Goal: Task Accomplishment & Management: Complete application form

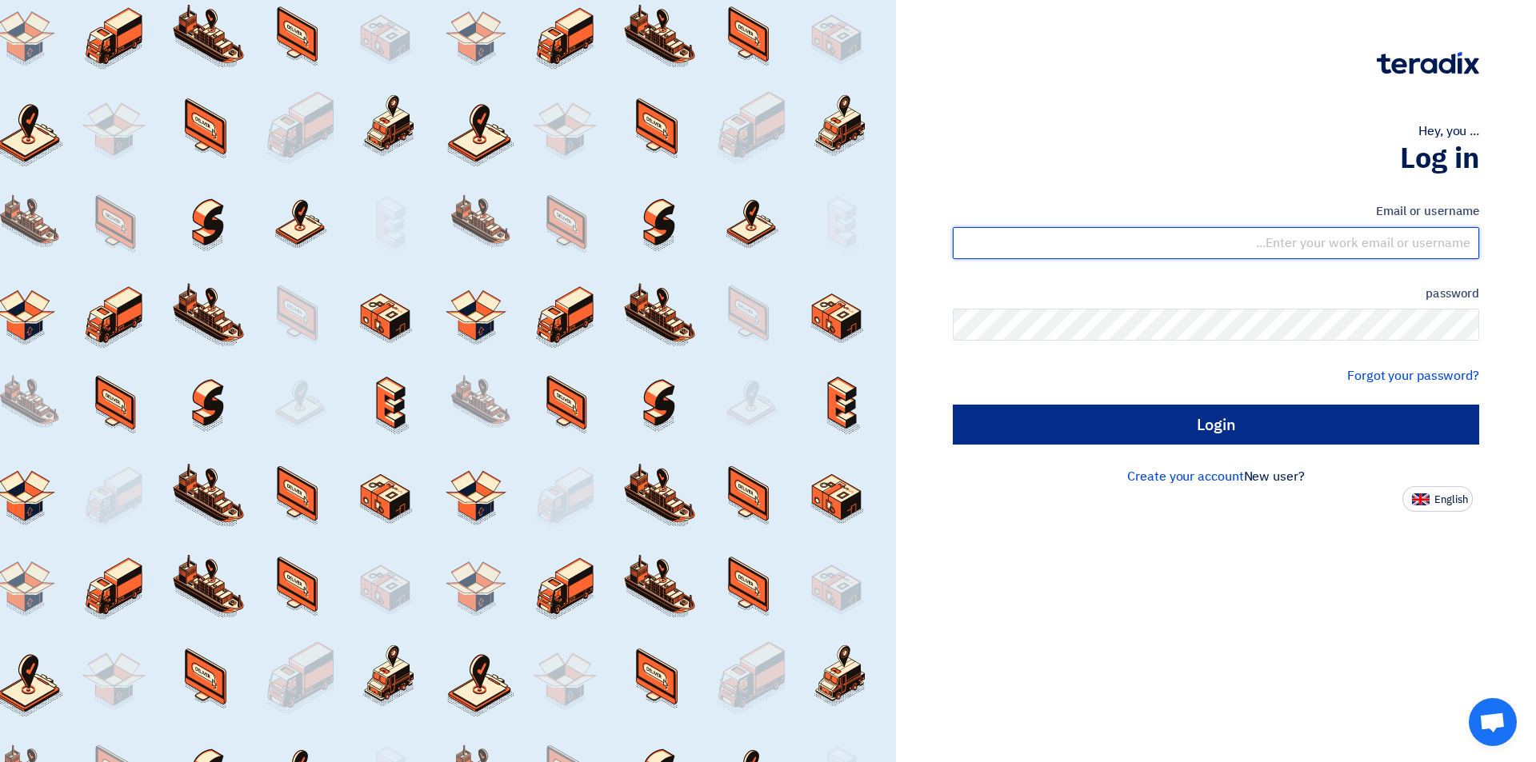
type input "[EMAIL_ADDRESS][DOMAIN_NAME]"
click at [1218, 440] on input "Login" at bounding box center [1216, 425] width 526 height 40
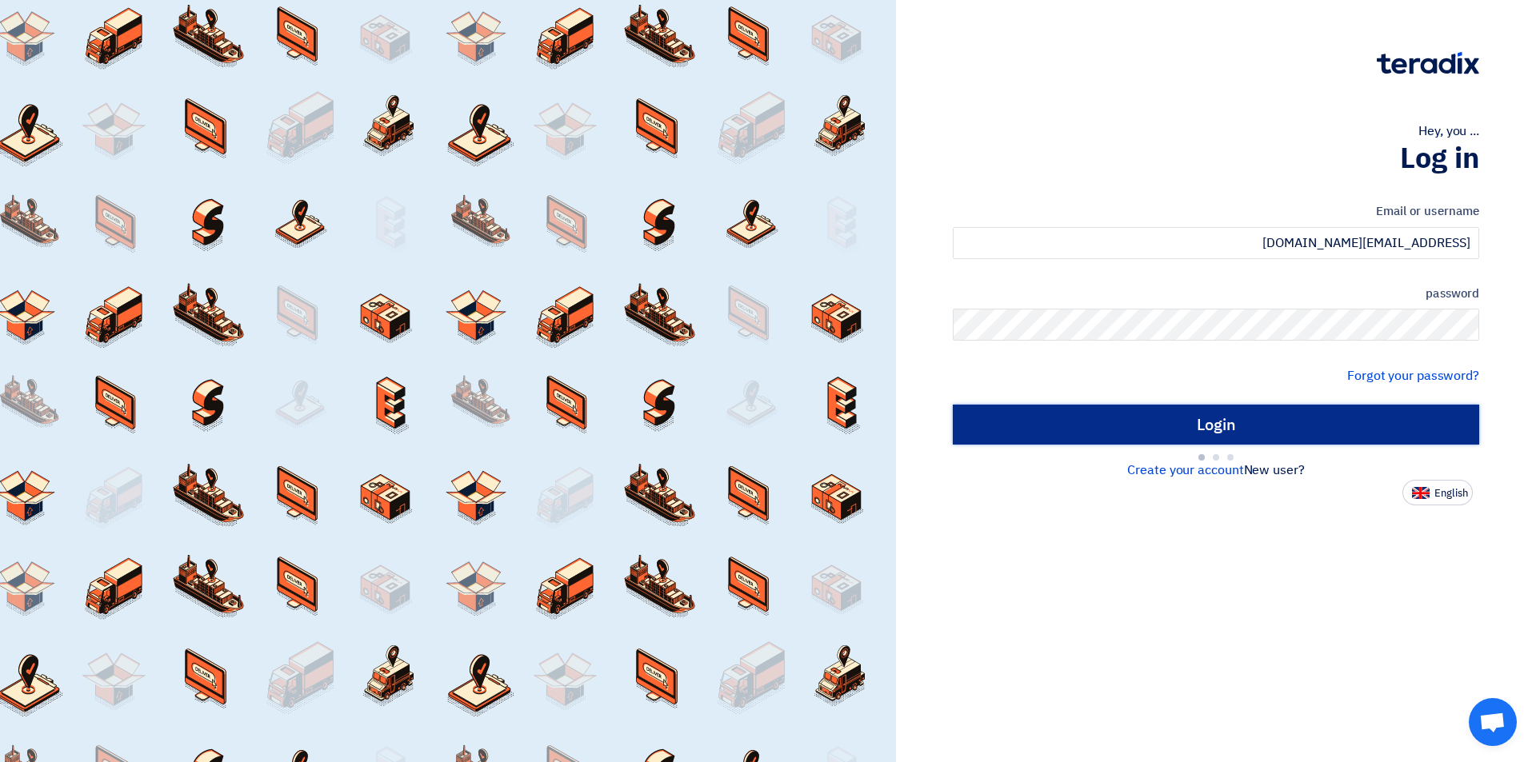
type input "Sign in"
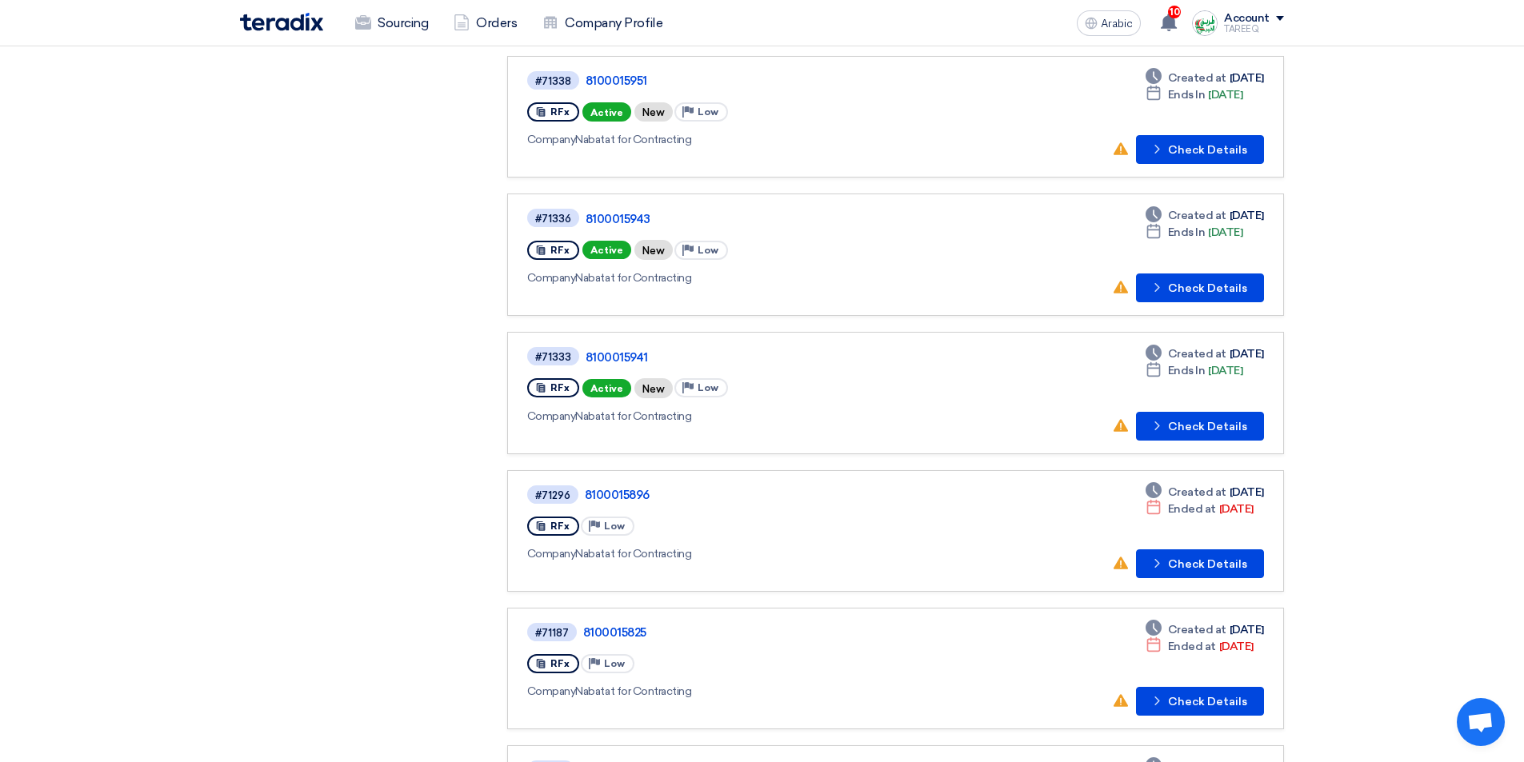
scroll to position [480, 0]
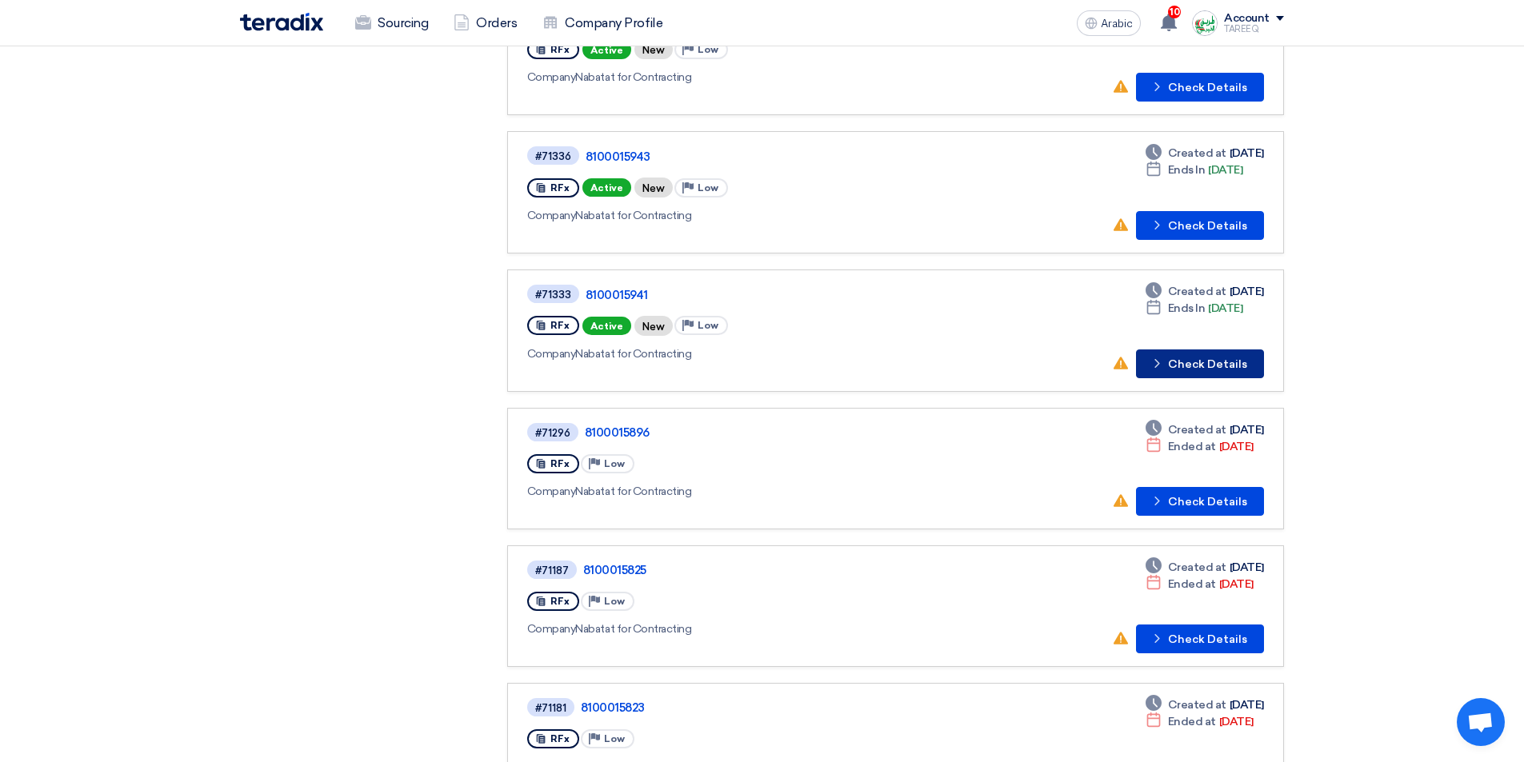
click at [1195, 366] on font "Check Details" at bounding box center [1207, 365] width 79 height 14
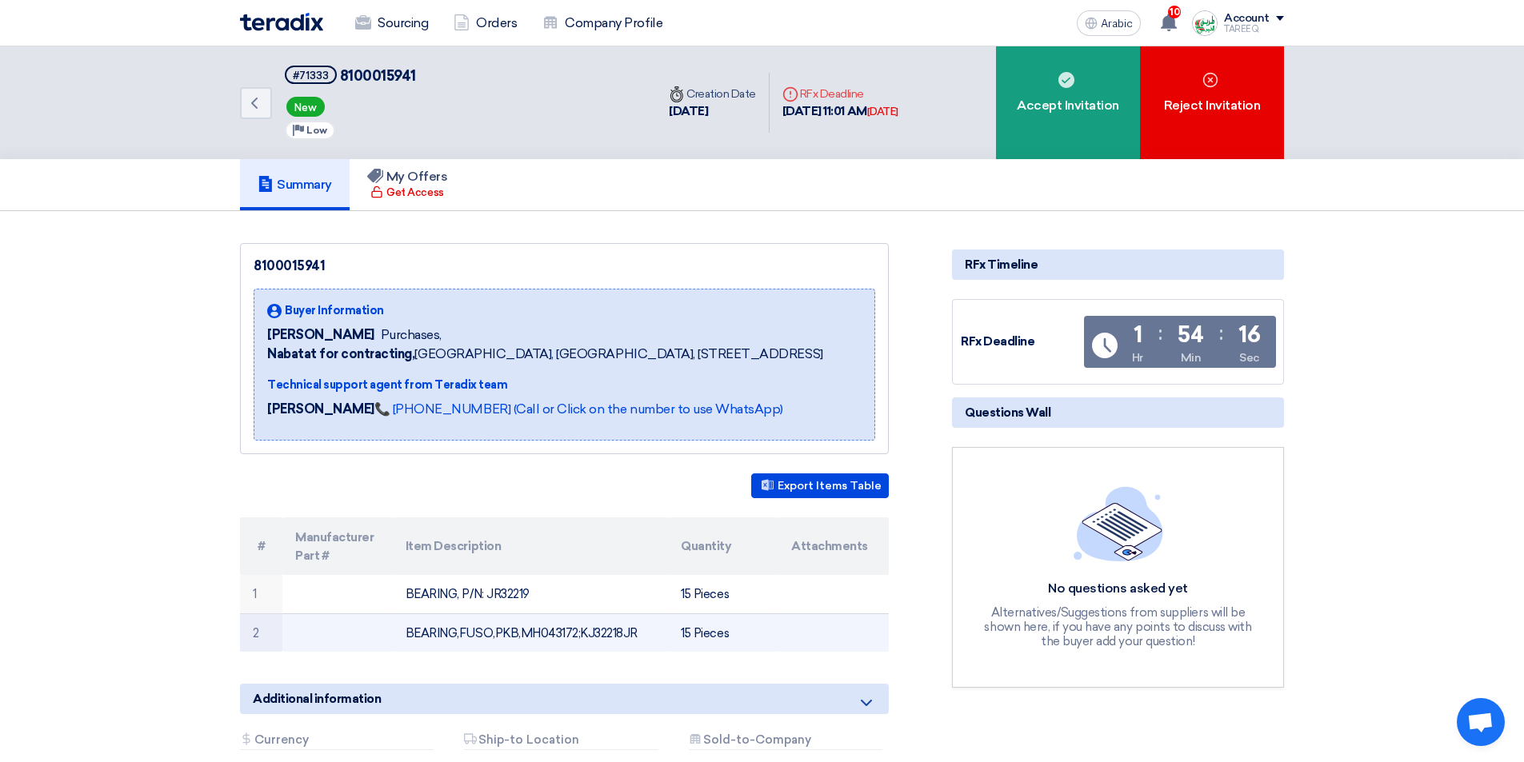
click at [541, 631] on font "BEARING,FUSO,PKB,MH043172;KJ32218JR" at bounding box center [522, 633] width 232 height 14
click at [541, 630] on font "BEARING,FUSO,PKB,MH043172;KJ32218JR" at bounding box center [522, 633] width 232 height 14
copy font "MH043172"
click at [611, 634] on font "BEARING,FUSO,PKB,MH043172;KJ32218JR" at bounding box center [522, 633] width 232 height 14
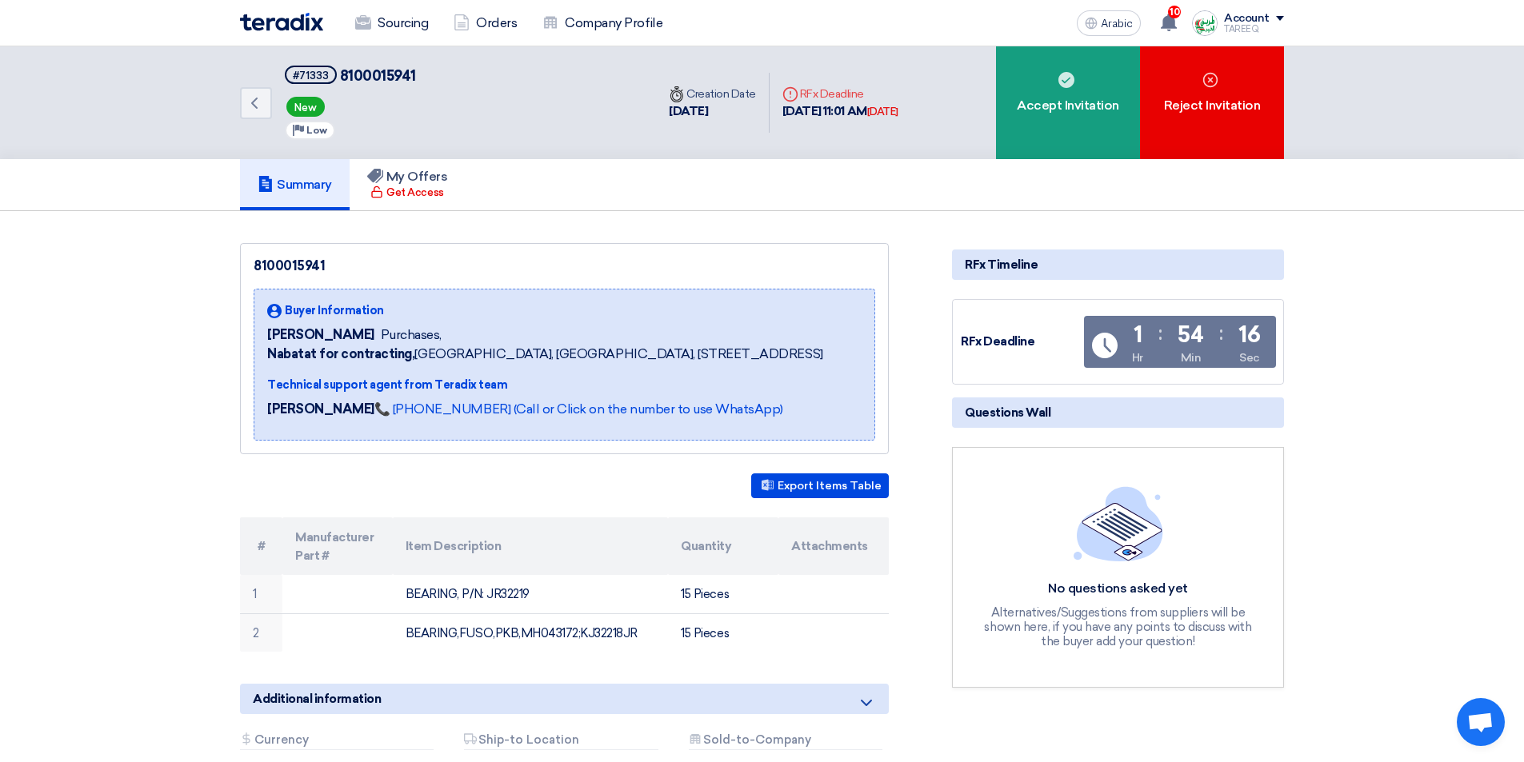
copy font "KJ32218JR"
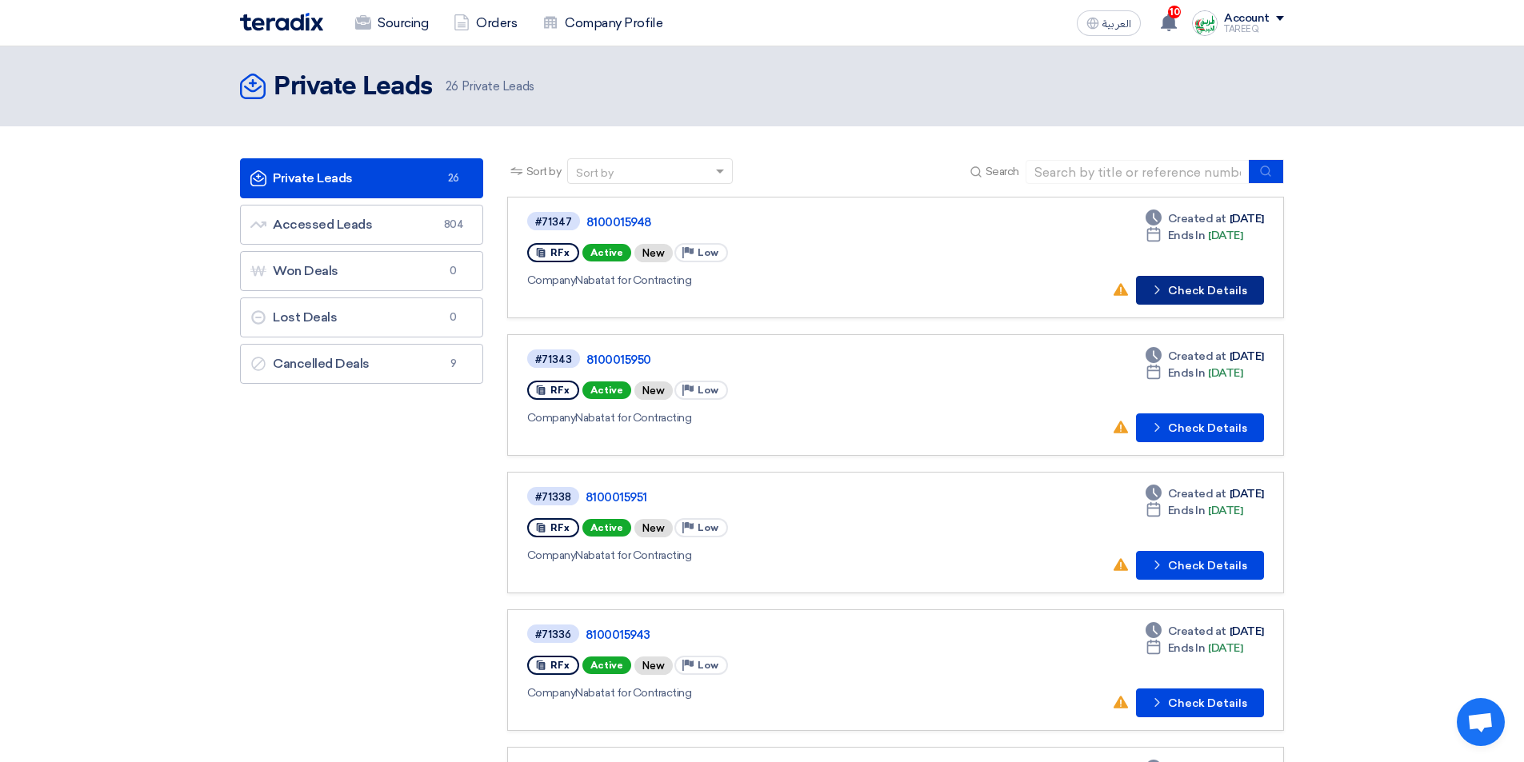
click at [1191, 294] on button "Check details Check Details" at bounding box center [1200, 290] width 128 height 29
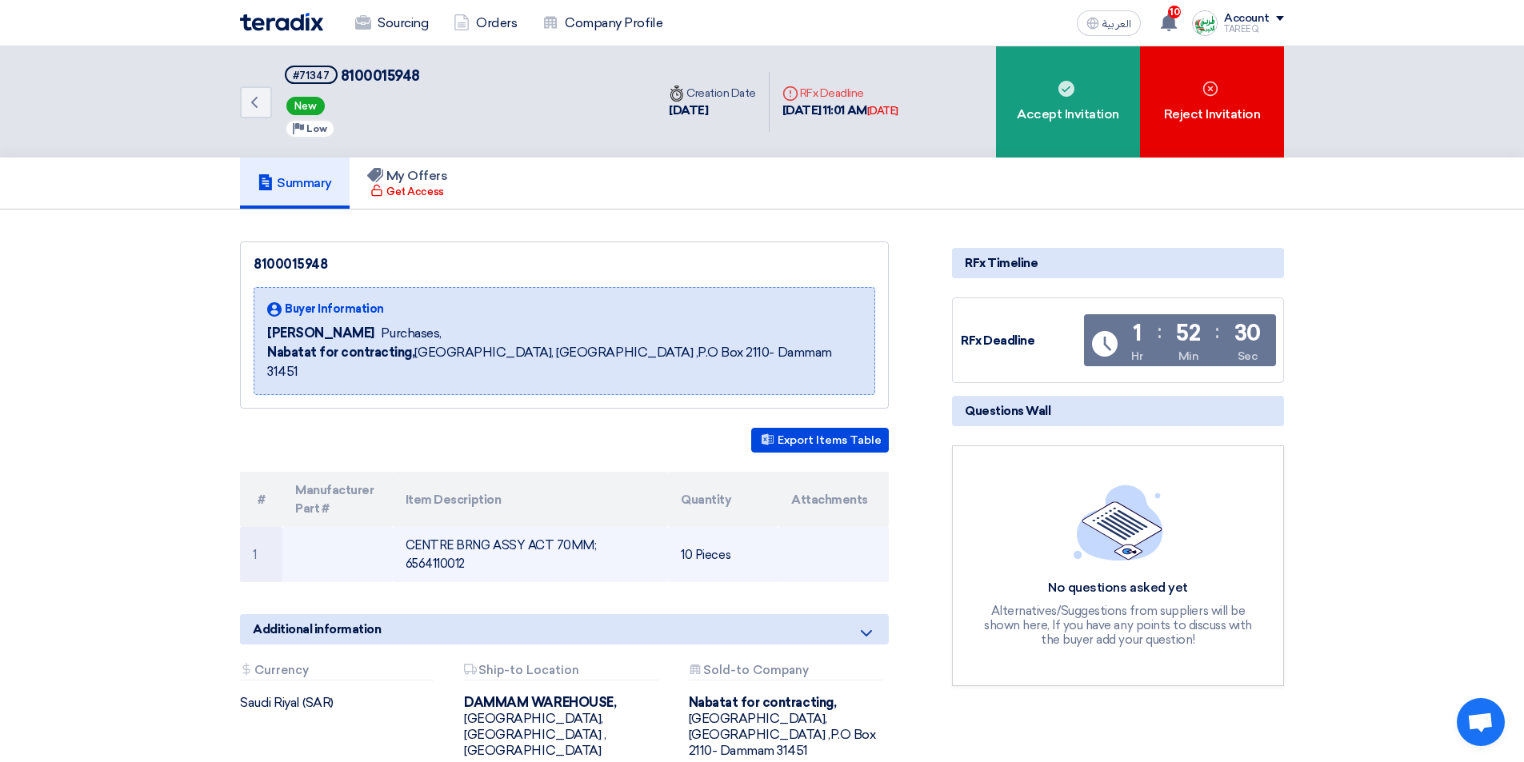
click at [620, 528] on td "CENTRE BRNG ASSY ACT 70MM; 6564110012" at bounding box center [531, 554] width 276 height 55
click at [622, 528] on td "CENTRE BRNG ASSY ACT 70MM; 6564110012" at bounding box center [531, 554] width 276 height 55
copy td "6564110012"
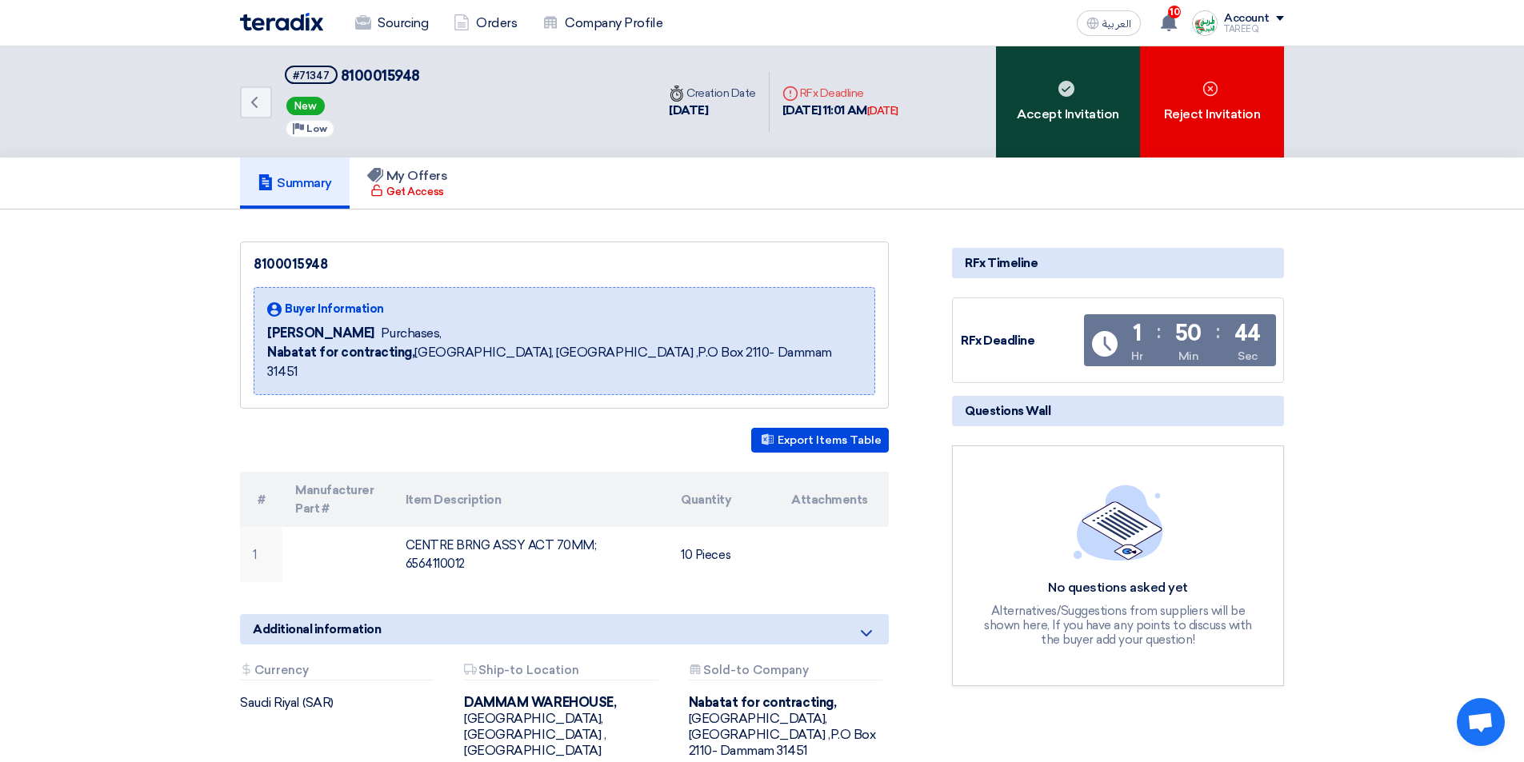
click at [1078, 90] on div "Accept Invitation" at bounding box center [1068, 101] width 144 height 111
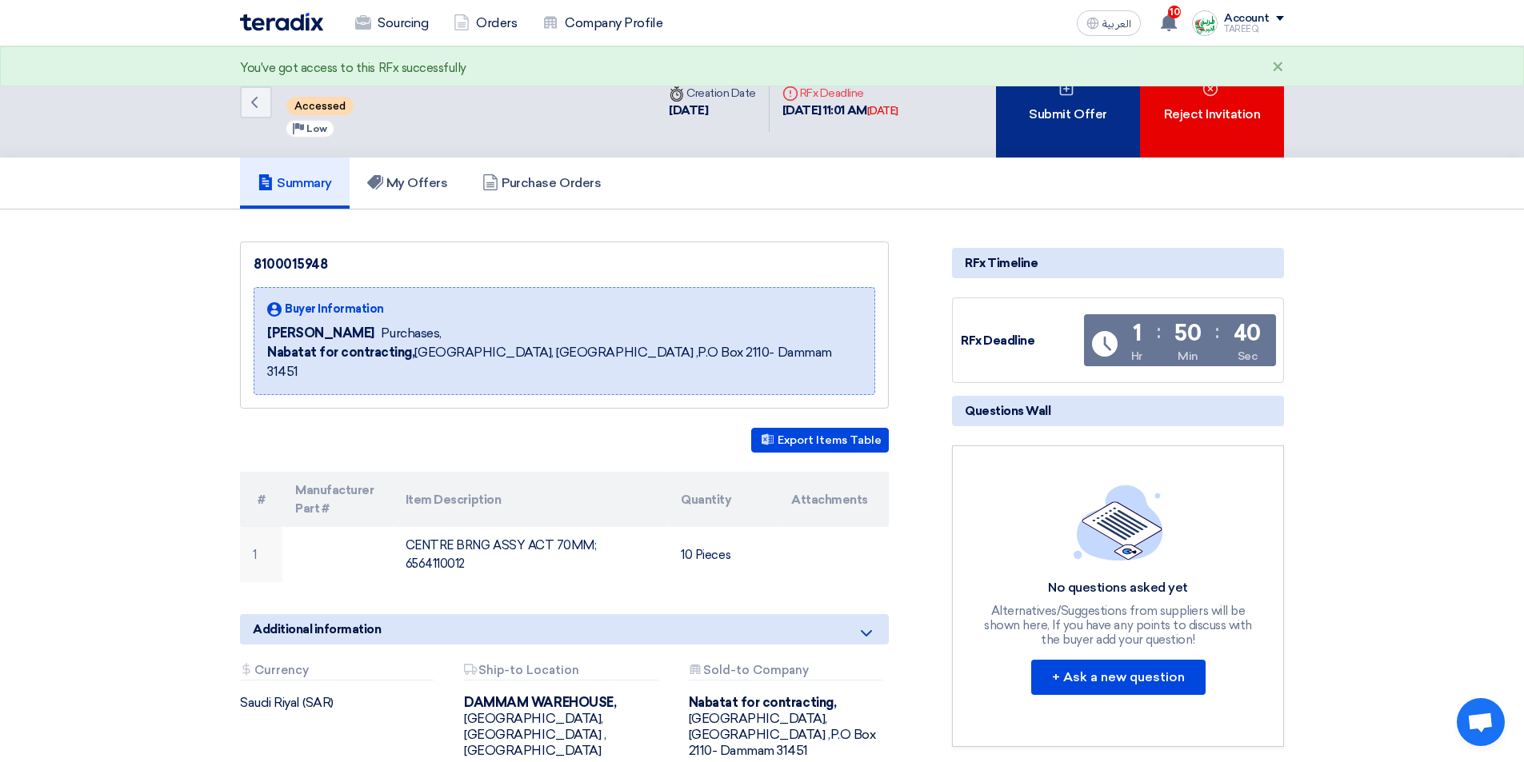
click at [1071, 115] on div "Submit Offer" at bounding box center [1068, 101] width 144 height 111
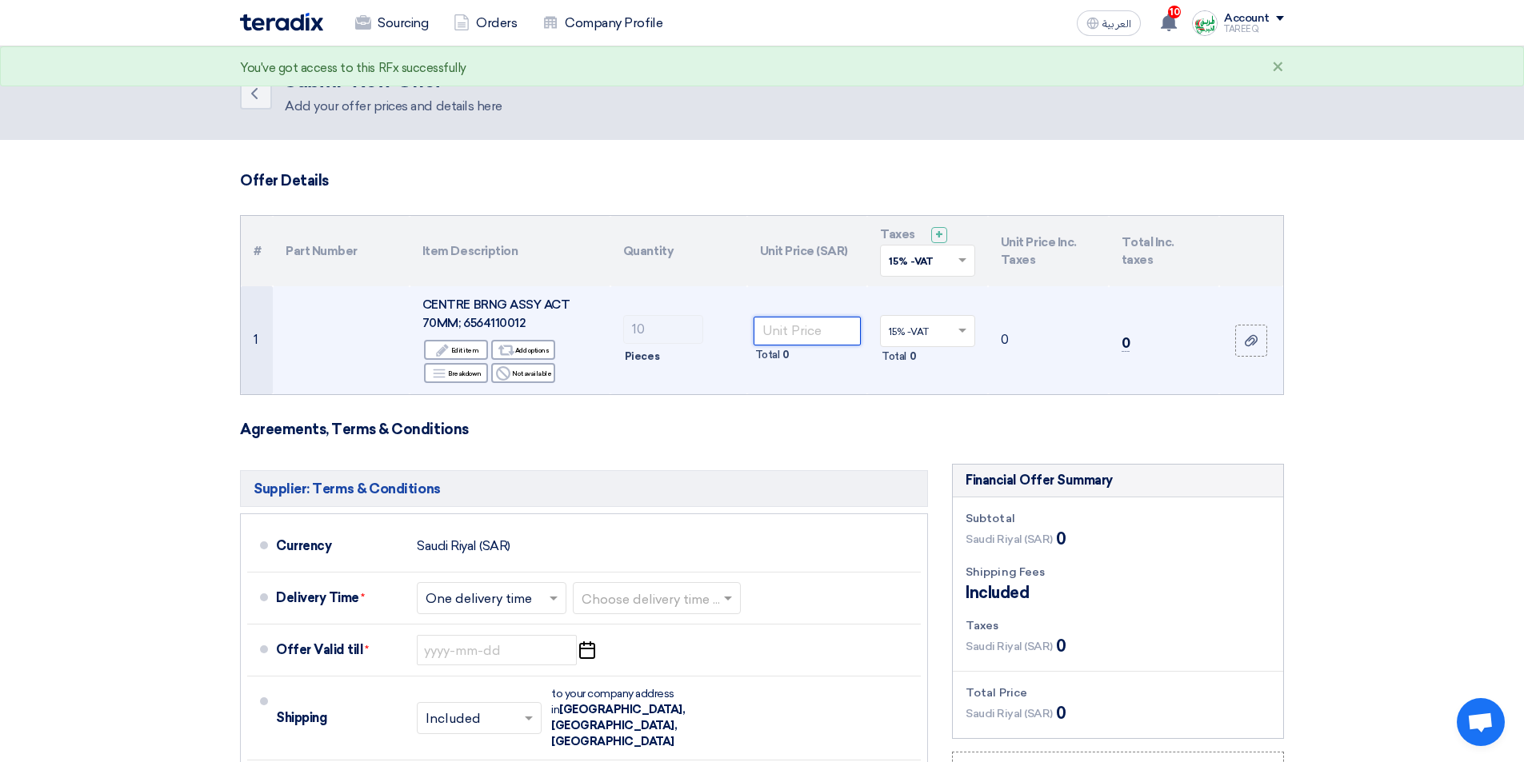
click at [826, 324] on input "number" at bounding box center [808, 331] width 108 height 29
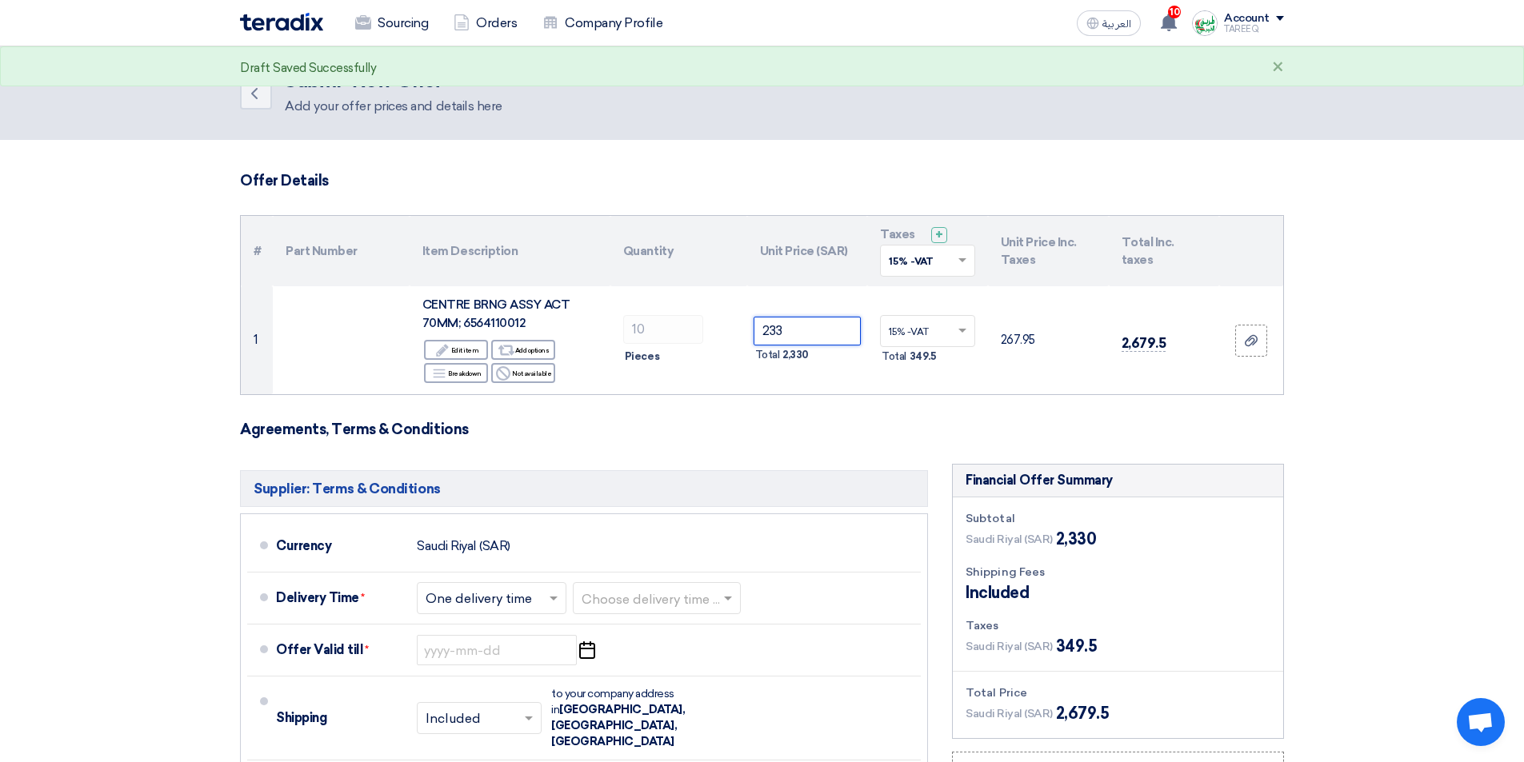
type input "233"
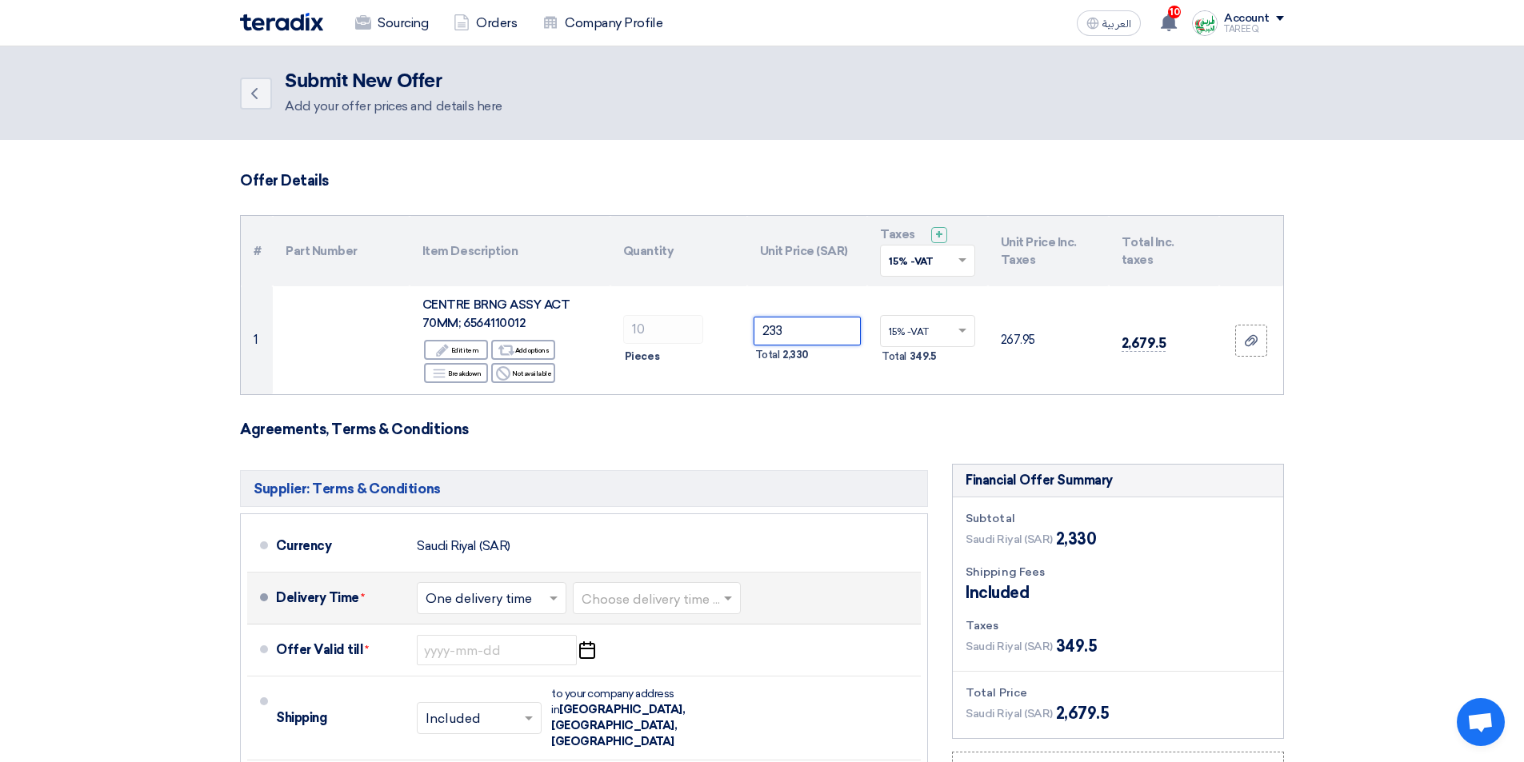
click at [667, 595] on input "text" at bounding box center [658, 600] width 152 height 23
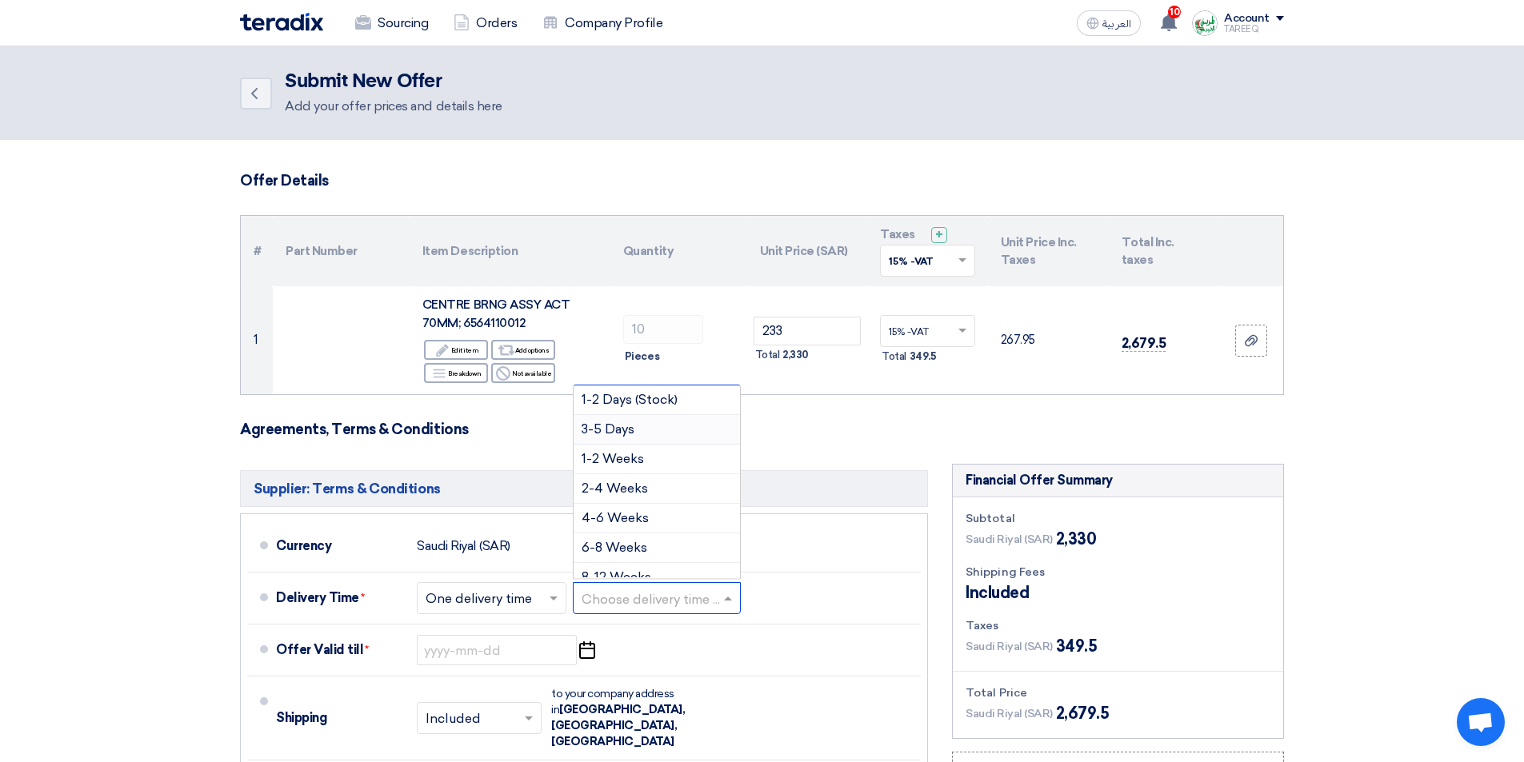
click at [615, 429] on span "3-5 Days" at bounding box center [608, 429] width 53 height 15
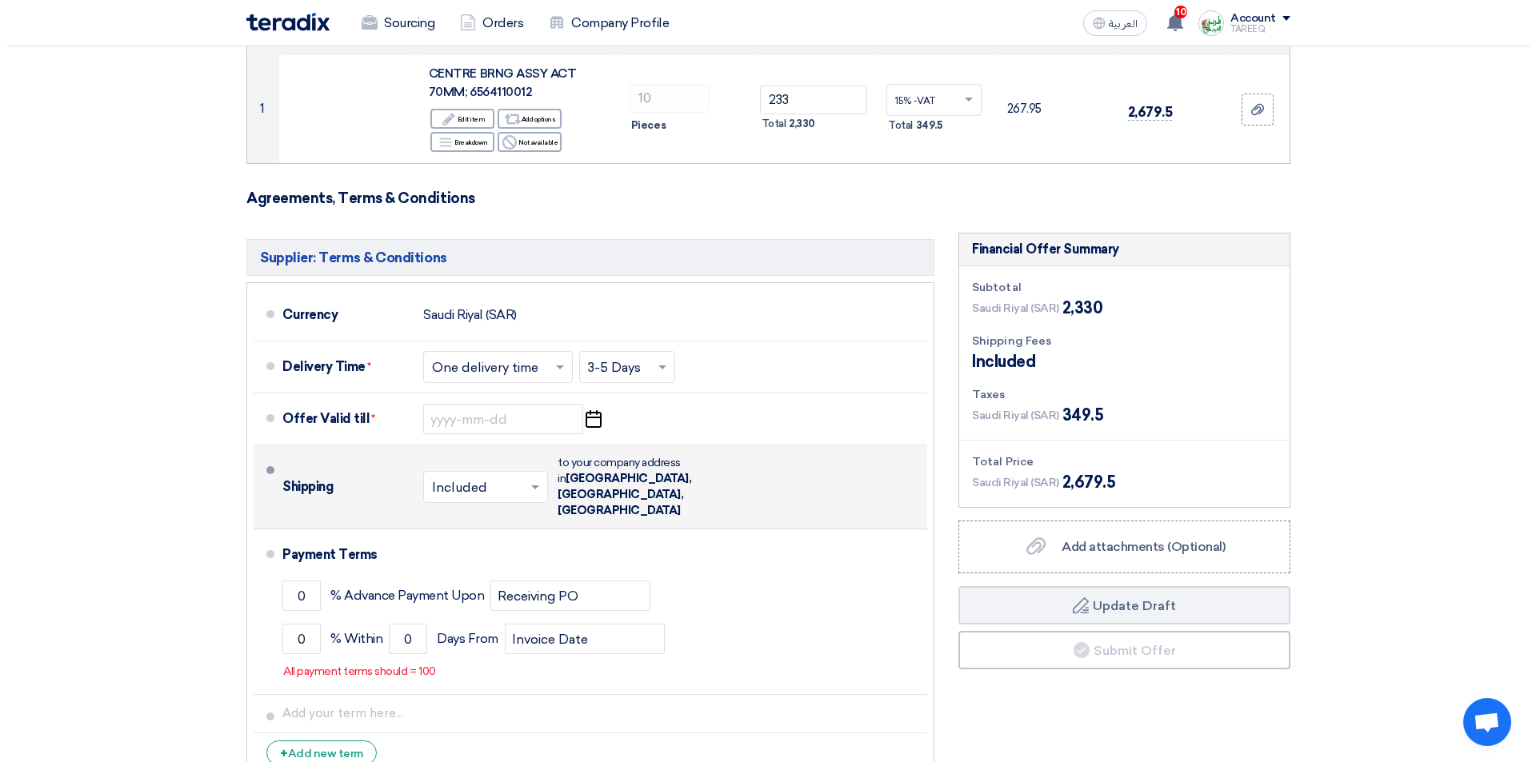
scroll to position [240, 0]
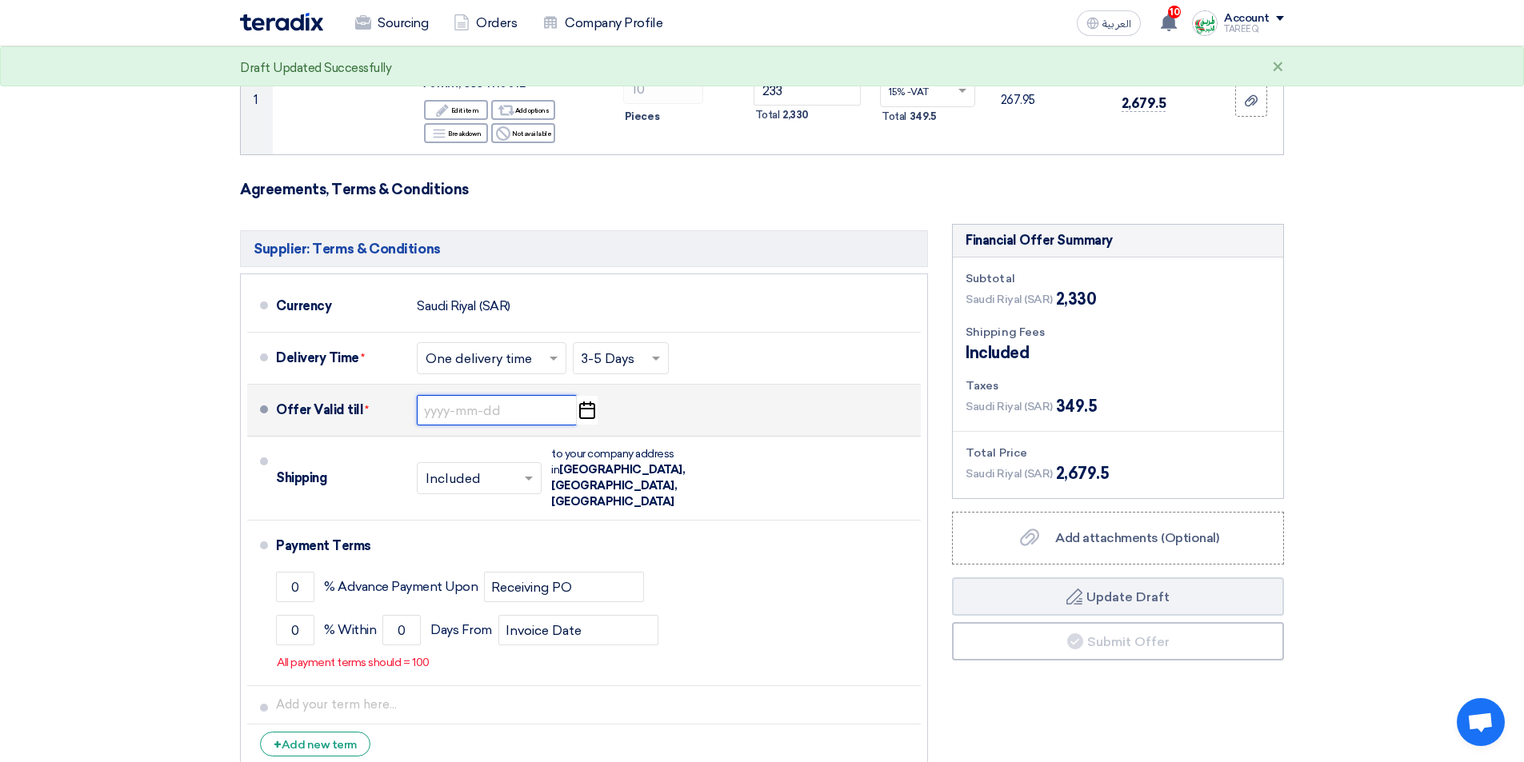
click at [458, 407] on input at bounding box center [497, 410] width 160 height 30
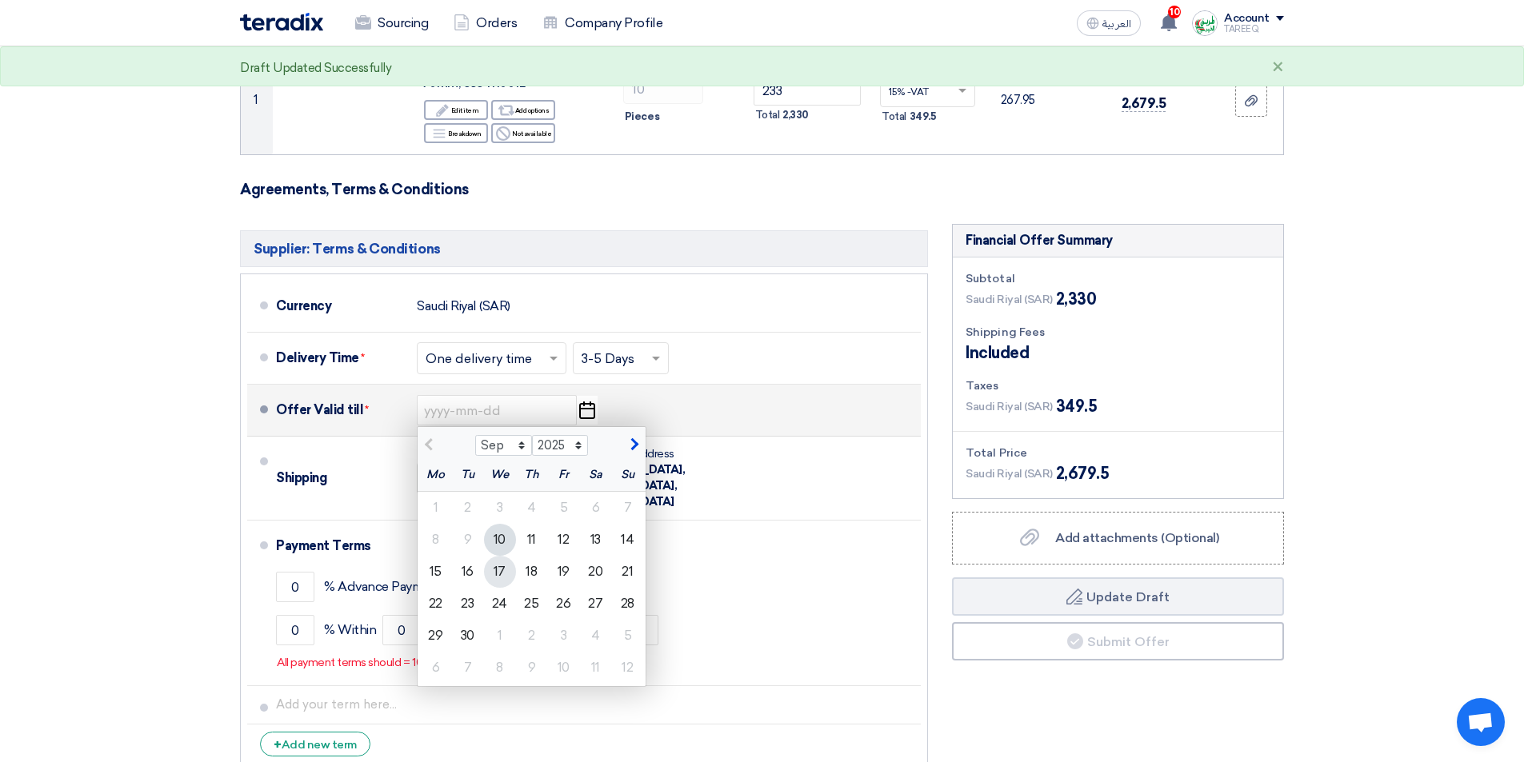
click at [503, 574] on div "17" at bounding box center [500, 572] width 32 height 32
type input "9/17/2025"
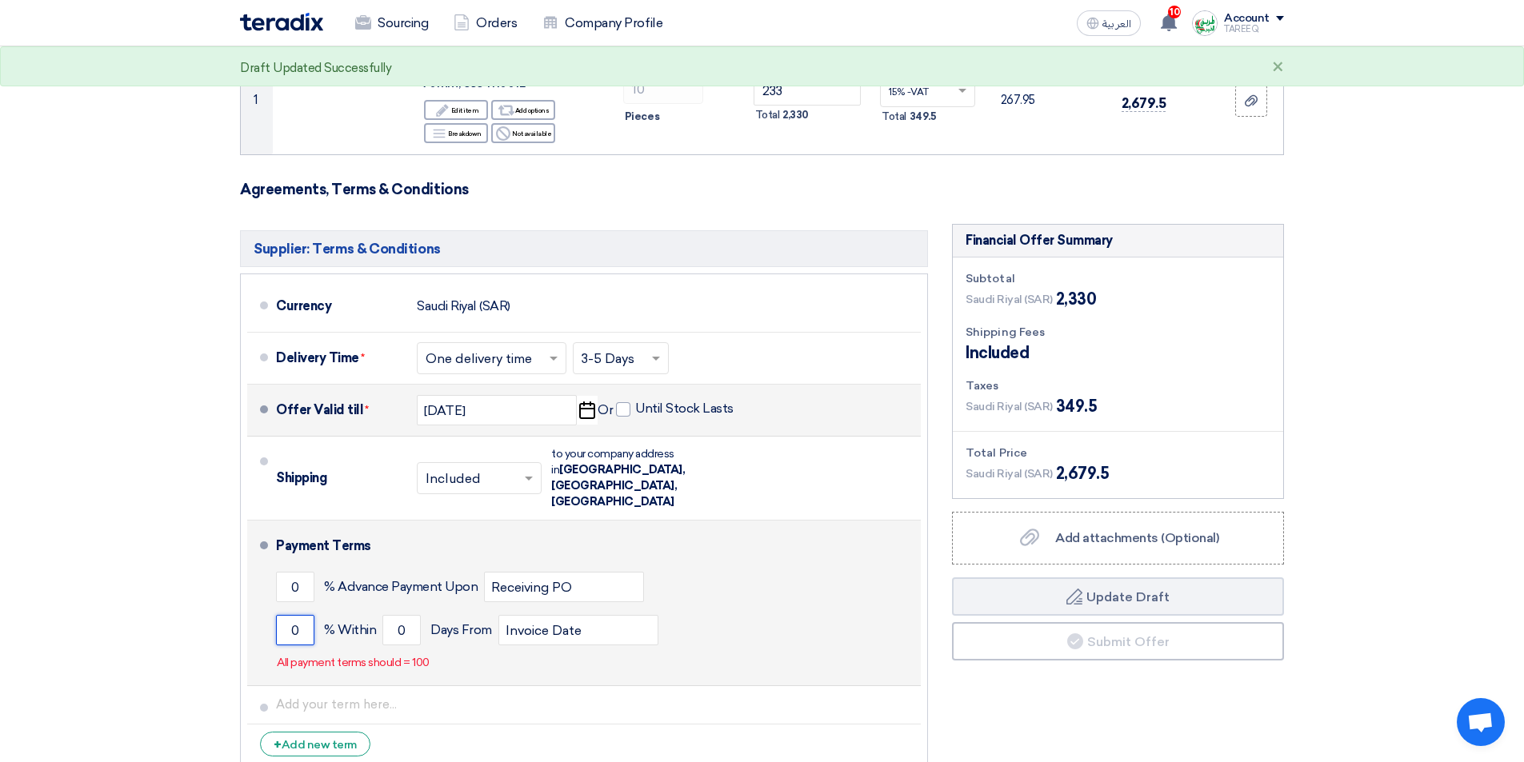
click at [282, 615] on input "0" at bounding box center [295, 630] width 38 height 30
type input "100"
click at [395, 615] on input "0" at bounding box center [401, 630] width 38 height 30
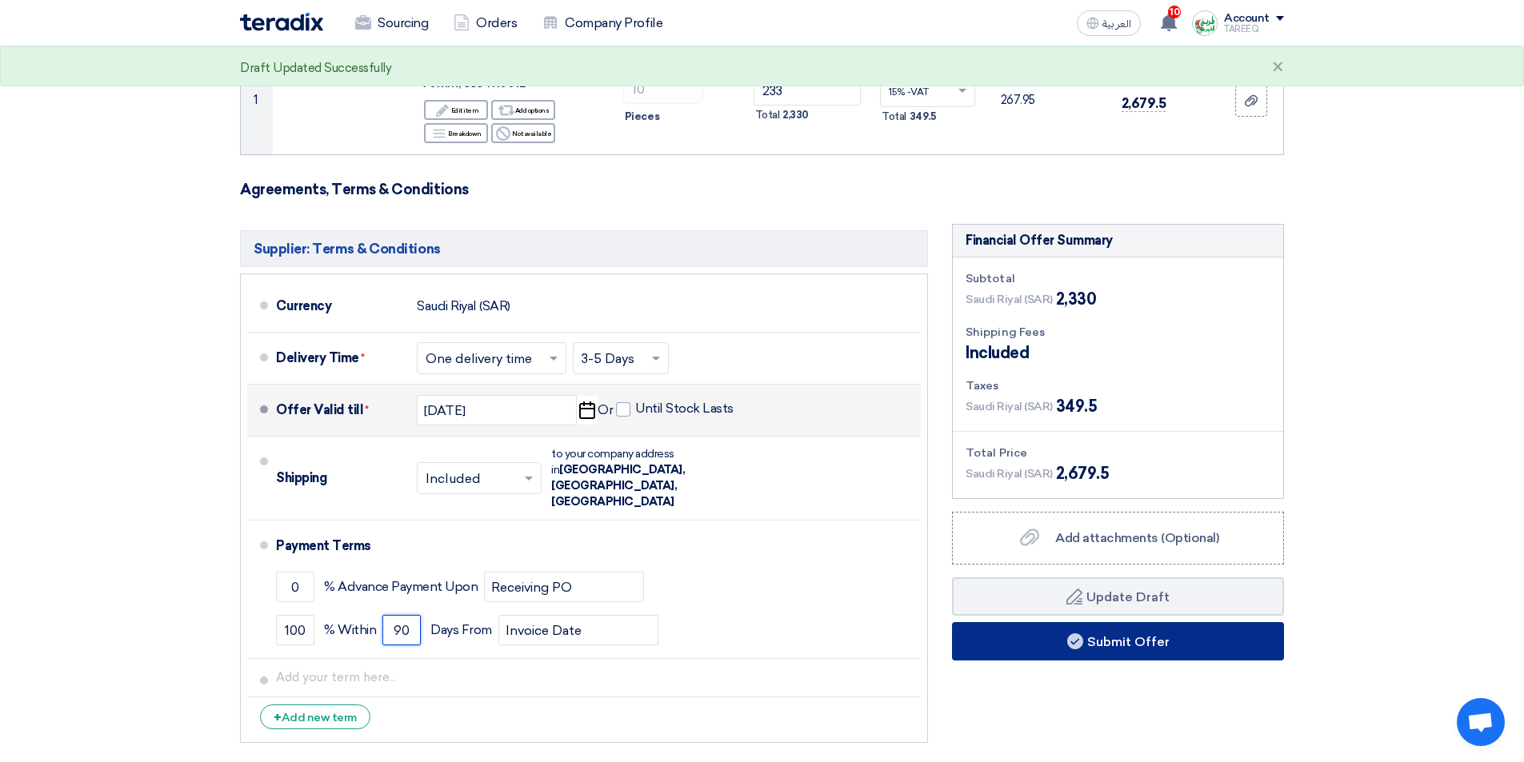
type input "90"
click at [968, 635] on button "Submit Offer" at bounding box center [1118, 641] width 332 height 38
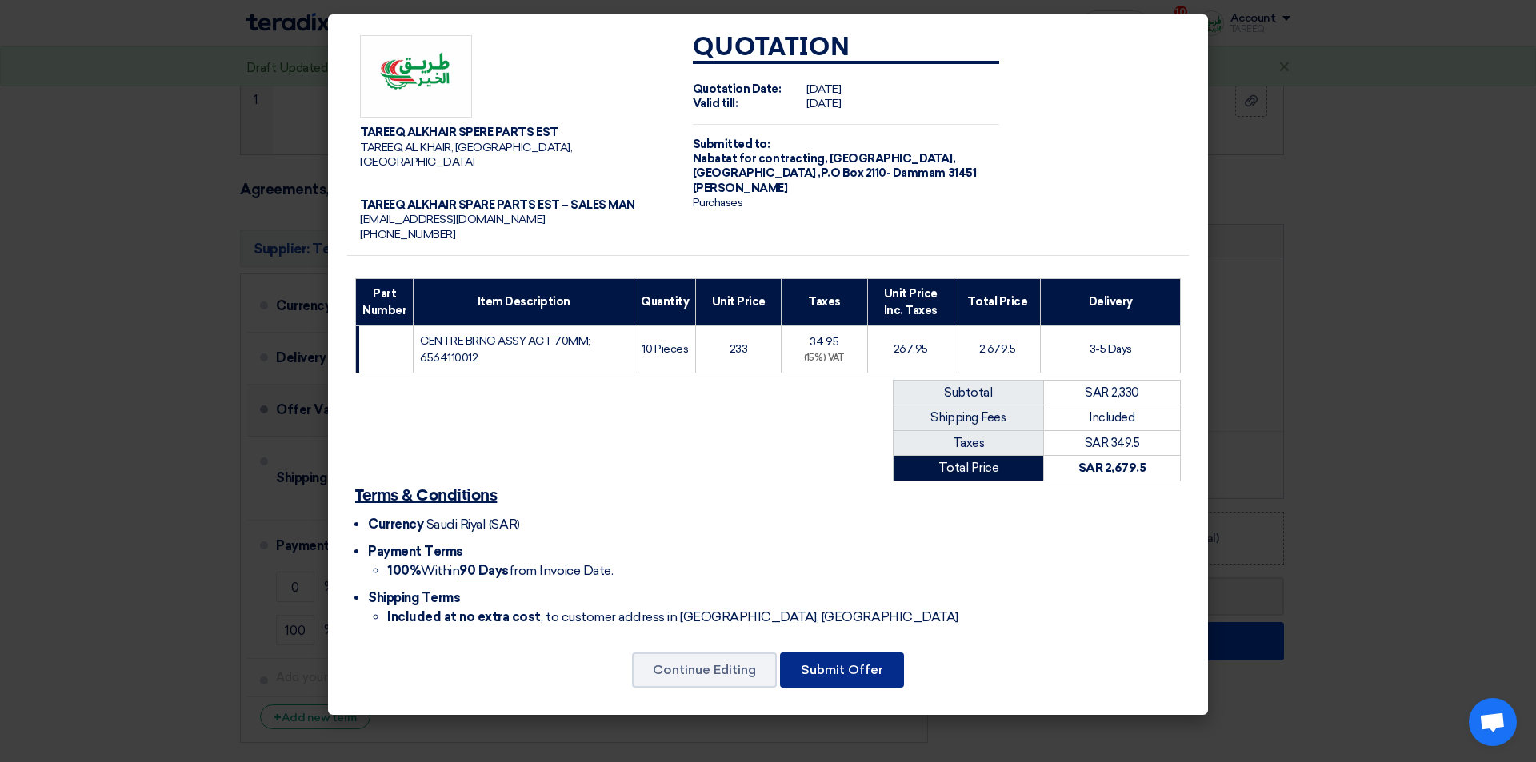
drag, startPoint x: 830, startPoint y: 654, endPoint x: 822, endPoint y: 647, distance: 10.2
click at [829, 654] on button "Submit Offer" at bounding box center [842, 670] width 124 height 35
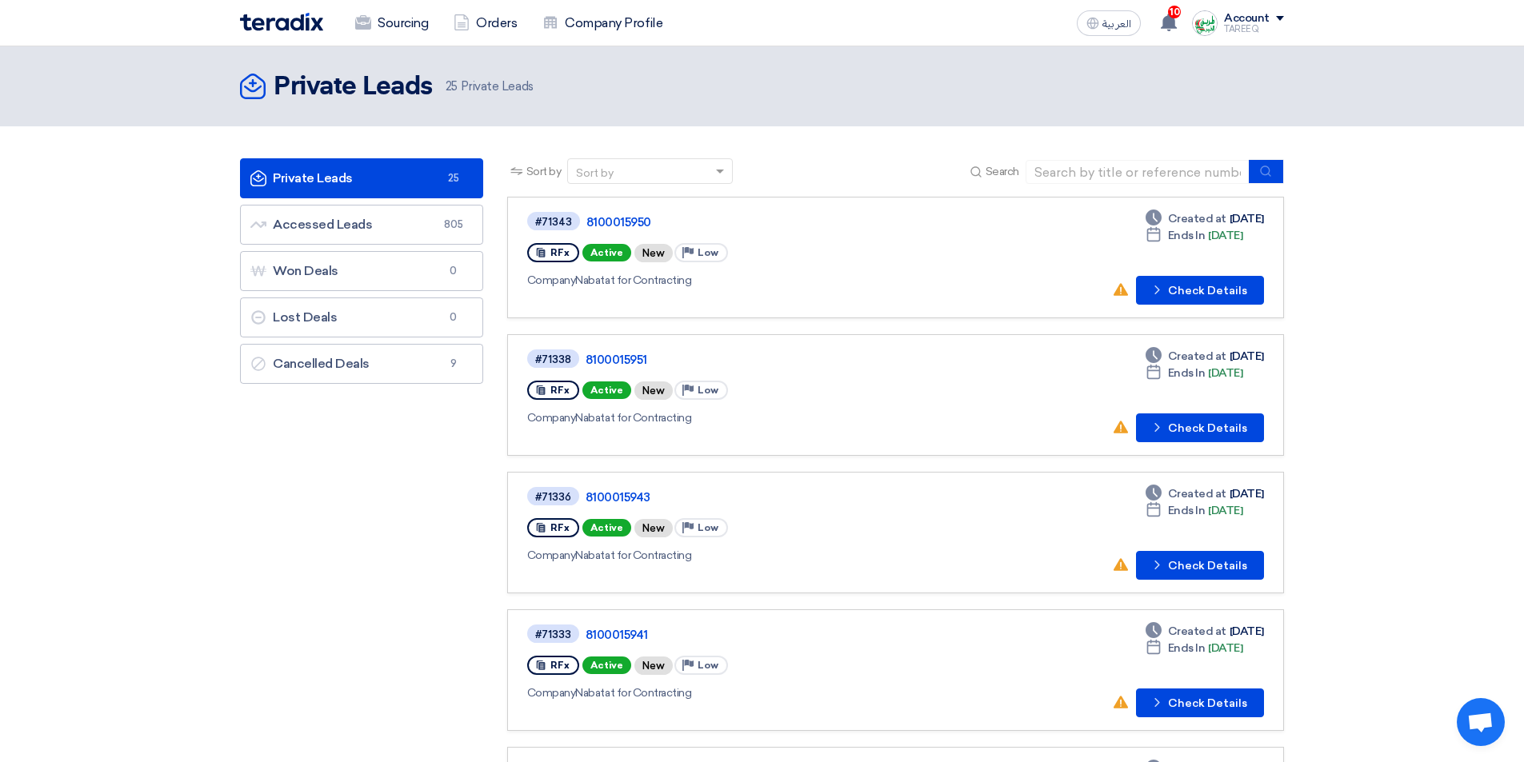
click at [1185, 275] on div "Deadline Created at Sep 9, 2025 Deadline Ends In Today No action taken yet! Che…" at bounding box center [1188, 257] width 152 height 94
click at [1180, 290] on button "Check details Check Details" at bounding box center [1200, 290] width 128 height 29
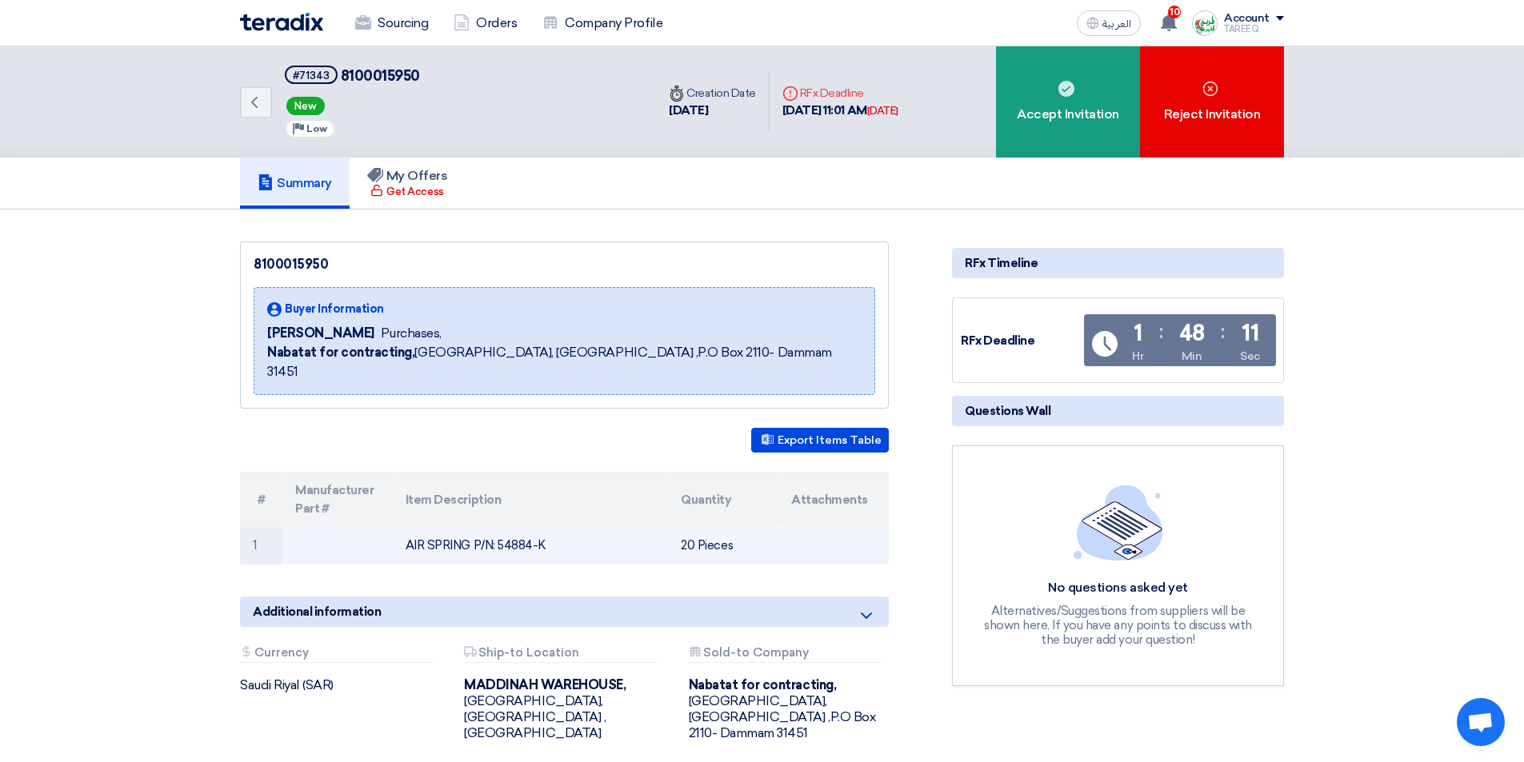
click at [516, 527] on td "AIR SPRING P/N: 54884-K" at bounding box center [531, 546] width 276 height 38
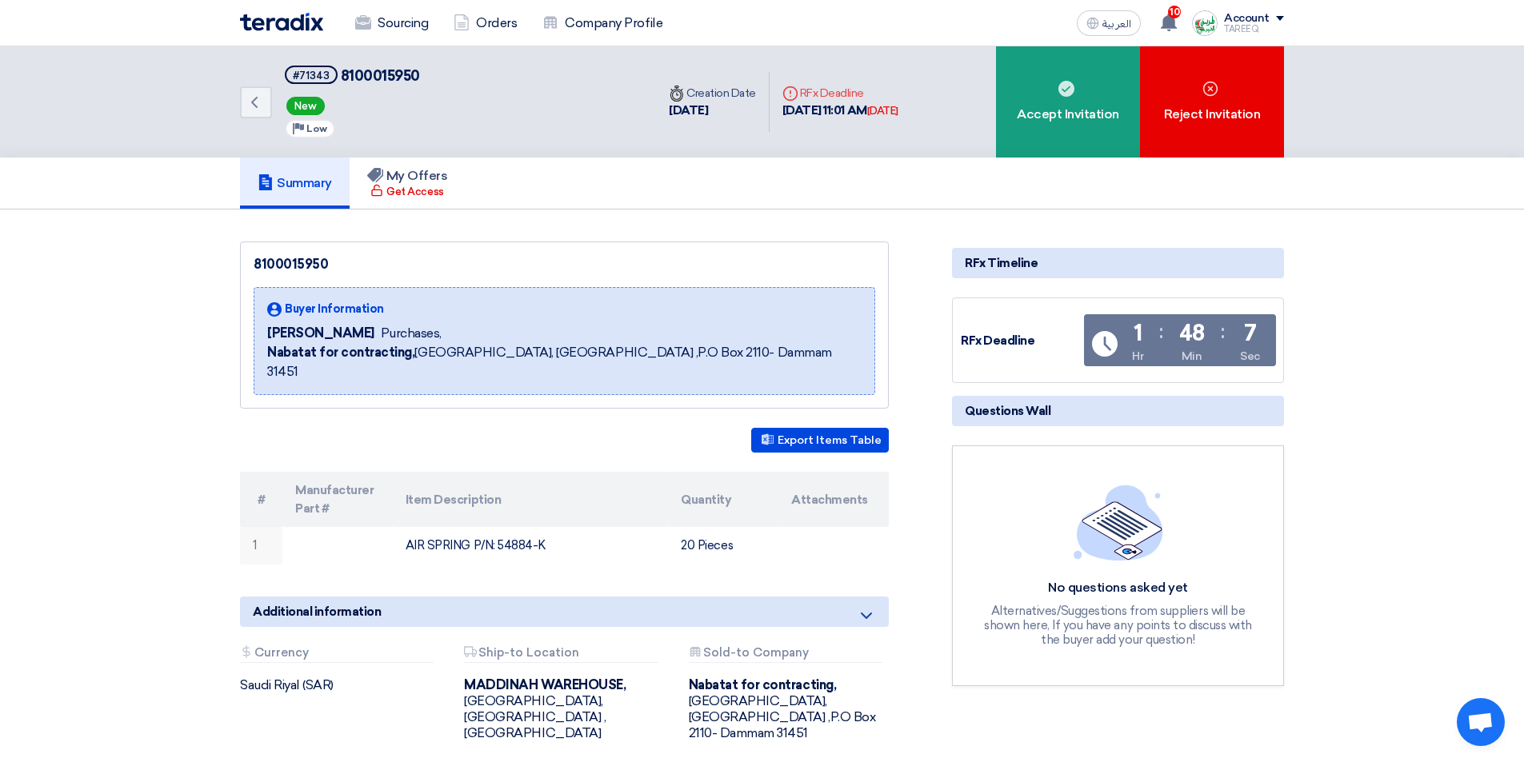
copy td "54884"
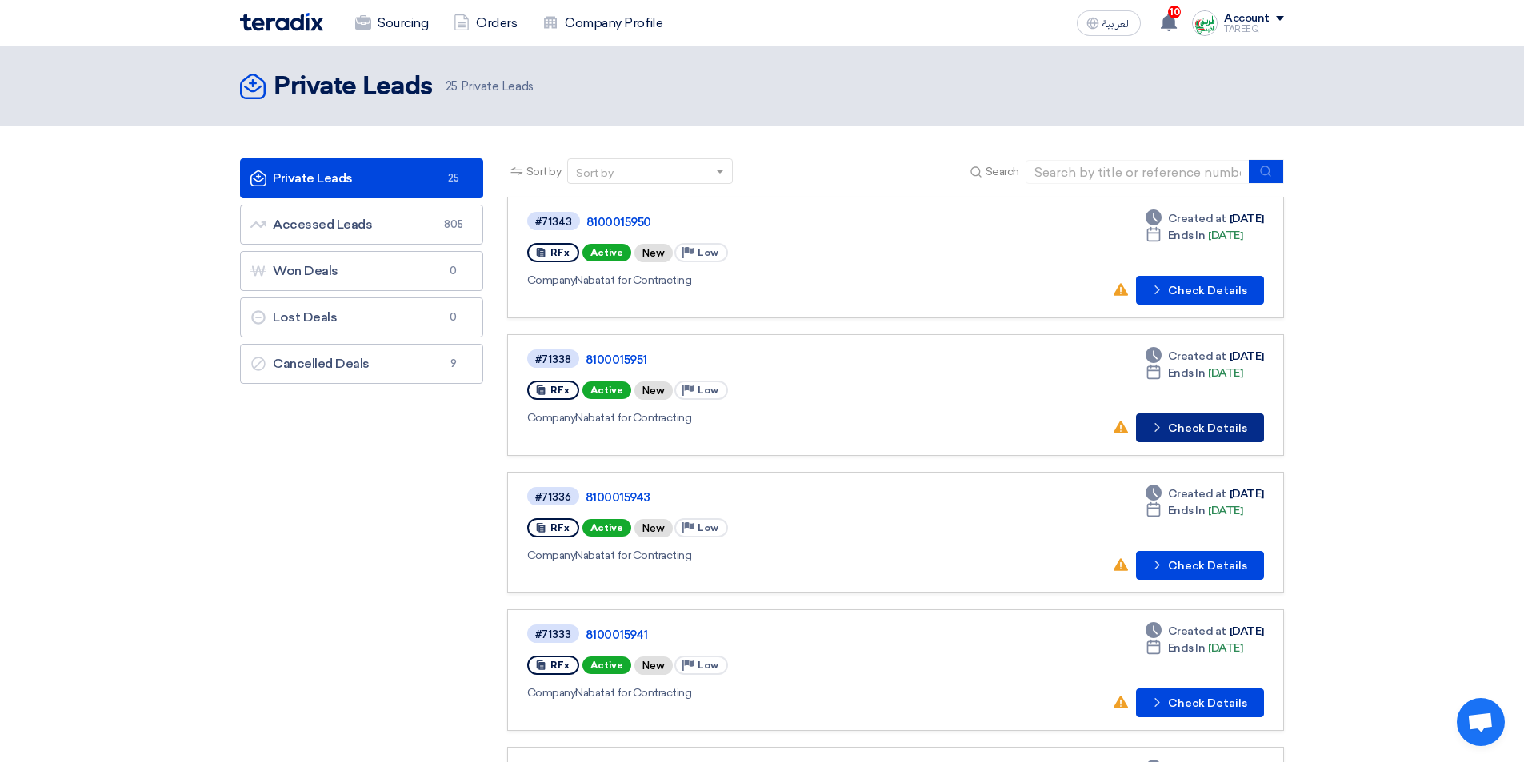
click at [1179, 428] on button "Check details Check Details" at bounding box center [1200, 428] width 128 height 29
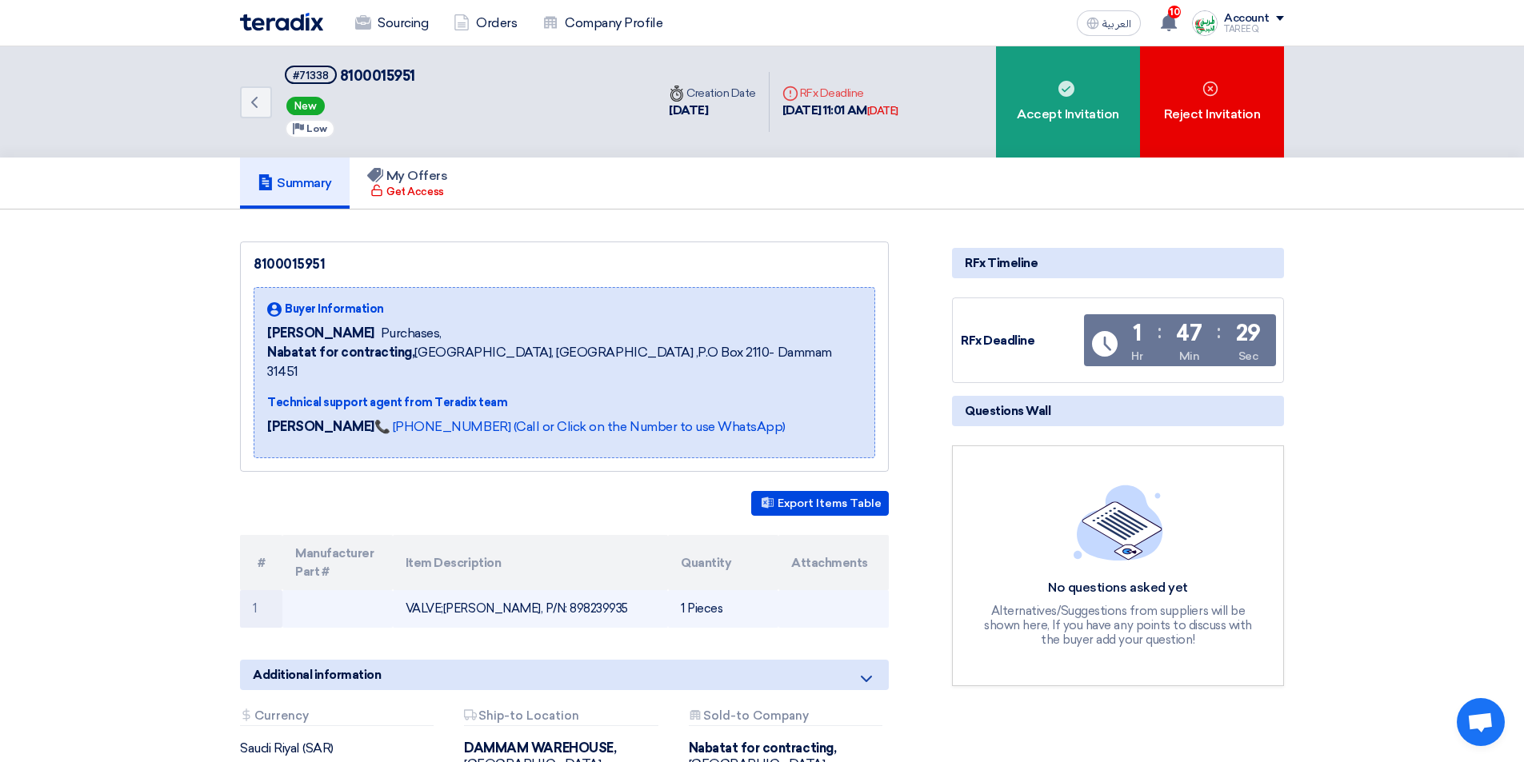
click at [523, 590] on td "VALVE;EVRV, P/N: 898239935" at bounding box center [531, 609] width 276 height 38
click at [526, 590] on td "VALVE;EVRV, P/N: 898239935" at bounding box center [531, 609] width 276 height 38
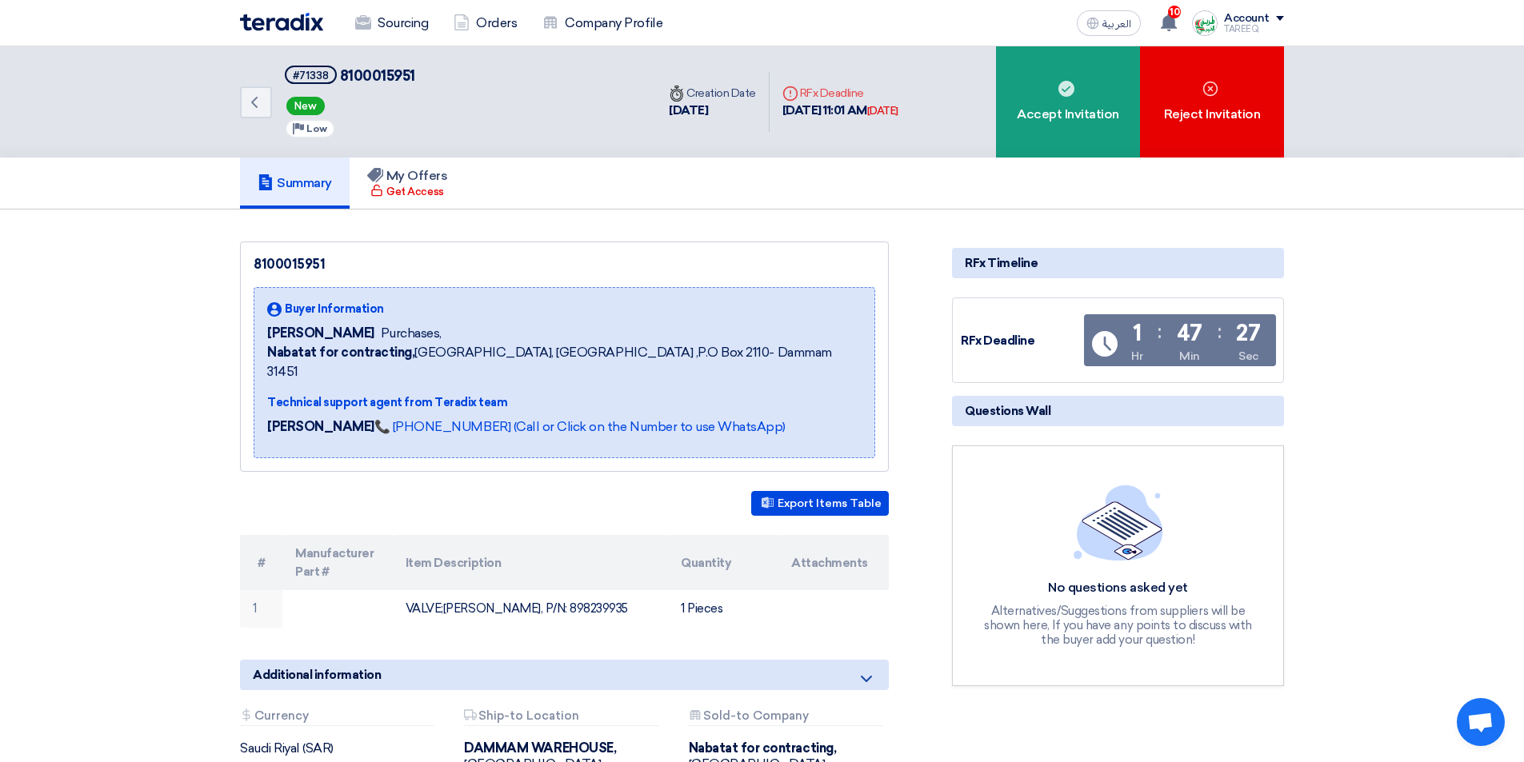
copy td "898239935"
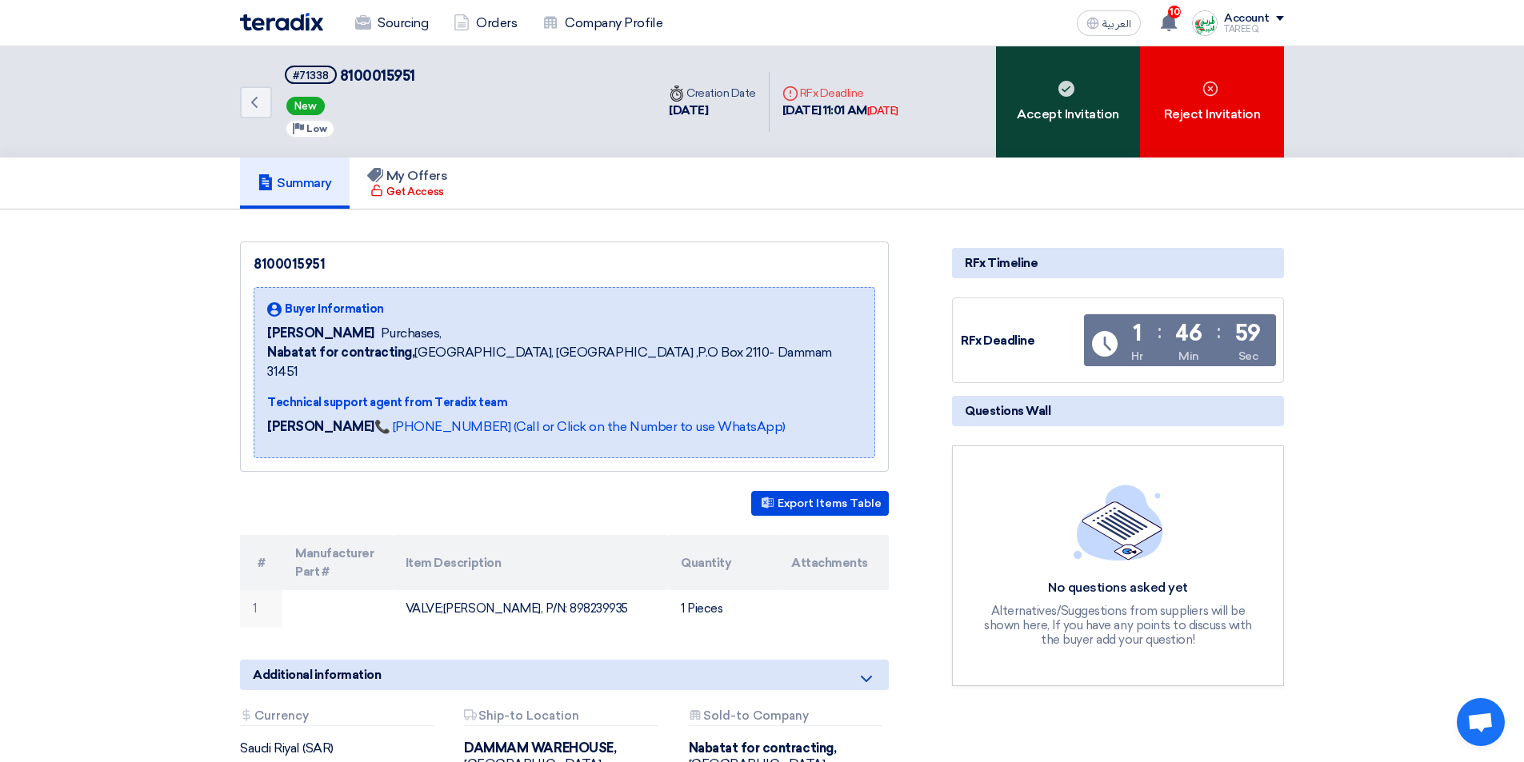
click at [1038, 144] on div "Accept Invitation" at bounding box center [1068, 101] width 144 height 111
click at [1035, 136] on div "Accept Invitation" at bounding box center [1068, 101] width 144 height 111
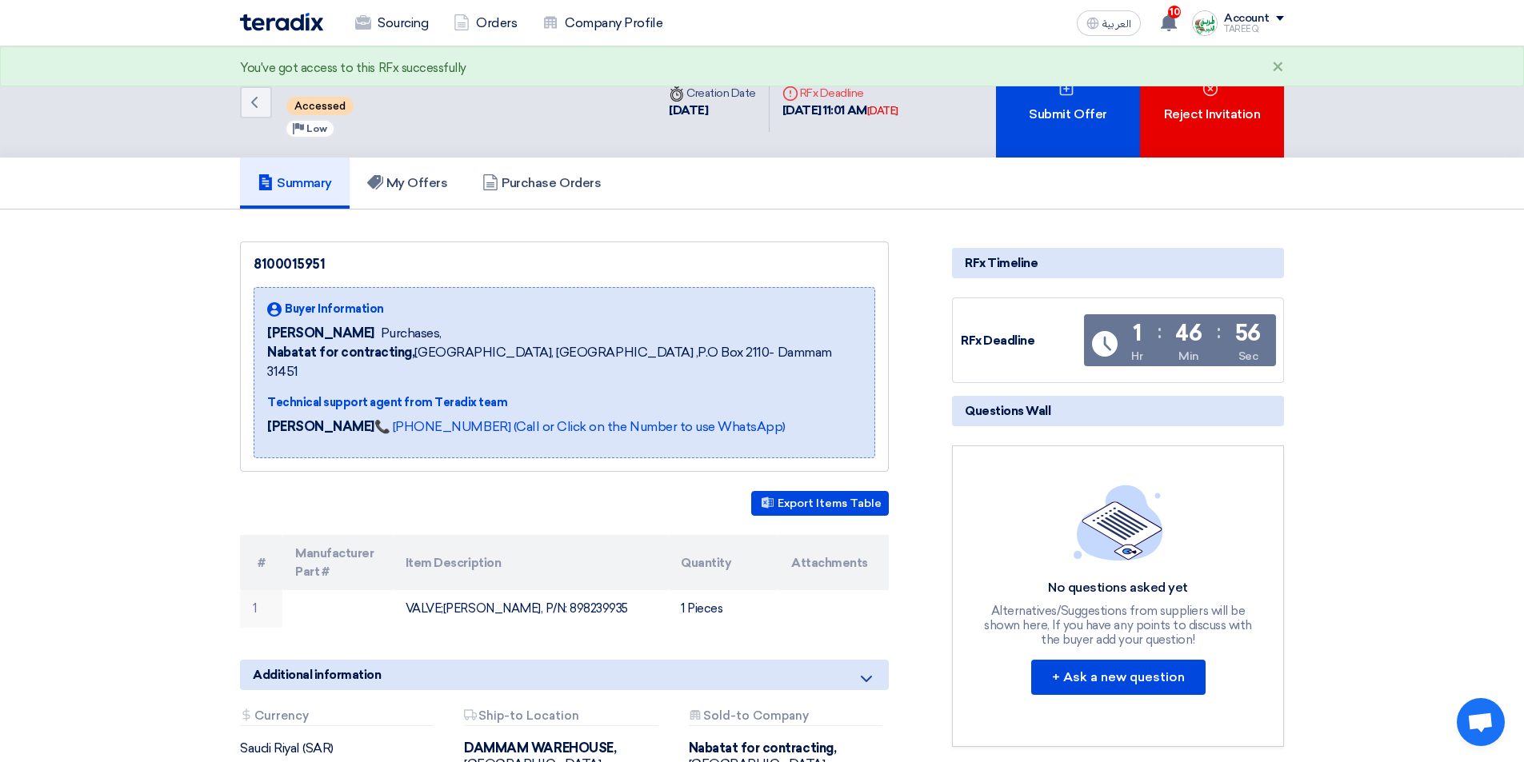
click at [1032, 135] on div "Submit Offer" at bounding box center [1068, 101] width 144 height 111
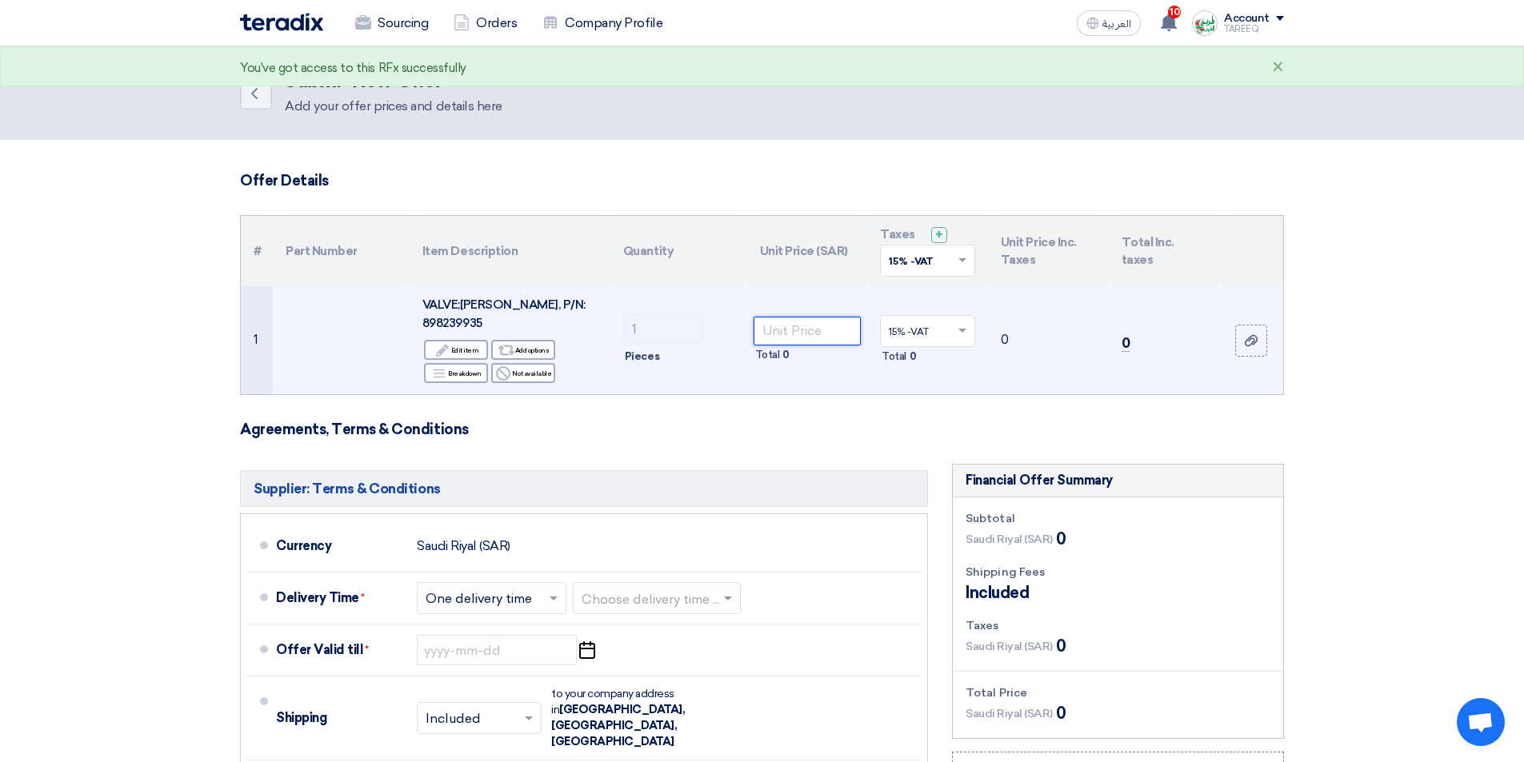
click at [782, 326] on input "number" at bounding box center [808, 331] width 108 height 29
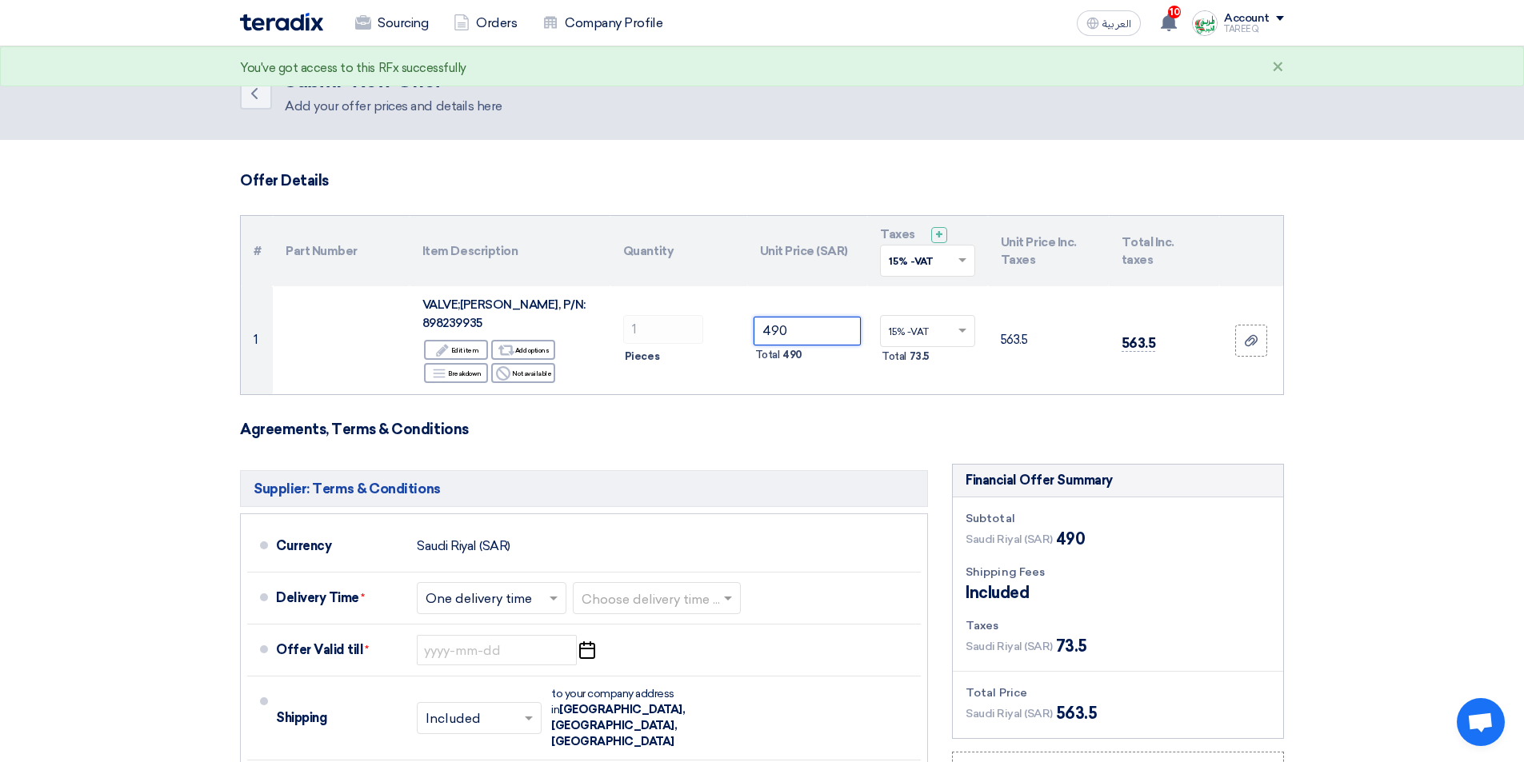
type input "490"
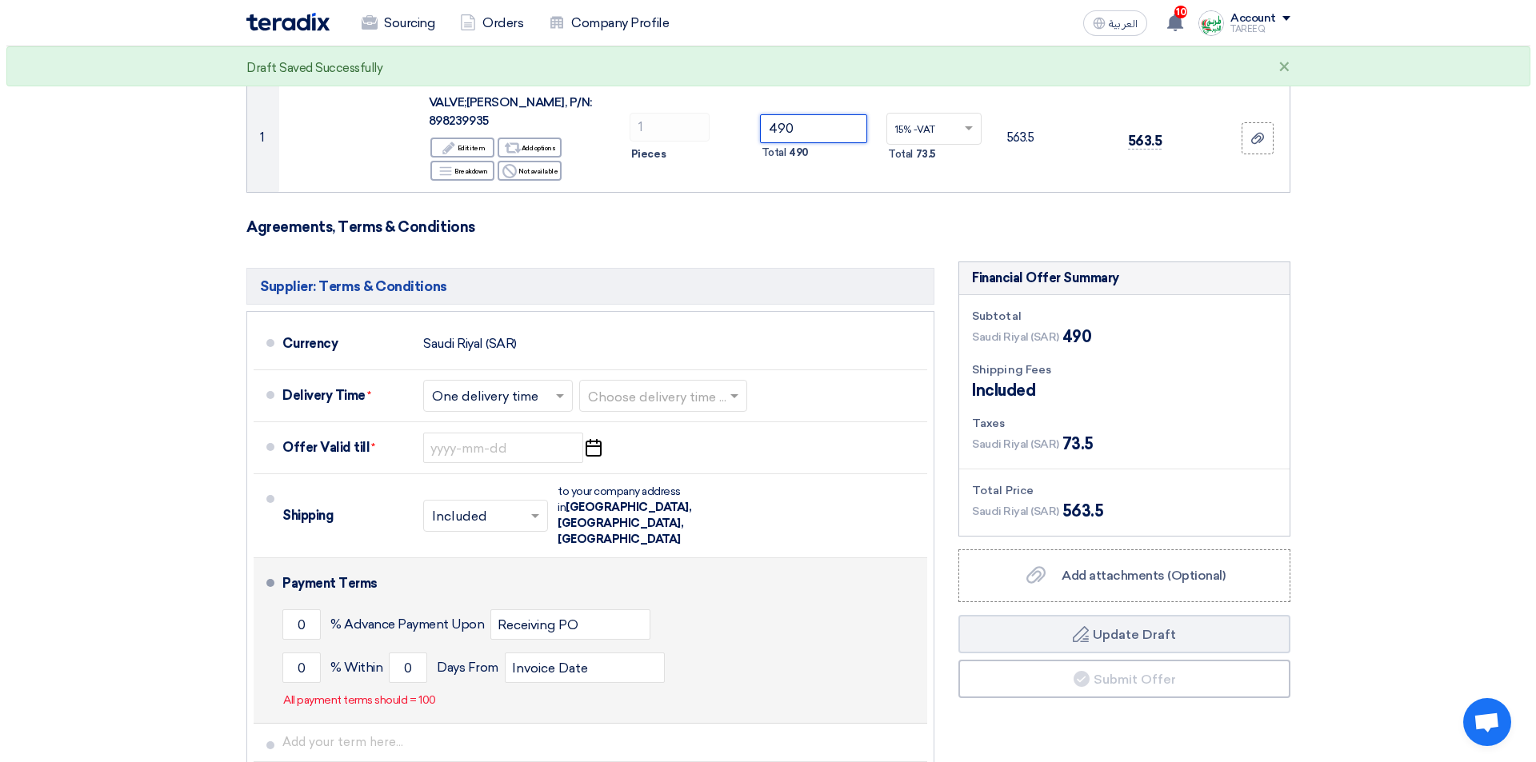
scroll to position [240, 0]
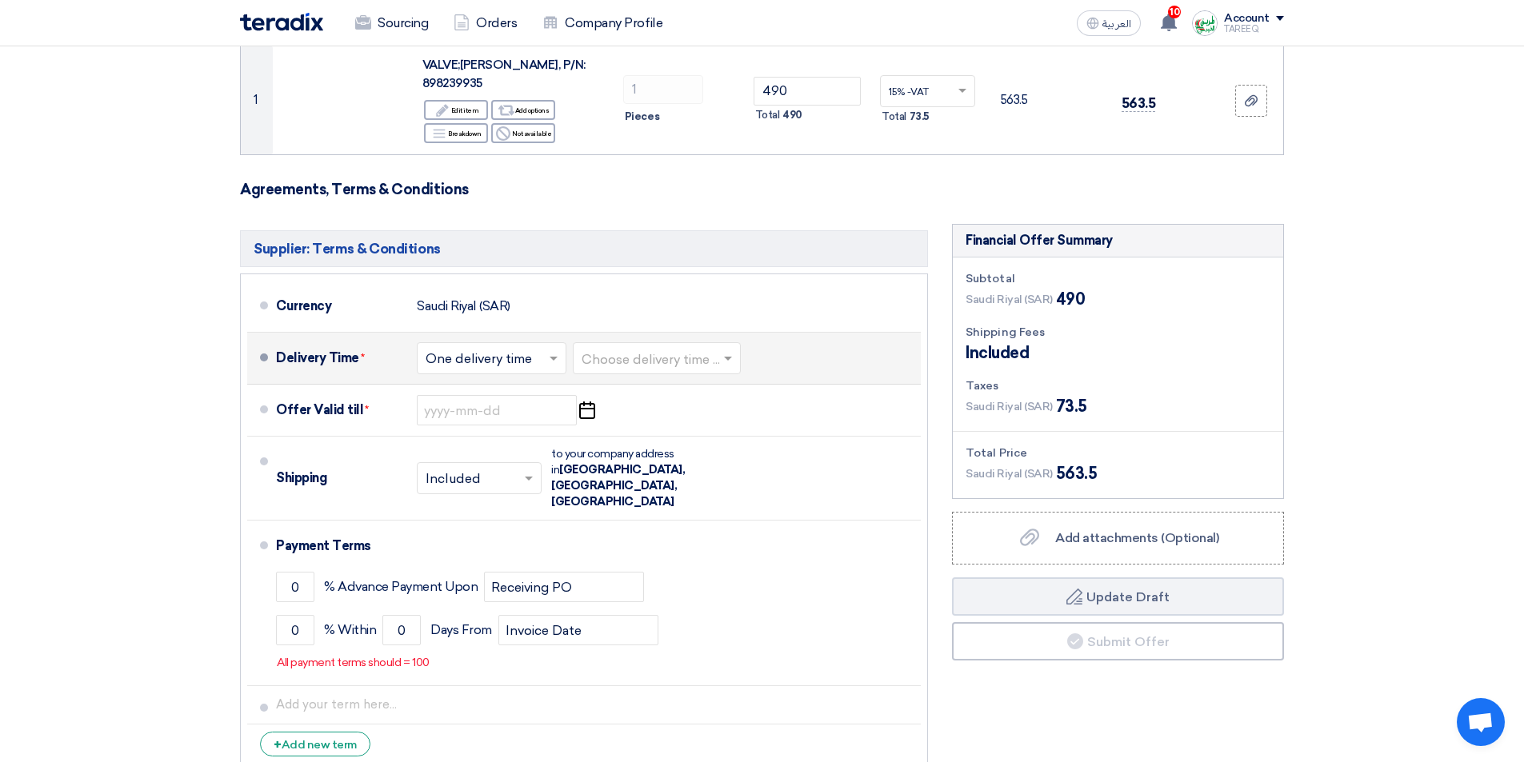
click at [666, 349] on input "text" at bounding box center [658, 360] width 152 height 23
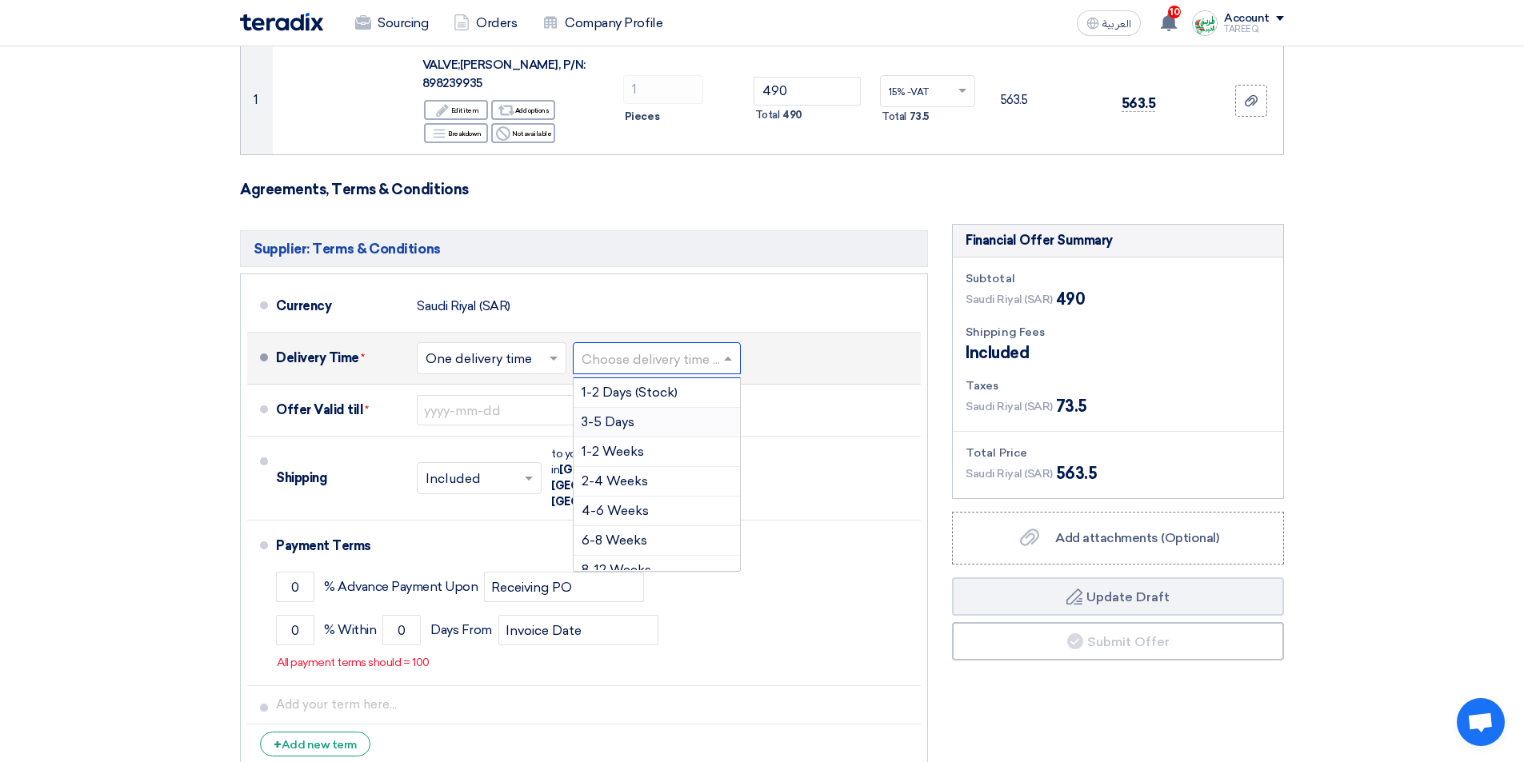
click at [608, 414] on span "3-5 Days" at bounding box center [608, 421] width 53 height 15
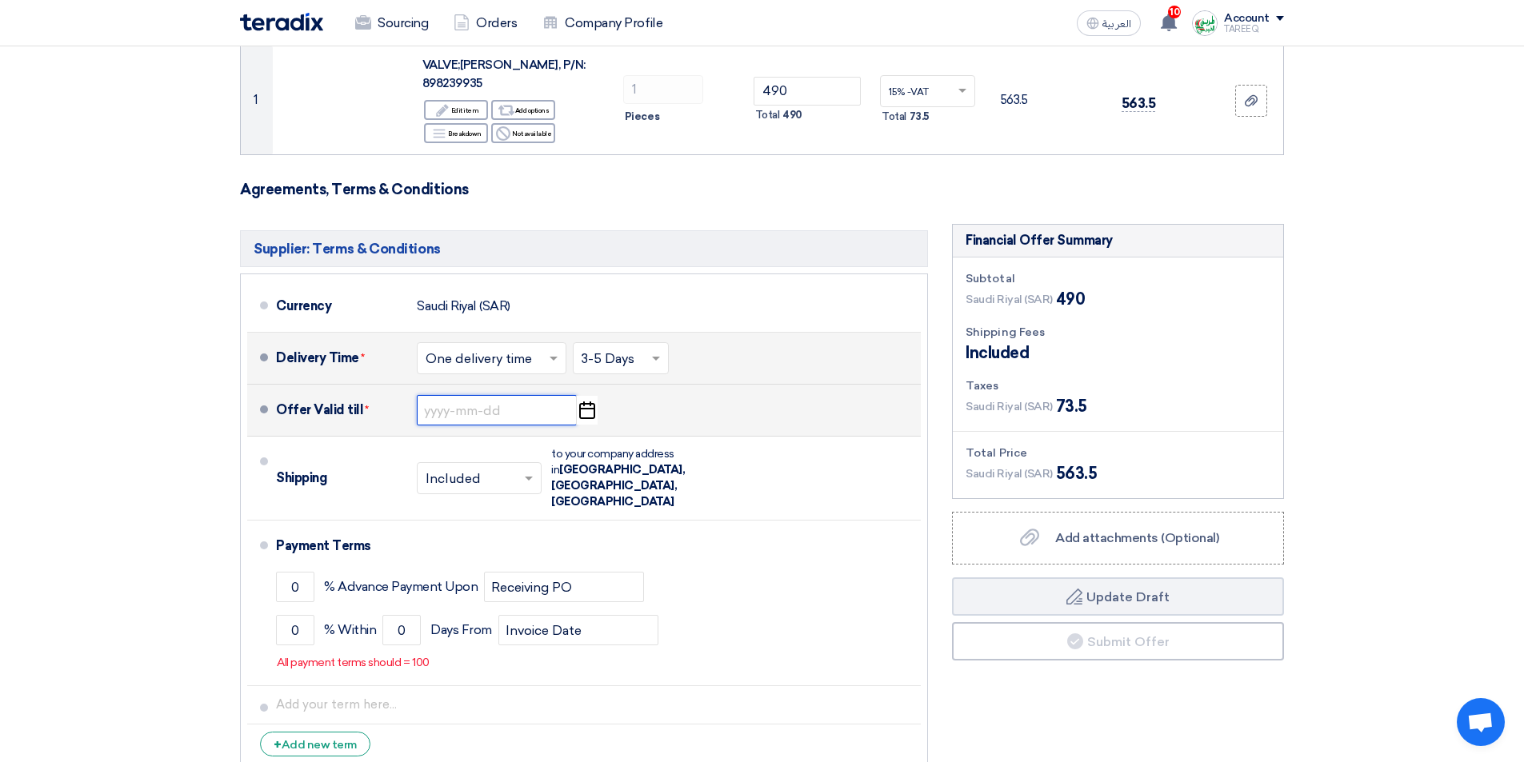
click at [455, 395] on input at bounding box center [497, 410] width 160 height 30
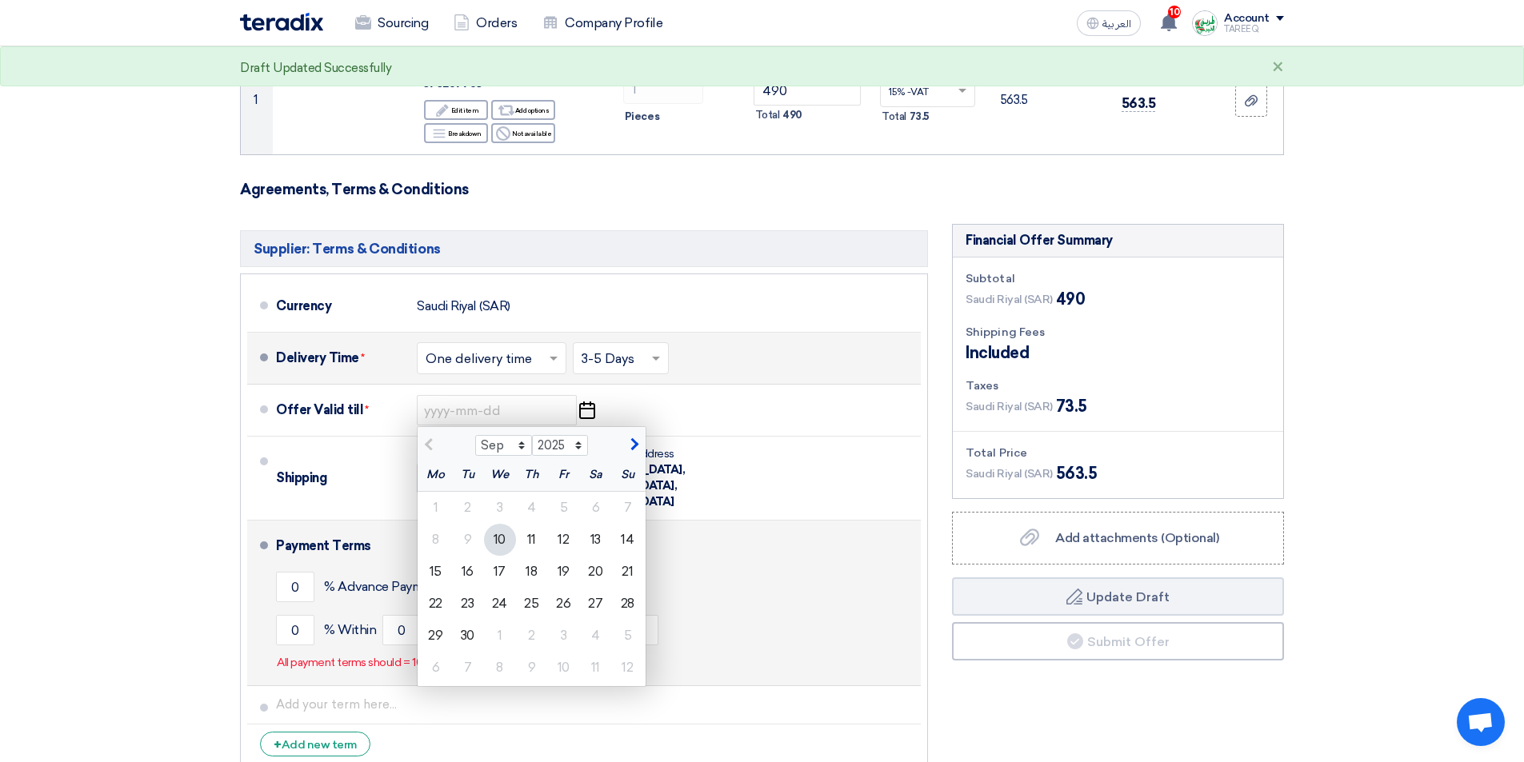
click at [496, 557] on div "17" at bounding box center [500, 572] width 32 height 32
type input "9/17/2025"
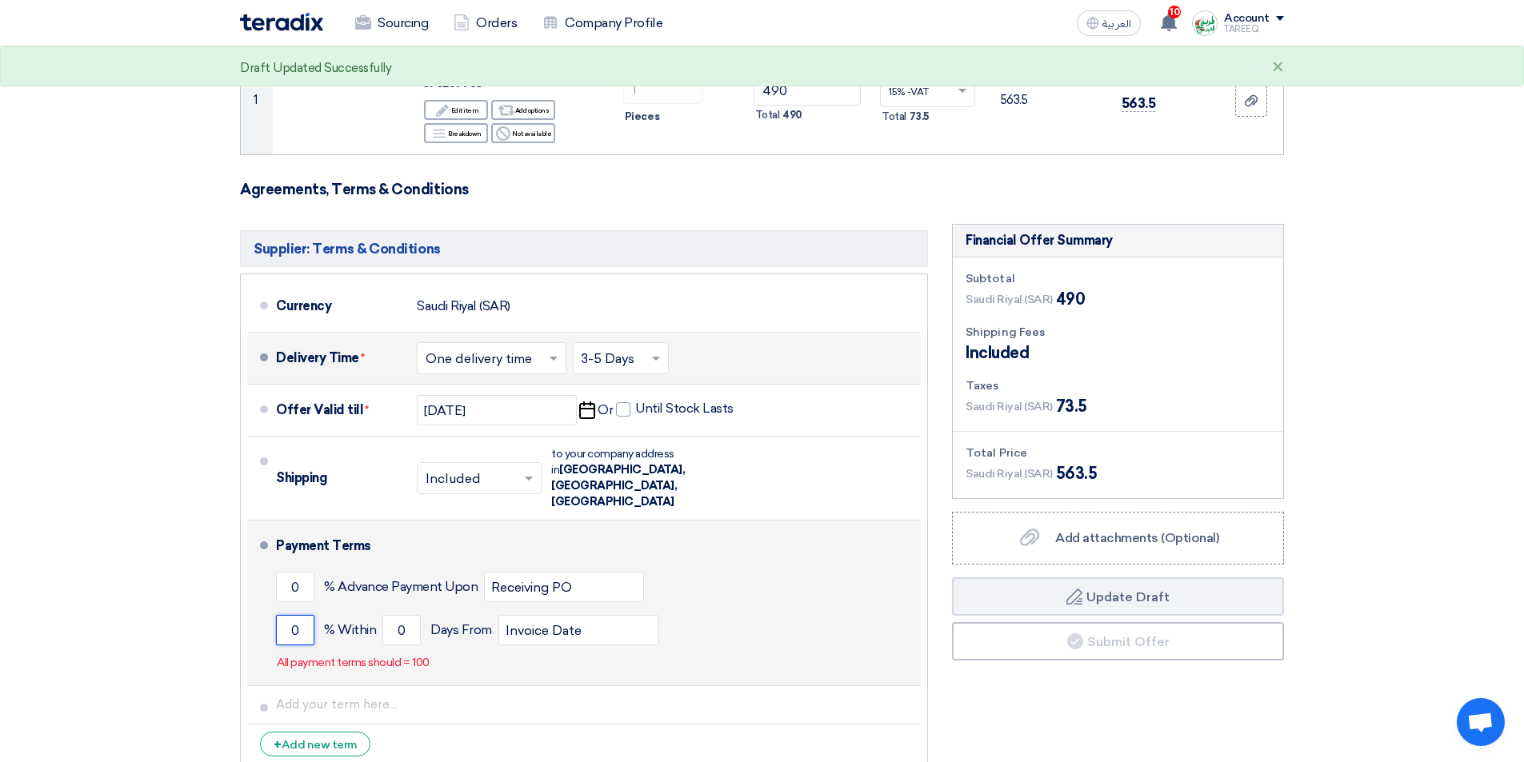
click at [282, 615] on input "0" at bounding box center [295, 630] width 38 height 30
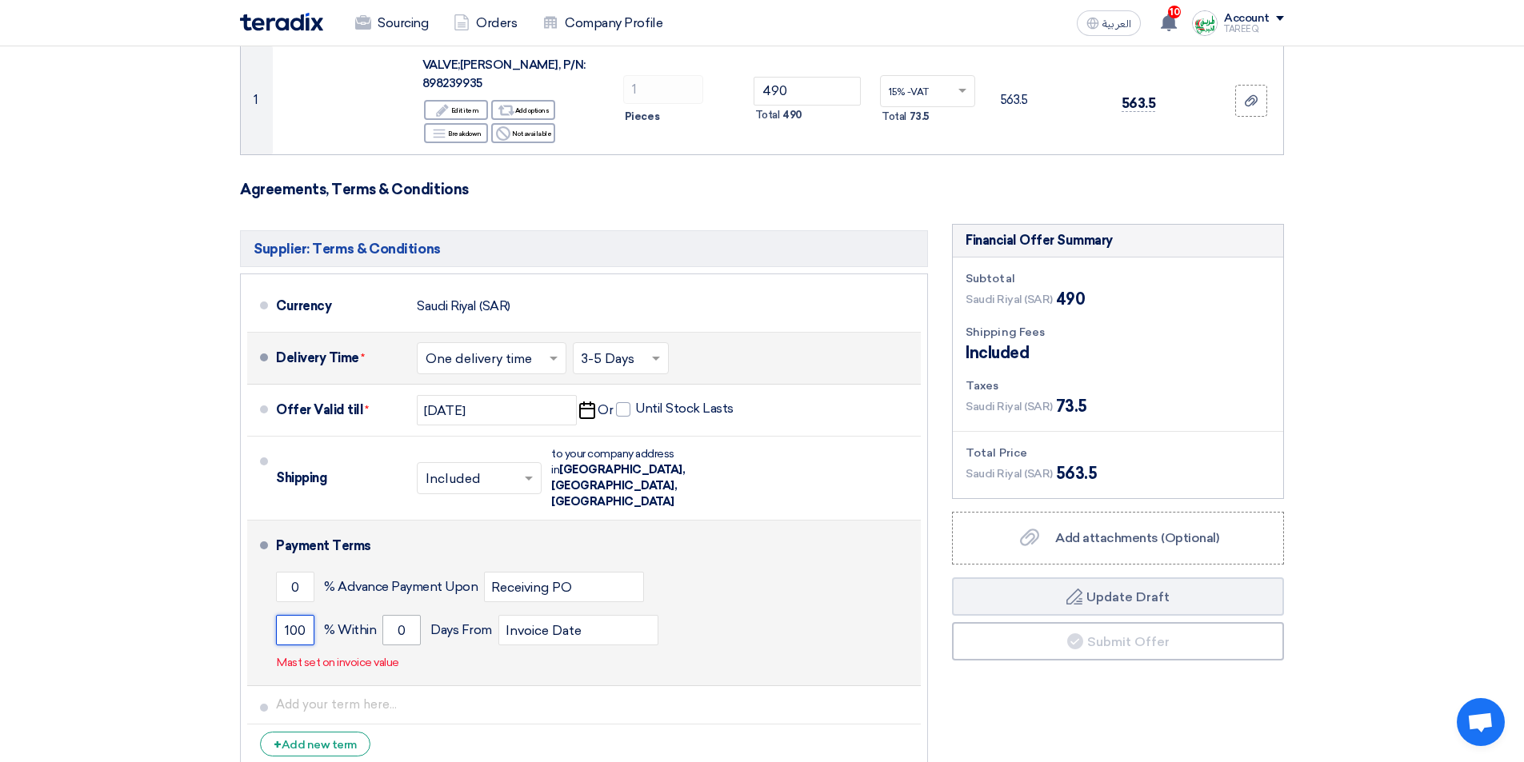
type input "100"
click at [386, 615] on input "0" at bounding box center [401, 630] width 38 height 30
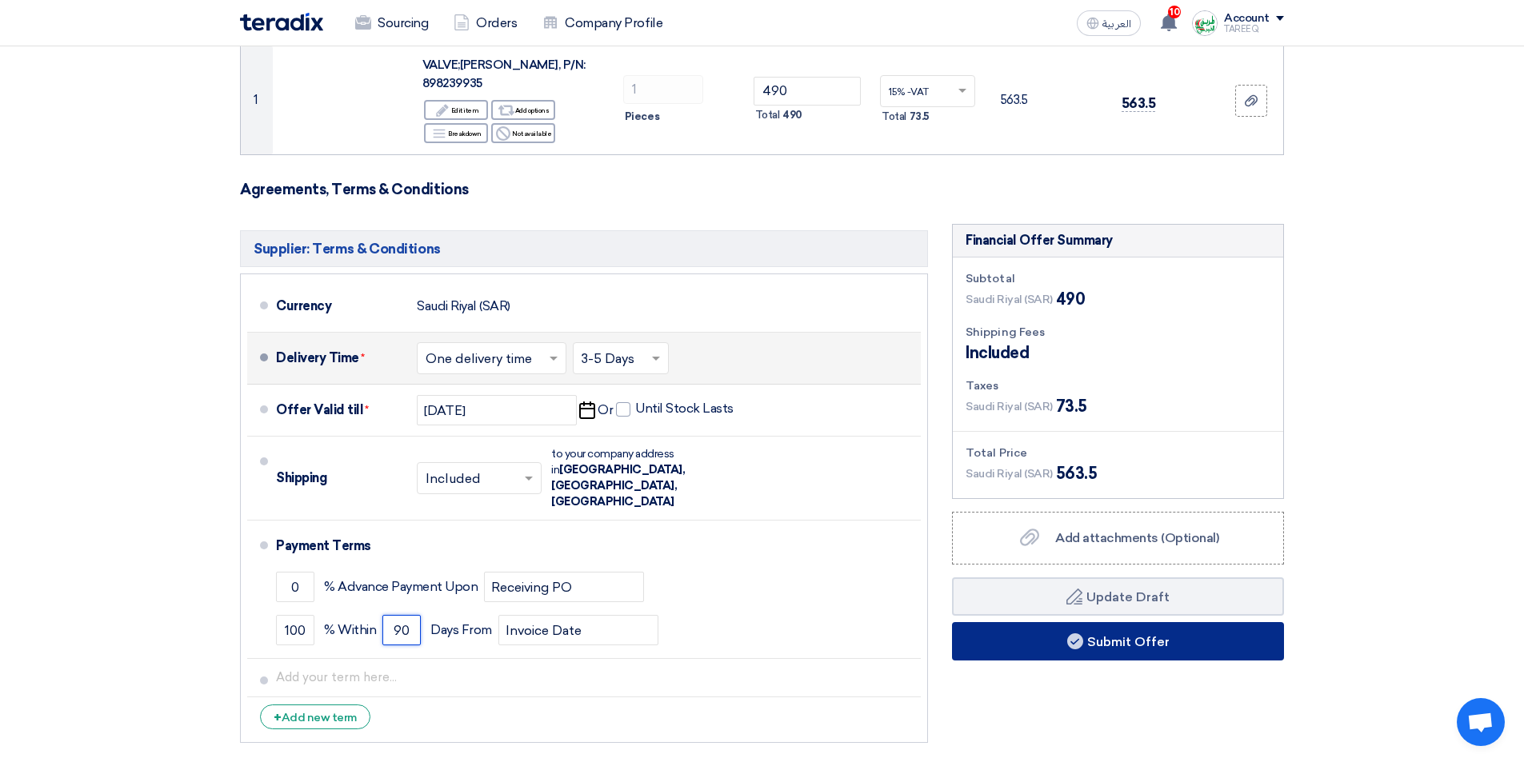
type input "90"
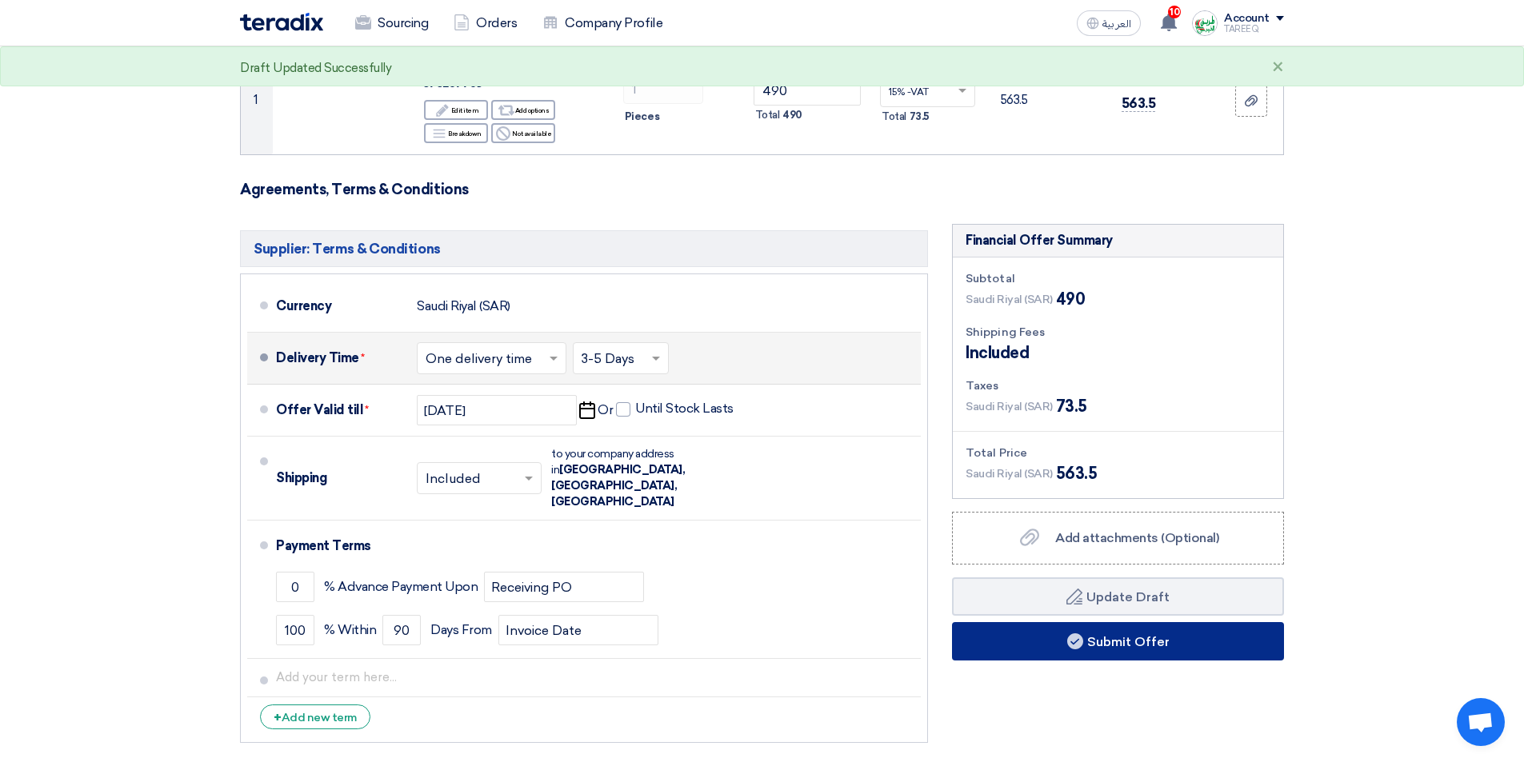
click at [1039, 626] on button "Submit Offer" at bounding box center [1118, 641] width 332 height 38
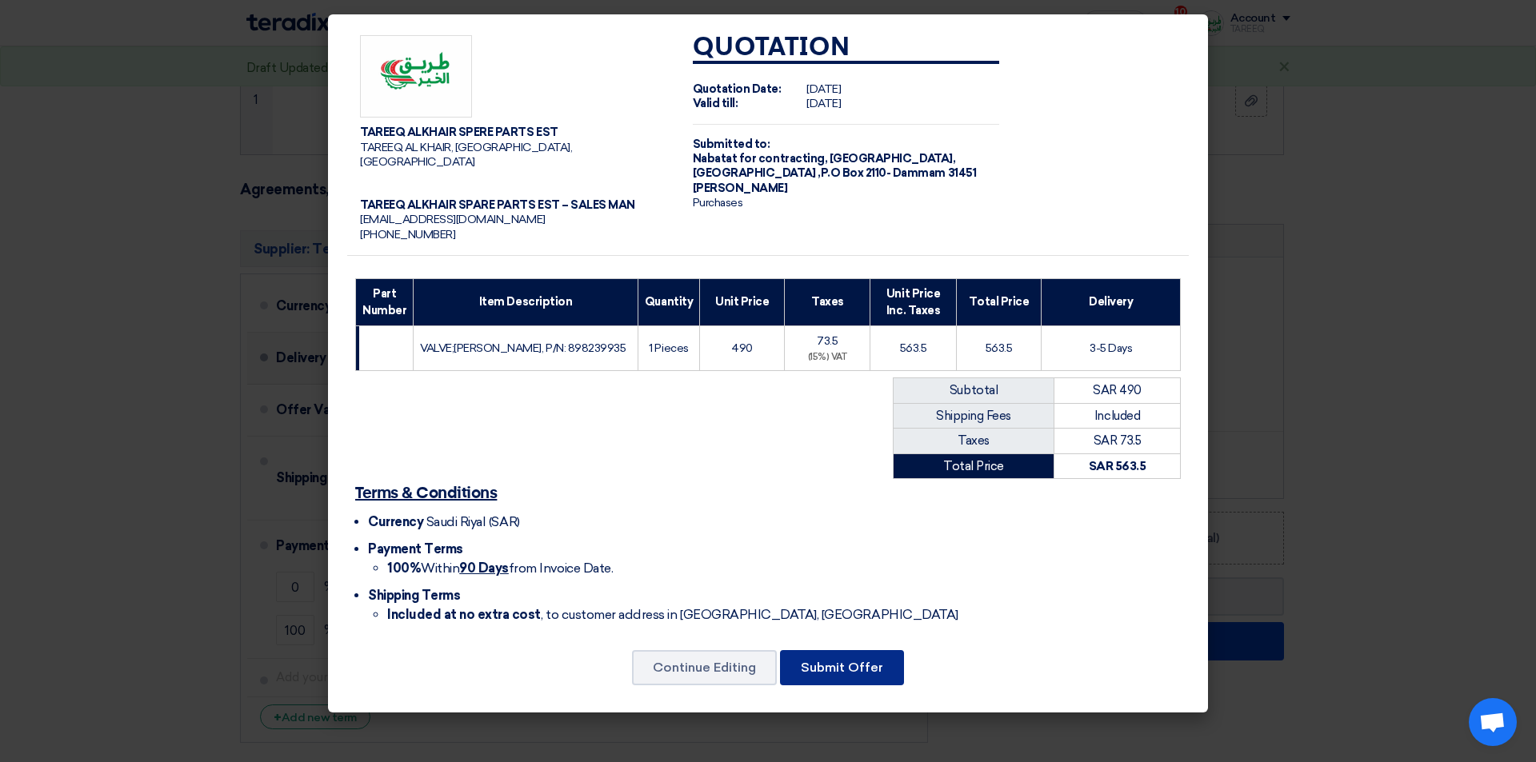
click at [835, 650] on button "Submit Offer" at bounding box center [842, 667] width 124 height 35
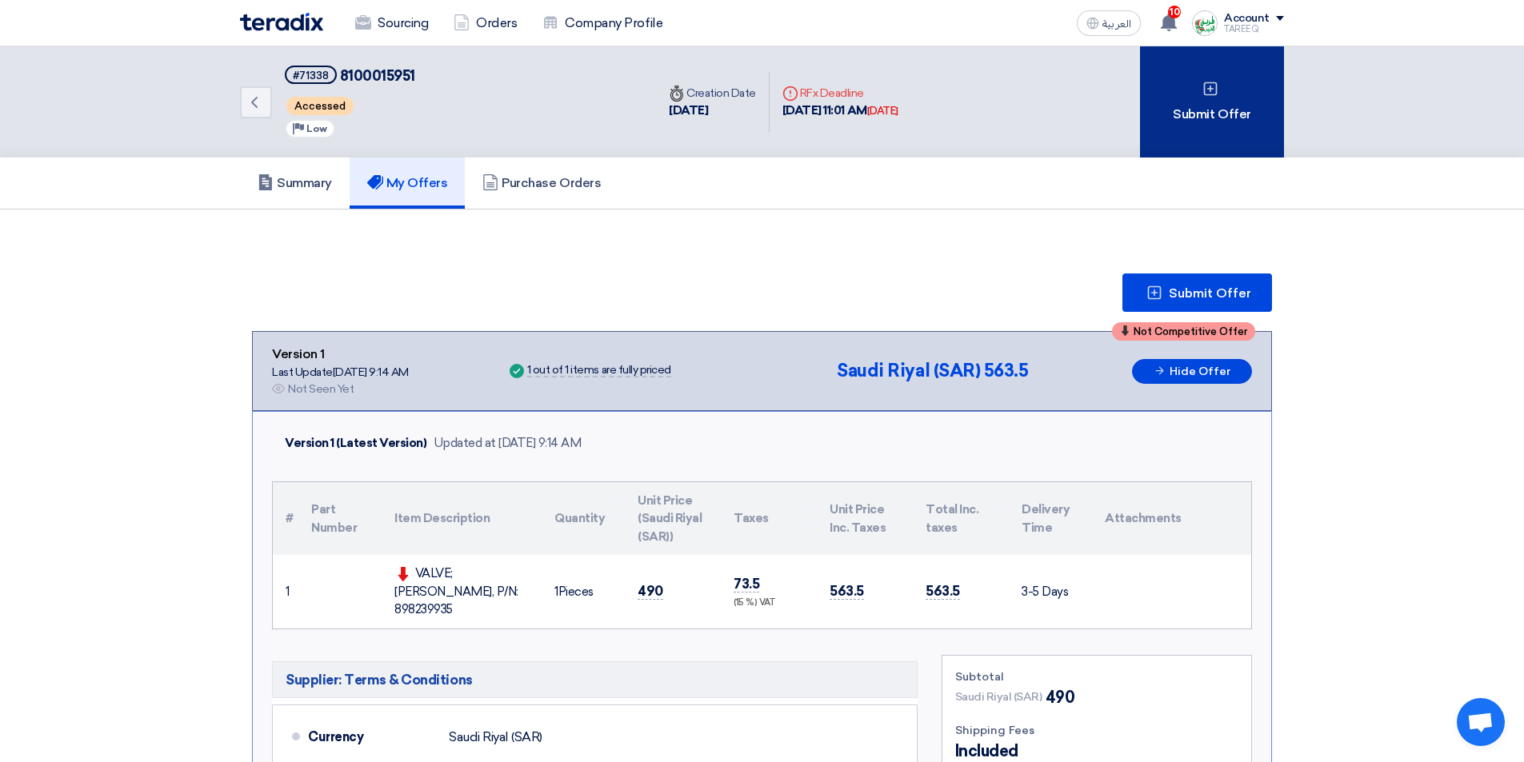
click at [1197, 120] on div "Submit Offer" at bounding box center [1212, 101] width 144 height 111
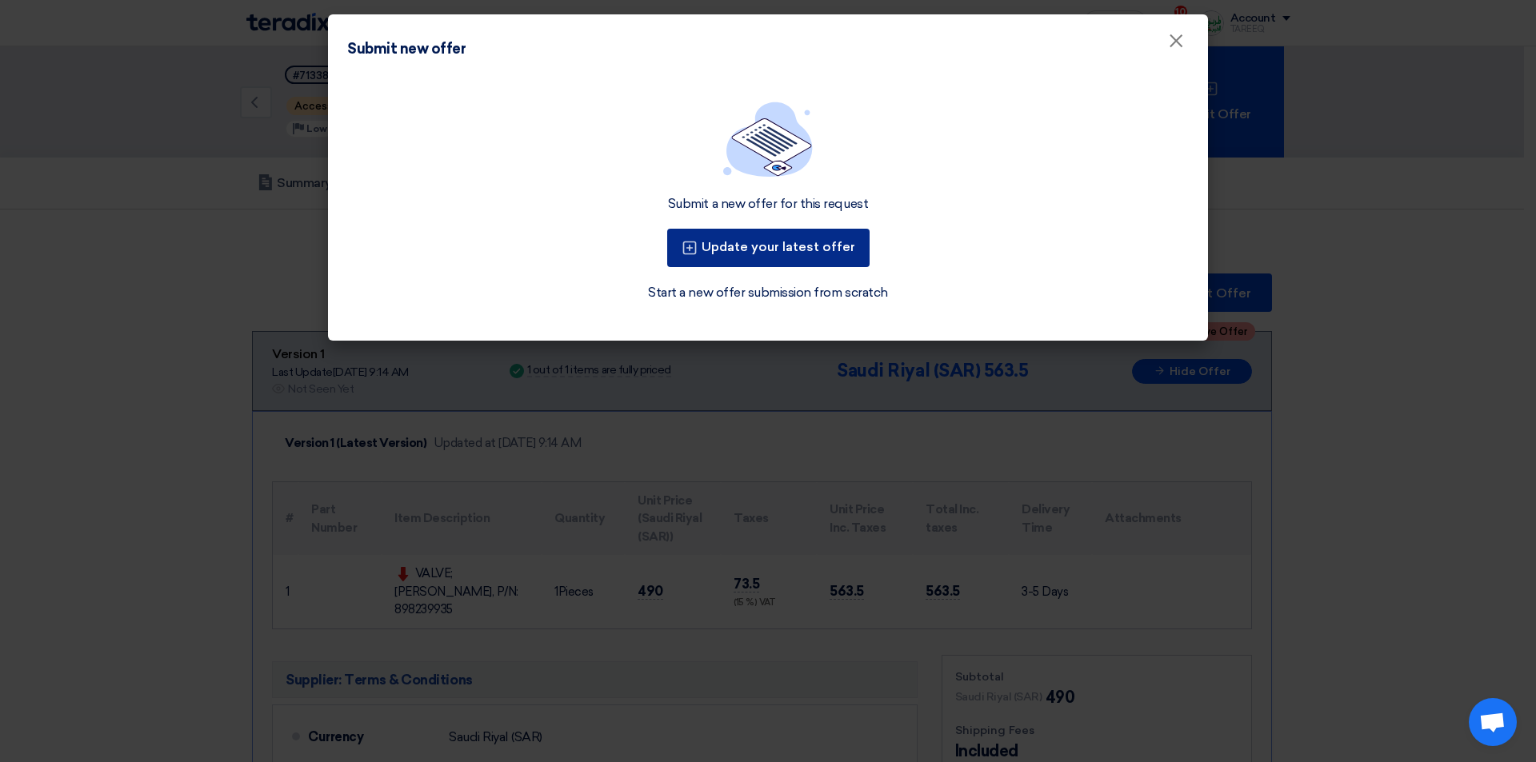
click at [758, 250] on button "Update your latest offer" at bounding box center [768, 248] width 202 height 38
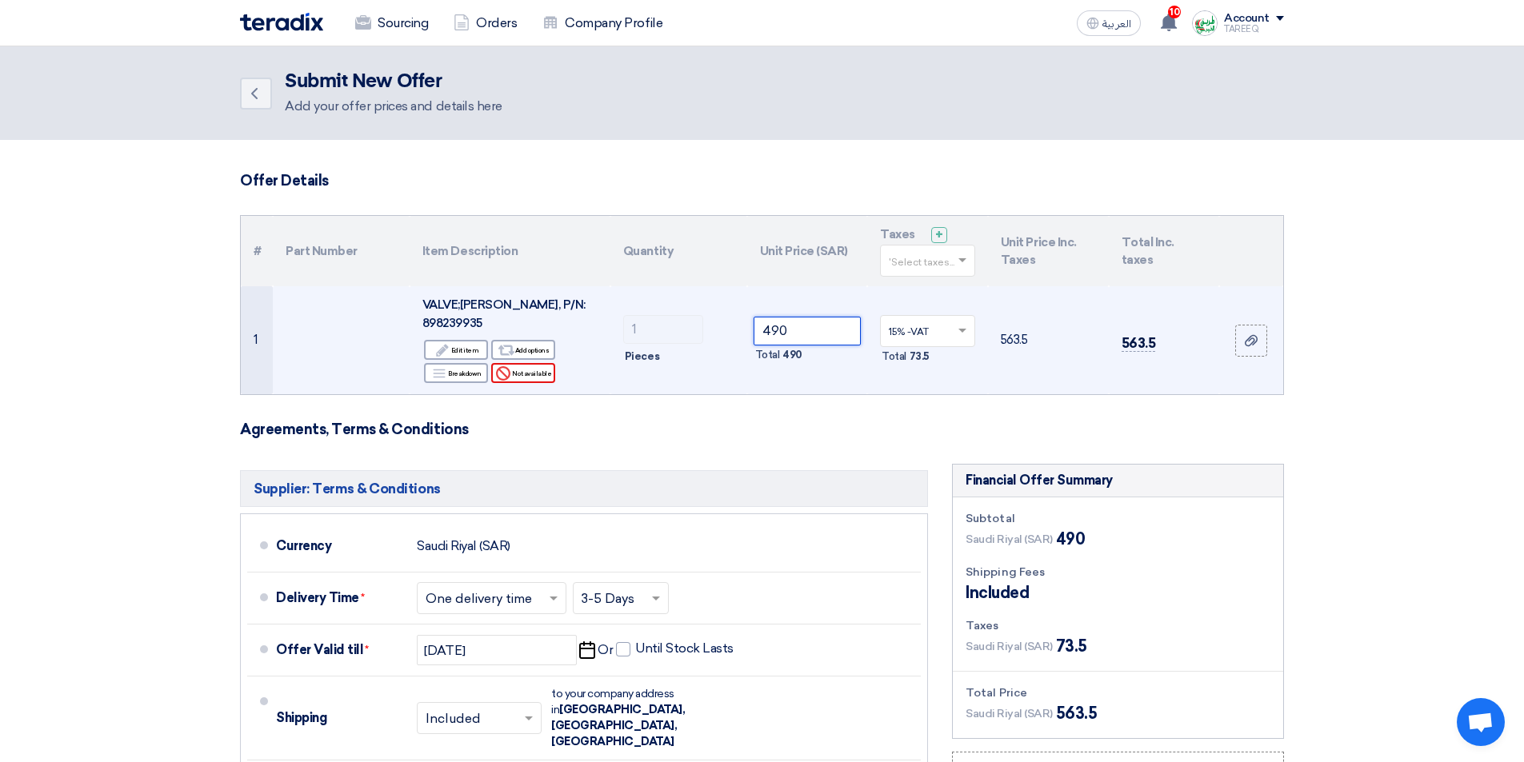
drag, startPoint x: 806, startPoint y: 318, endPoint x: 554, endPoint y: 356, distance: 254.8
click at [567, 350] on tr "1 VALVE;EVRV, P/N: 898239935 Edit Edit item Alternative Add options Breakdown R…" at bounding box center [762, 340] width 1043 height 108
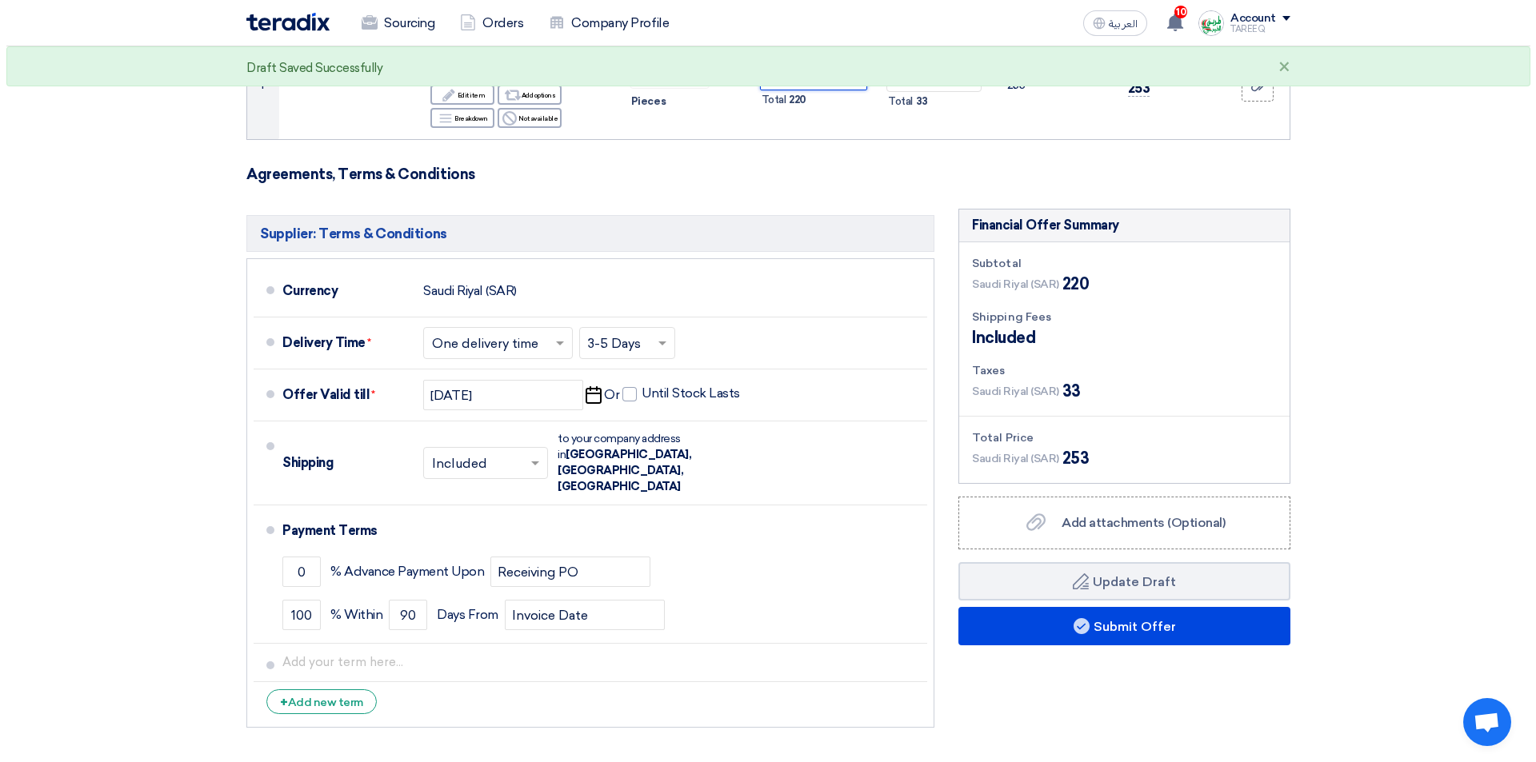
scroll to position [320, 0]
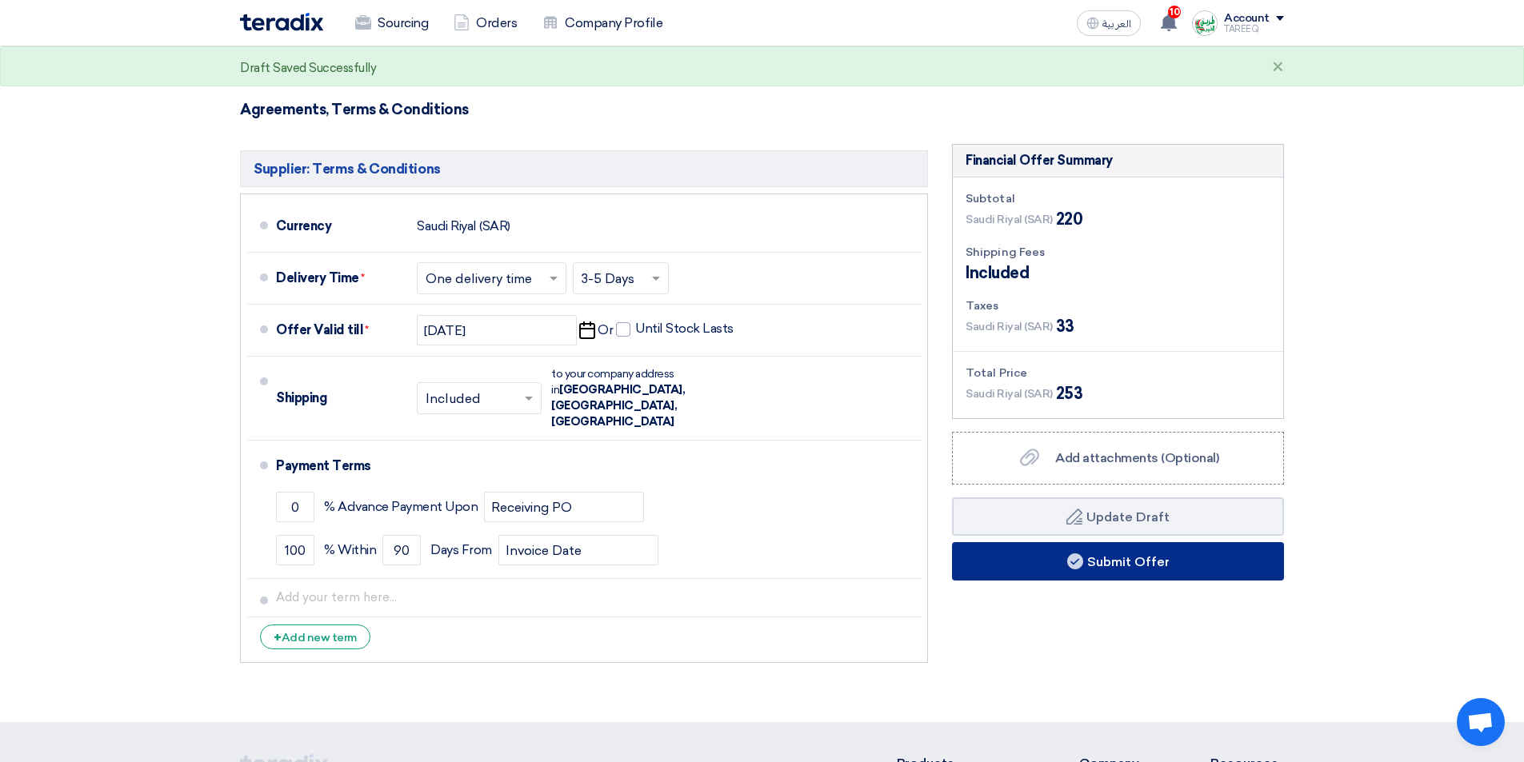
type input "220"
click at [1085, 550] on button "Submit Offer" at bounding box center [1118, 561] width 332 height 38
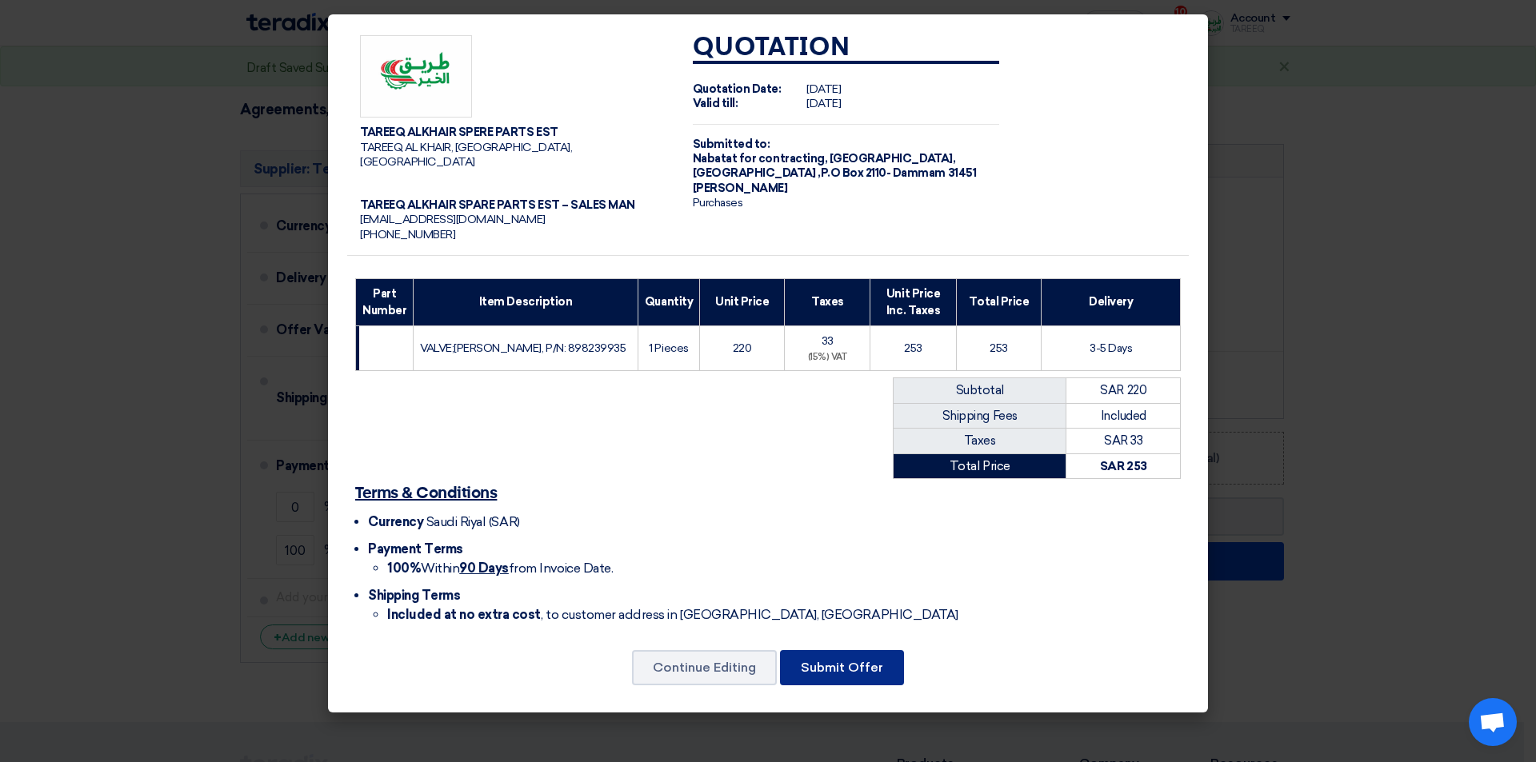
click at [831, 650] on button "Submit Offer" at bounding box center [842, 667] width 124 height 35
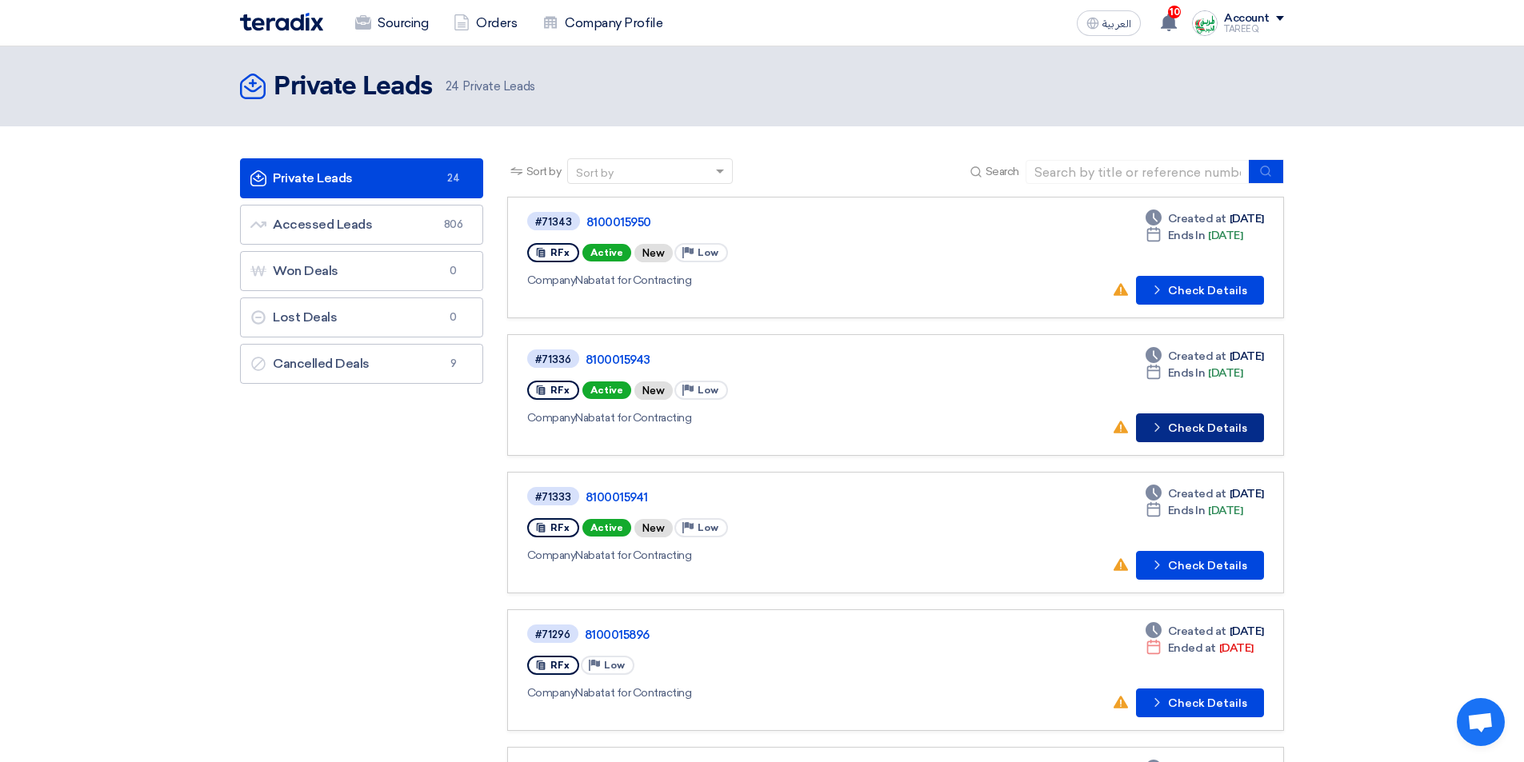
click at [1208, 423] on button "Check details Check Details" at bounding box center [1200, 428] width 128 height 29
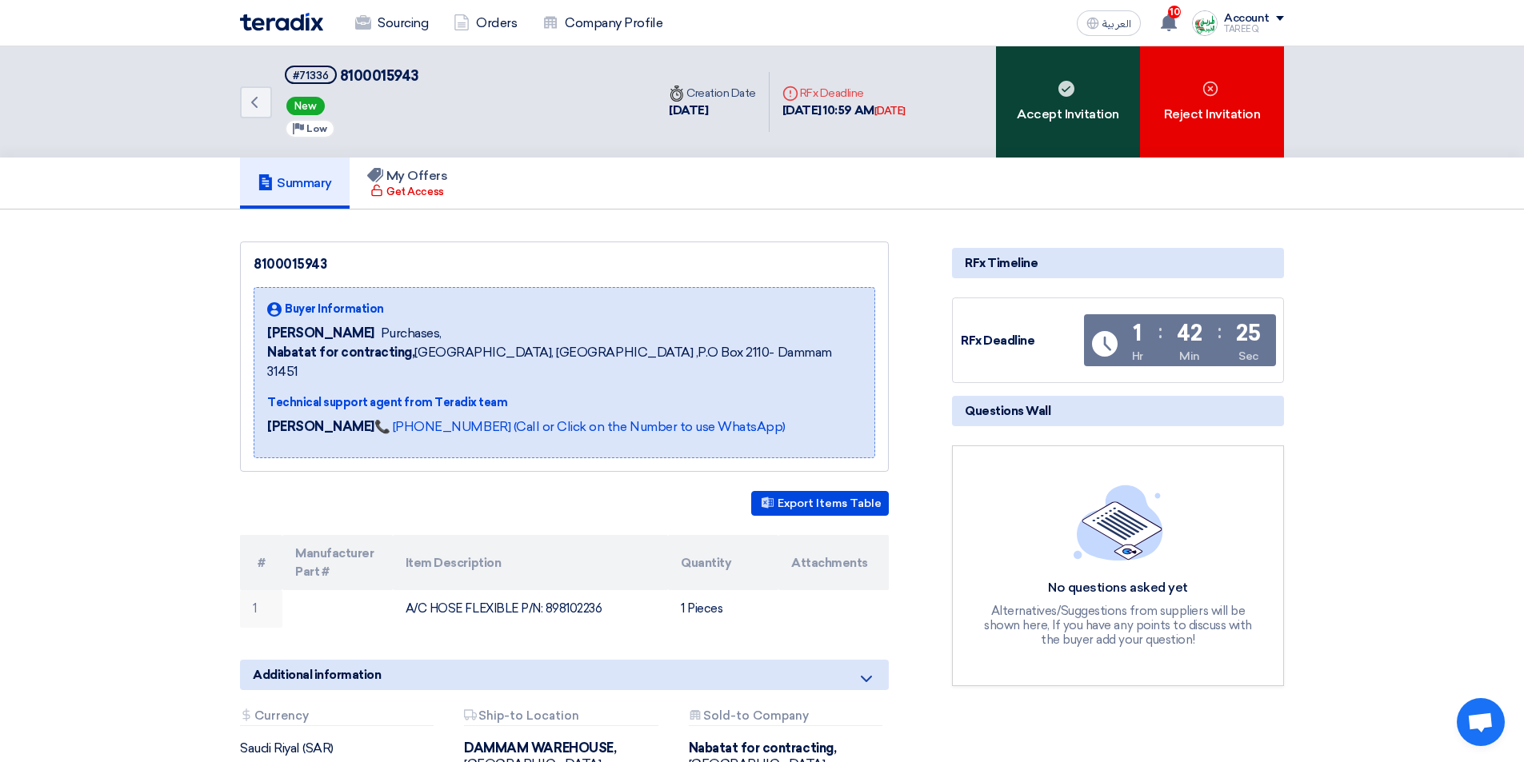
click at [1024, 108] on div "Accept Invitation" at bounding box center [1068, 101] width 144 height 111
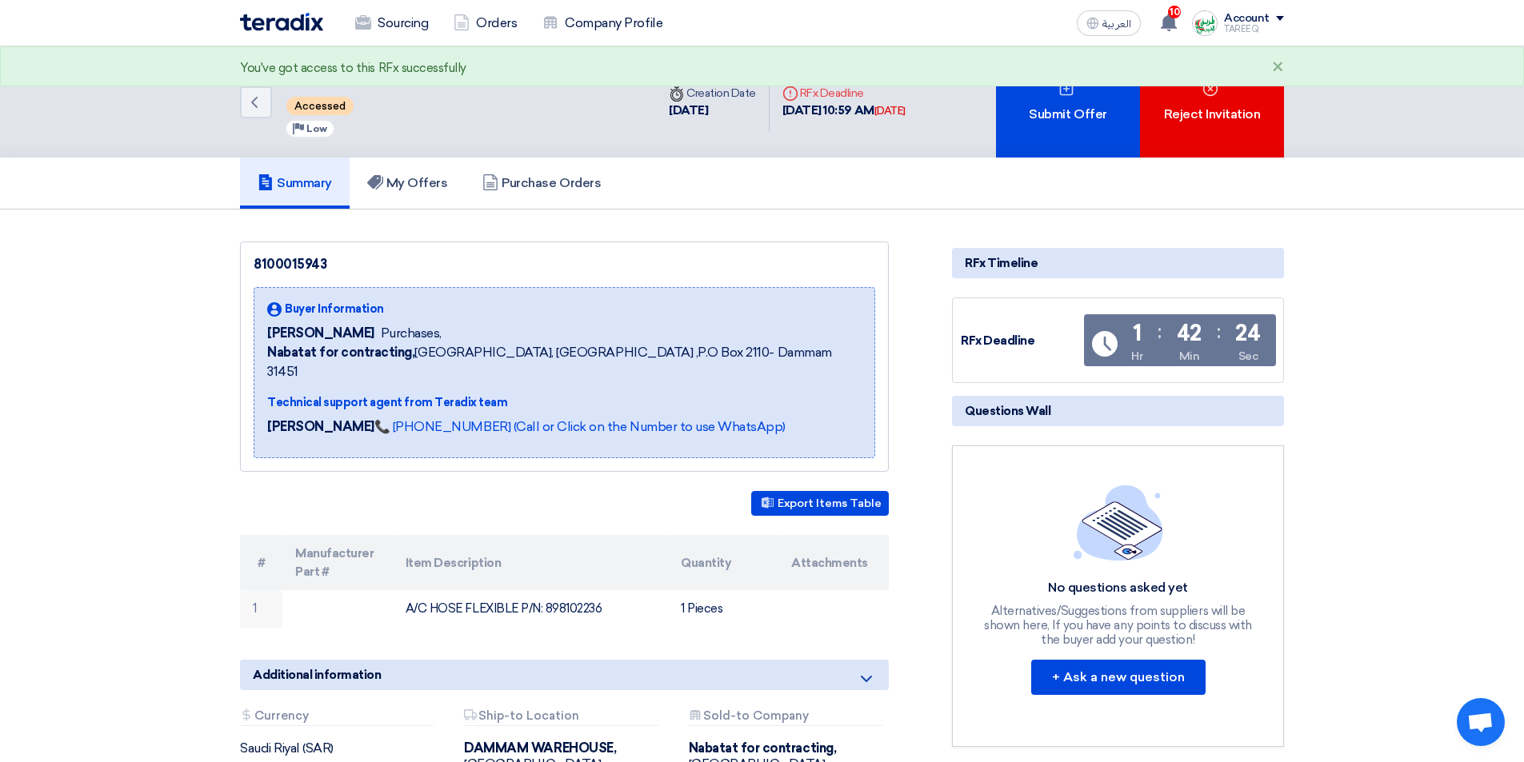
click at [1021, 104] on div "Submit Offer" at bounding box center [1068, 101] width 144 height 111
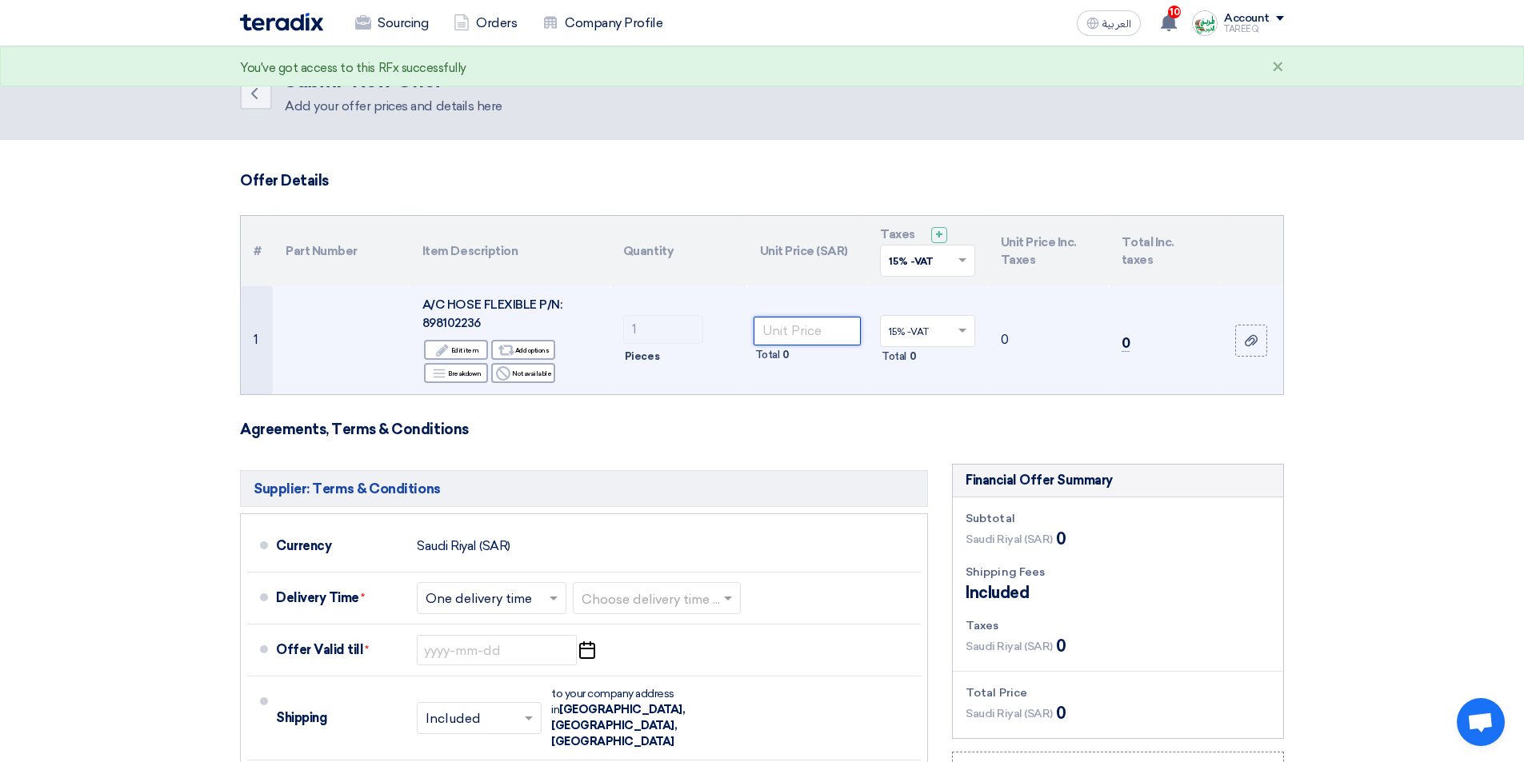
click at [827, 326] on input "number" at bounding box center [808, 331] width 108 height 29
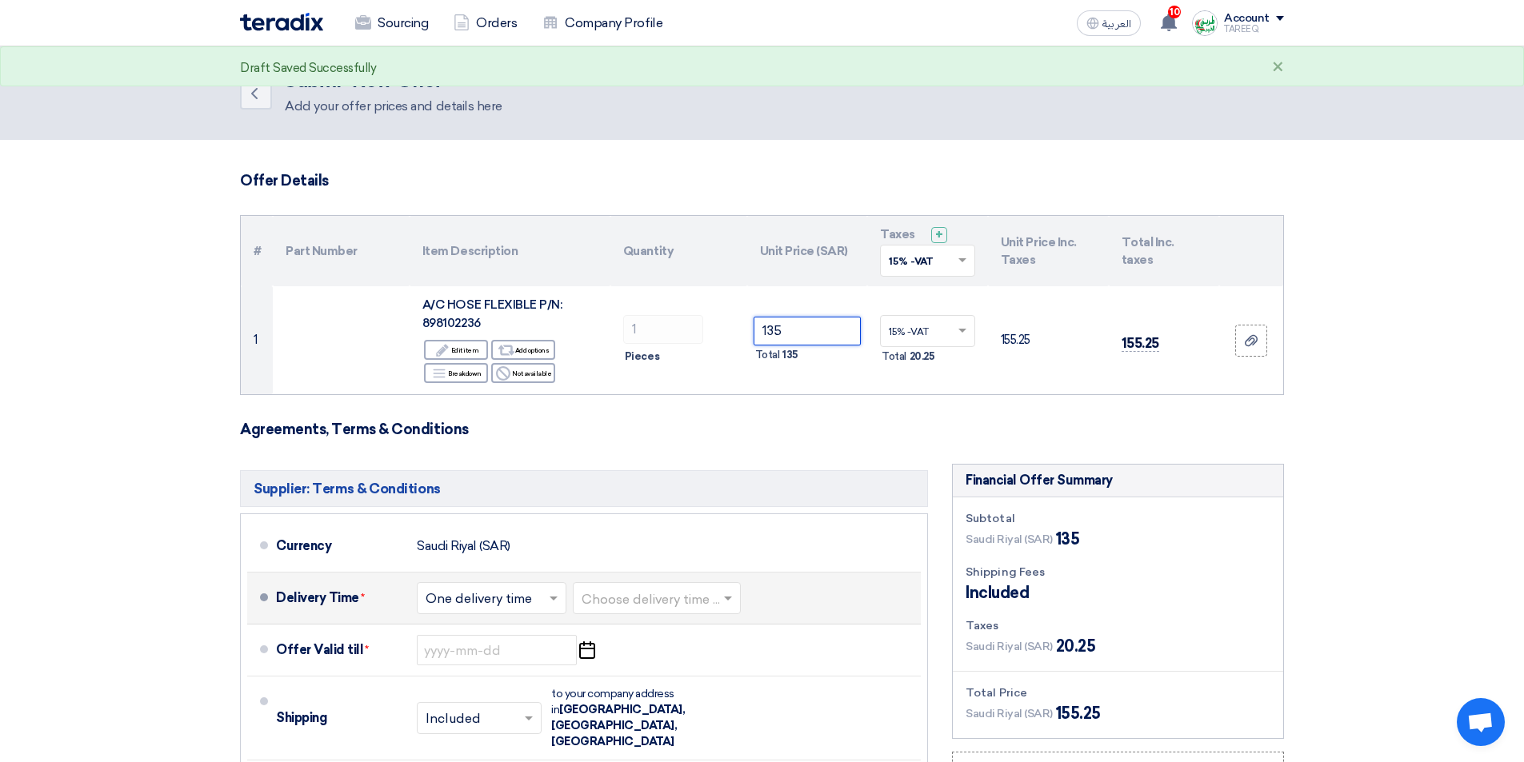
type input "135"
click at [694, 602] on input "text" at bounding box center [658, 600] width 152 height 23
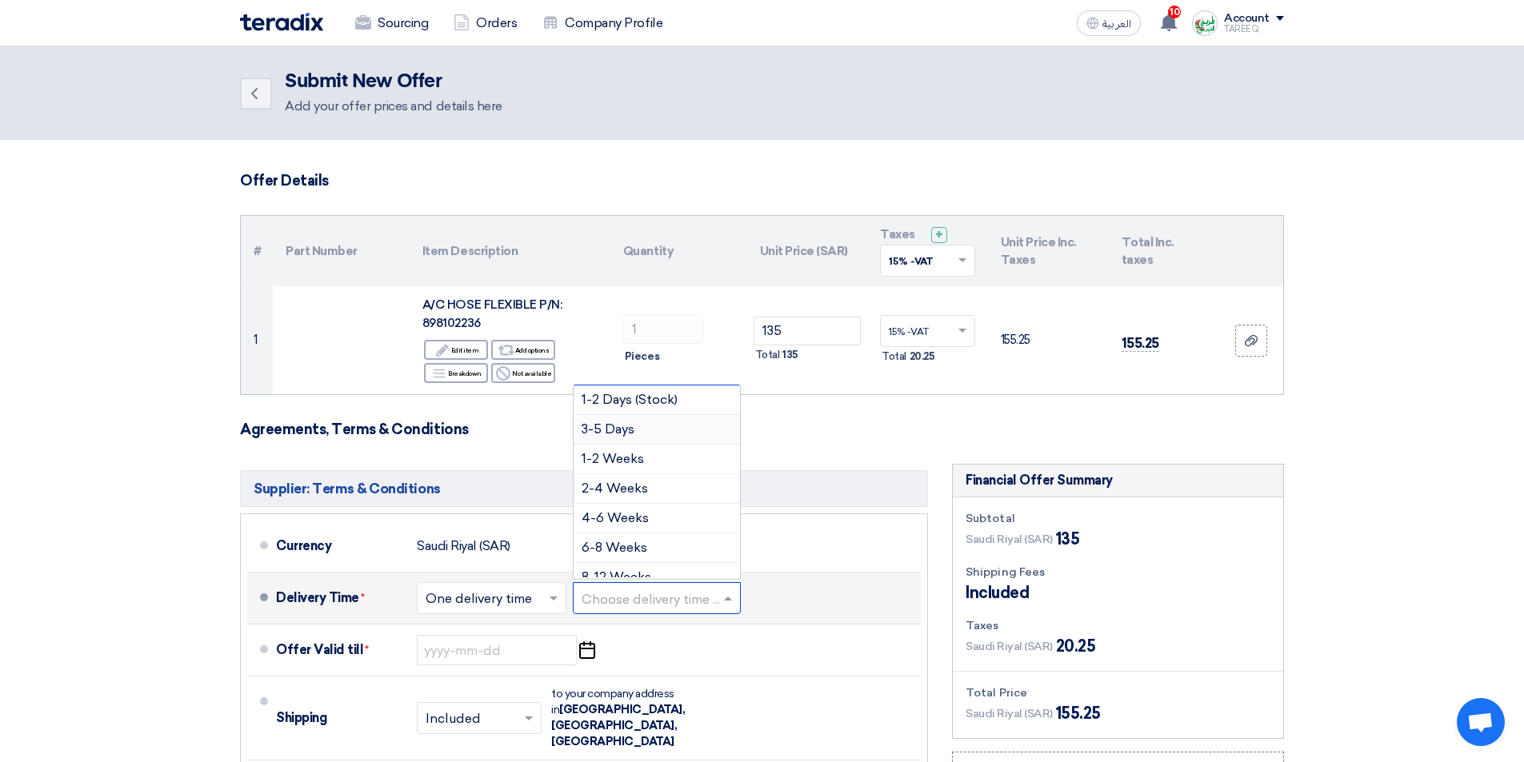
click at [610, 421] on div "3-5 Days" at bounding box center [657, 430] width 166 height 30
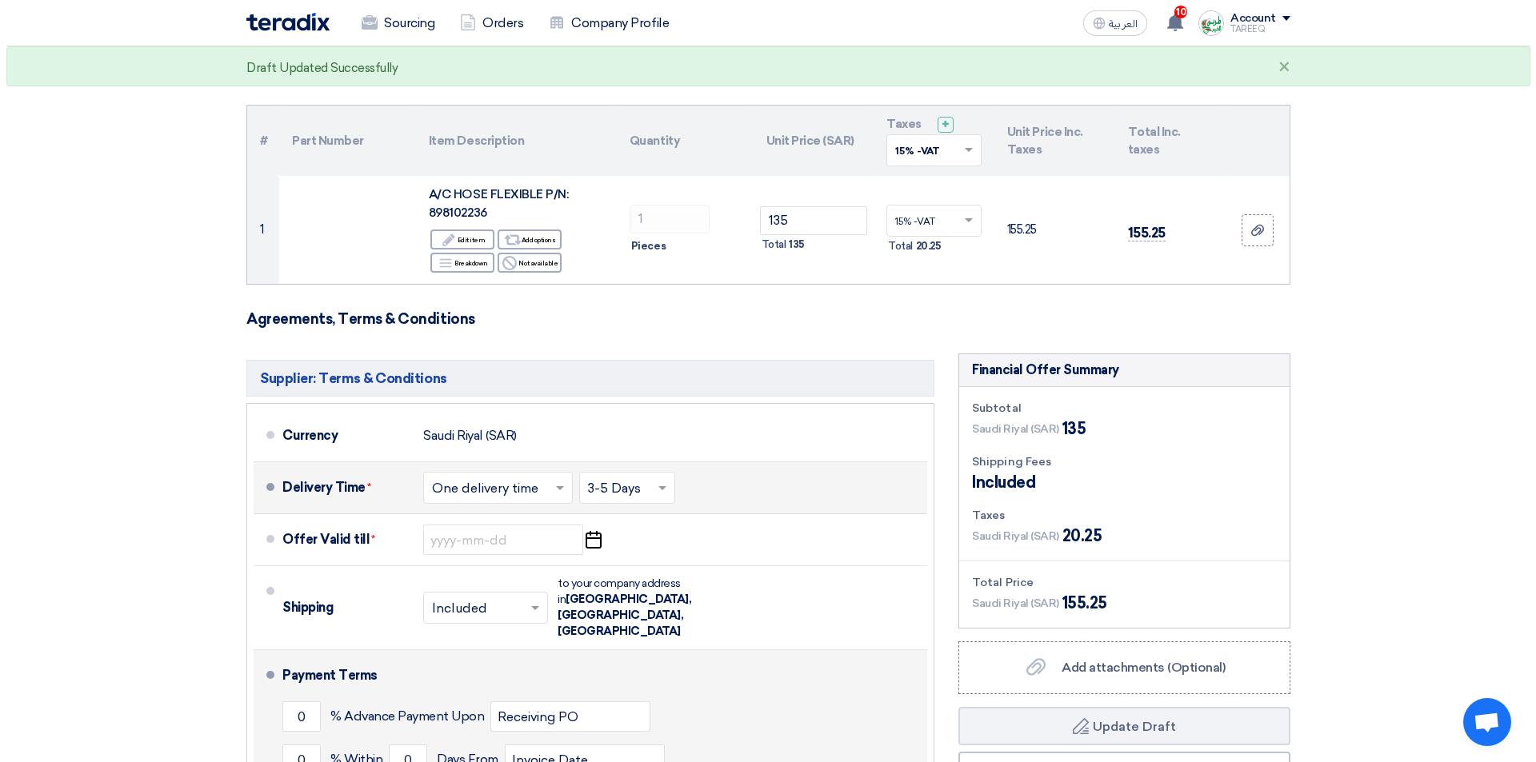
scroll to position [400, 0]
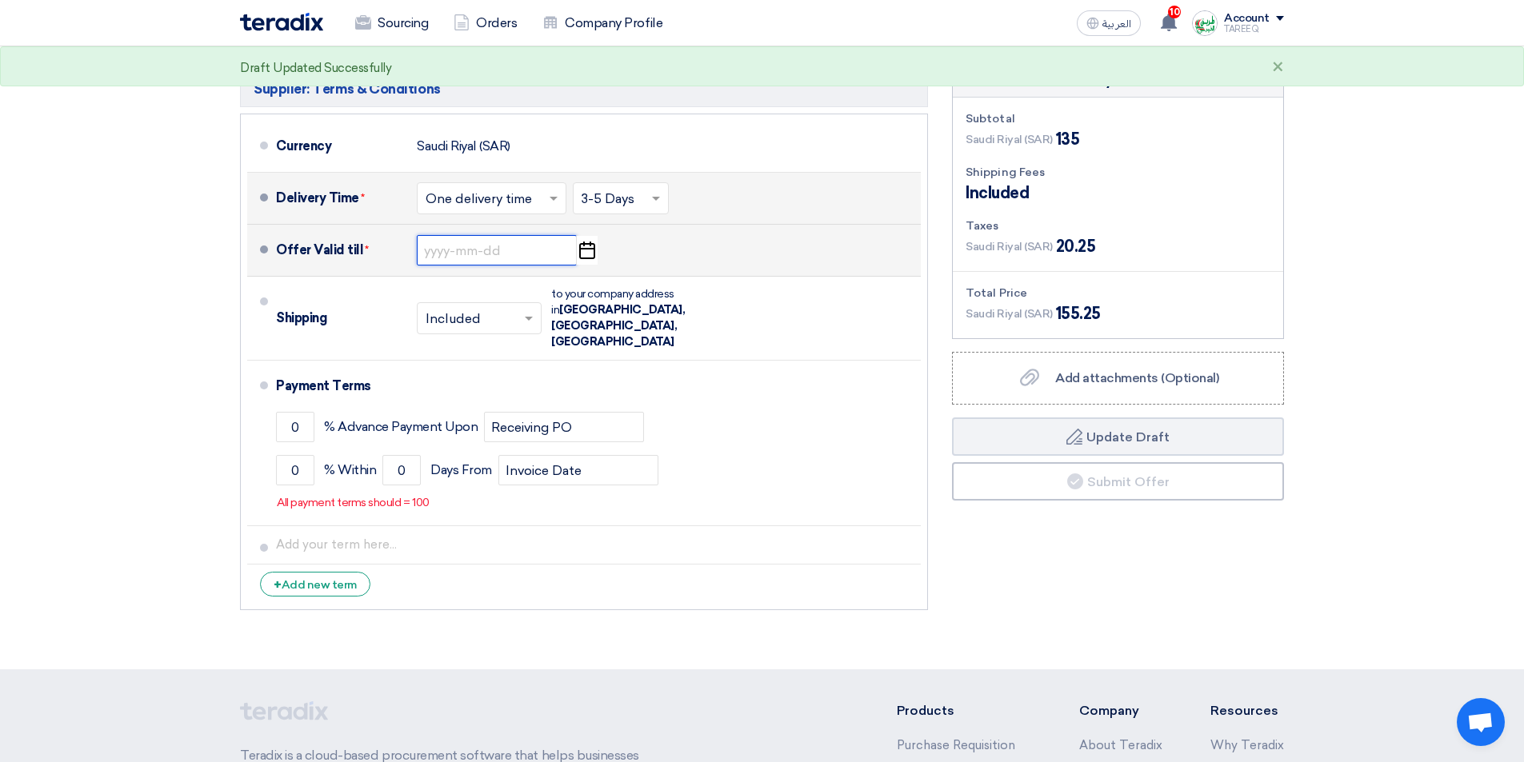
click at [481, 246] on input at bounding box center [497, 250] width 160 height 30
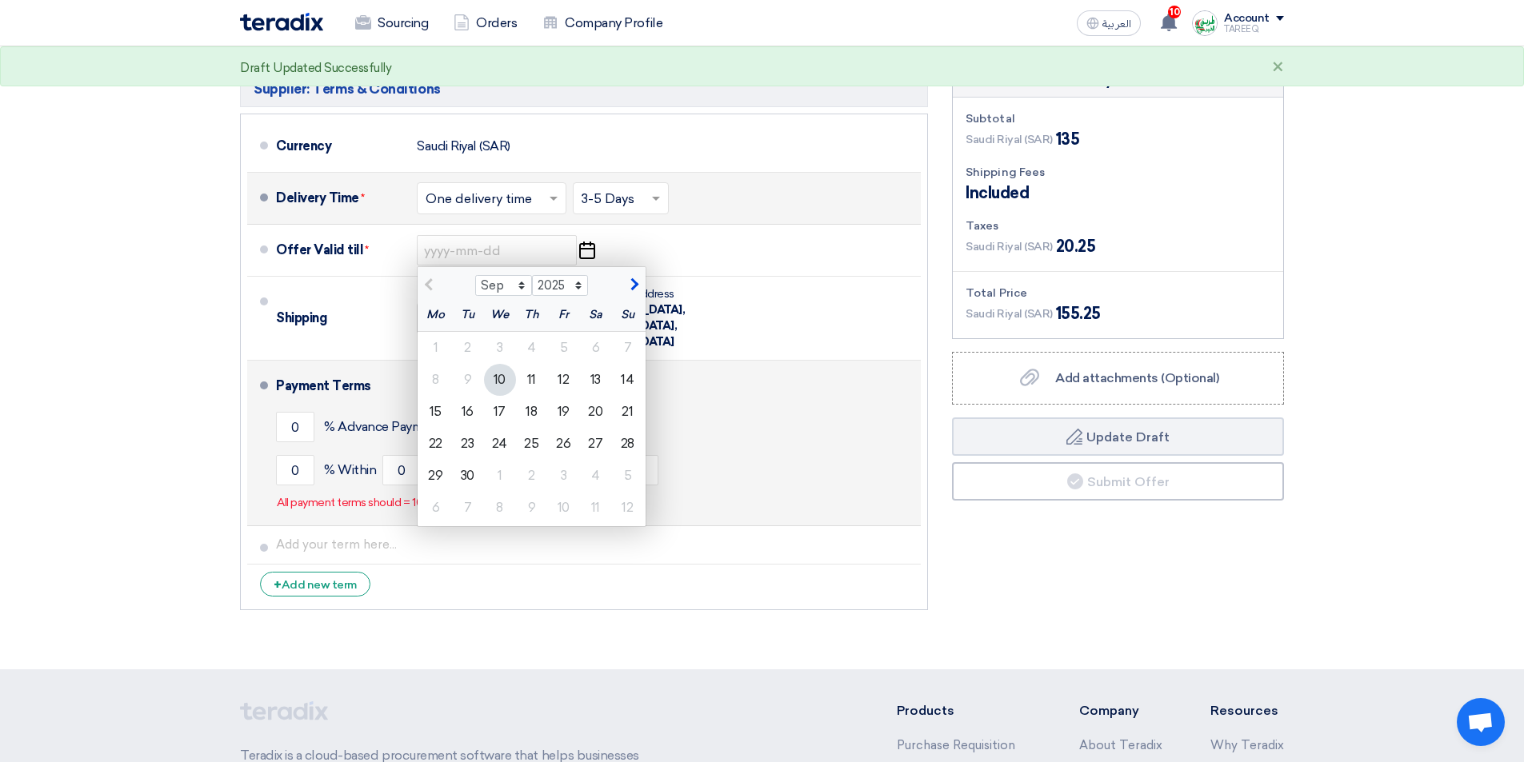
click at [503, 417] on div "17" at bounding box center [500, 412] width 32 height 32
type input "9/17/2025"
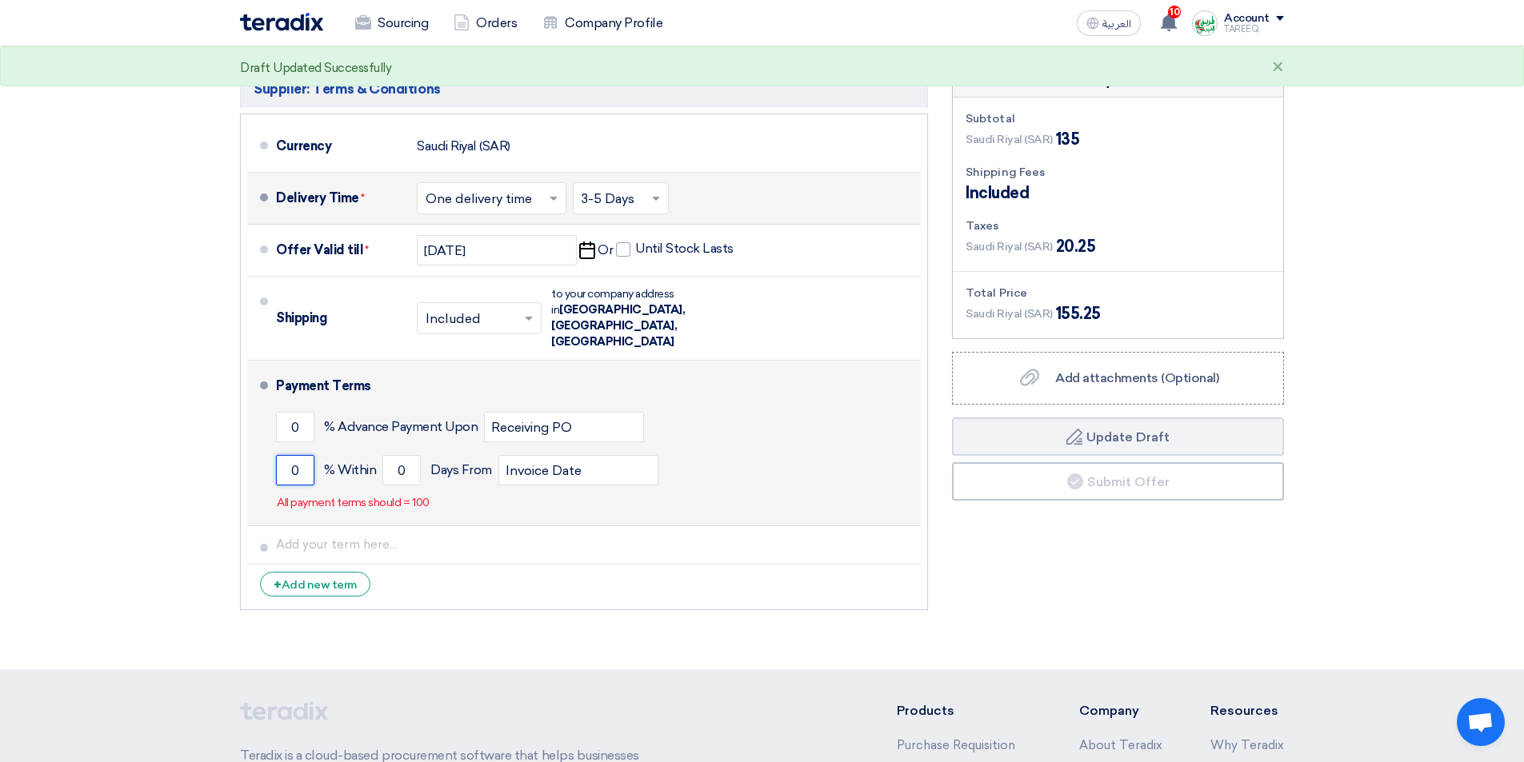
click at [284, 455] on input "0" at bounding box center [295, 470] width 38 height 30
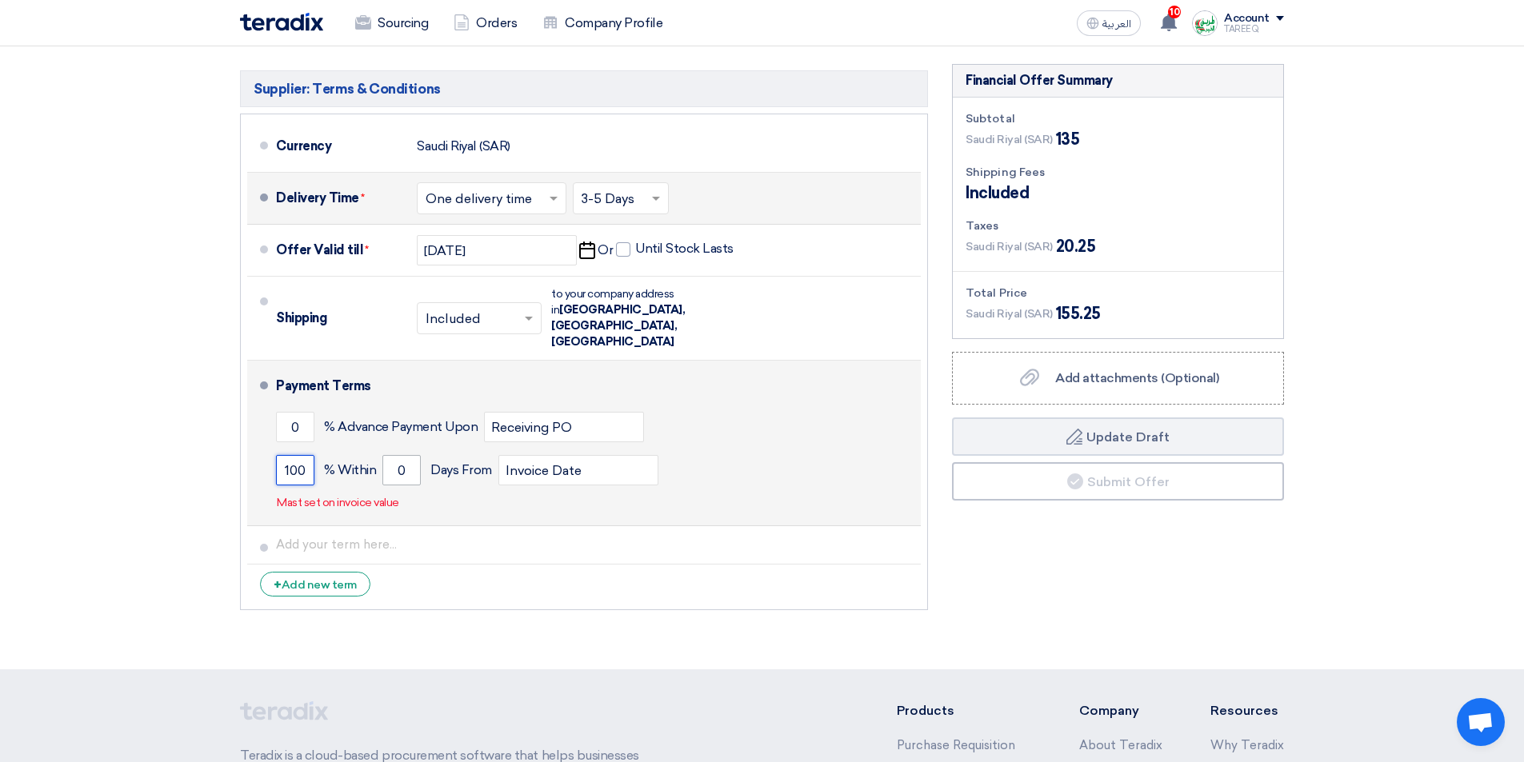
type input "100"
click at [390, 455] on input "0" at bounding box center [401, 470] width 38 height 30
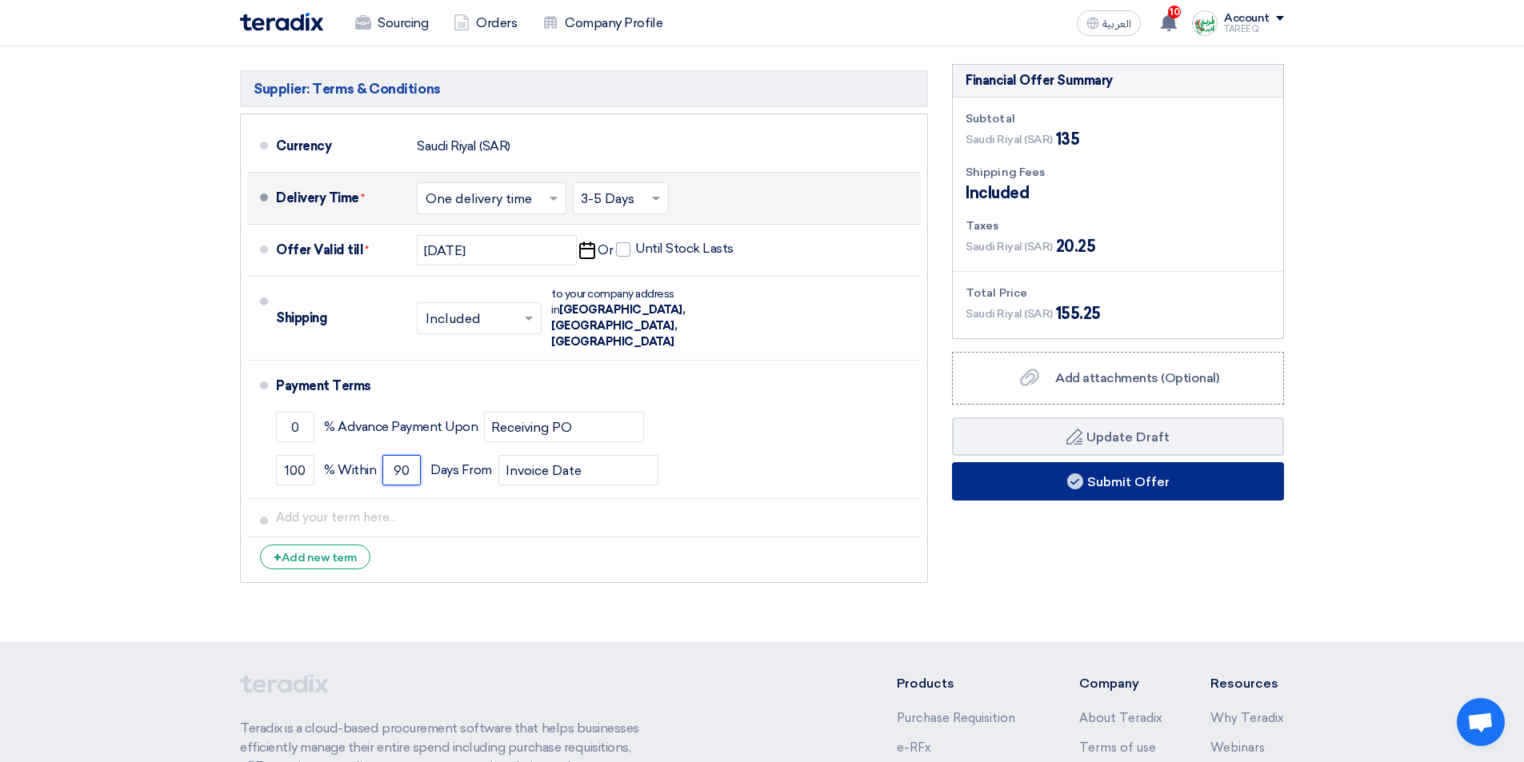
type input "90"
click at [1118, 486] on button "Submit Offer" at bounding box center [1118, 481] width 332 height 38
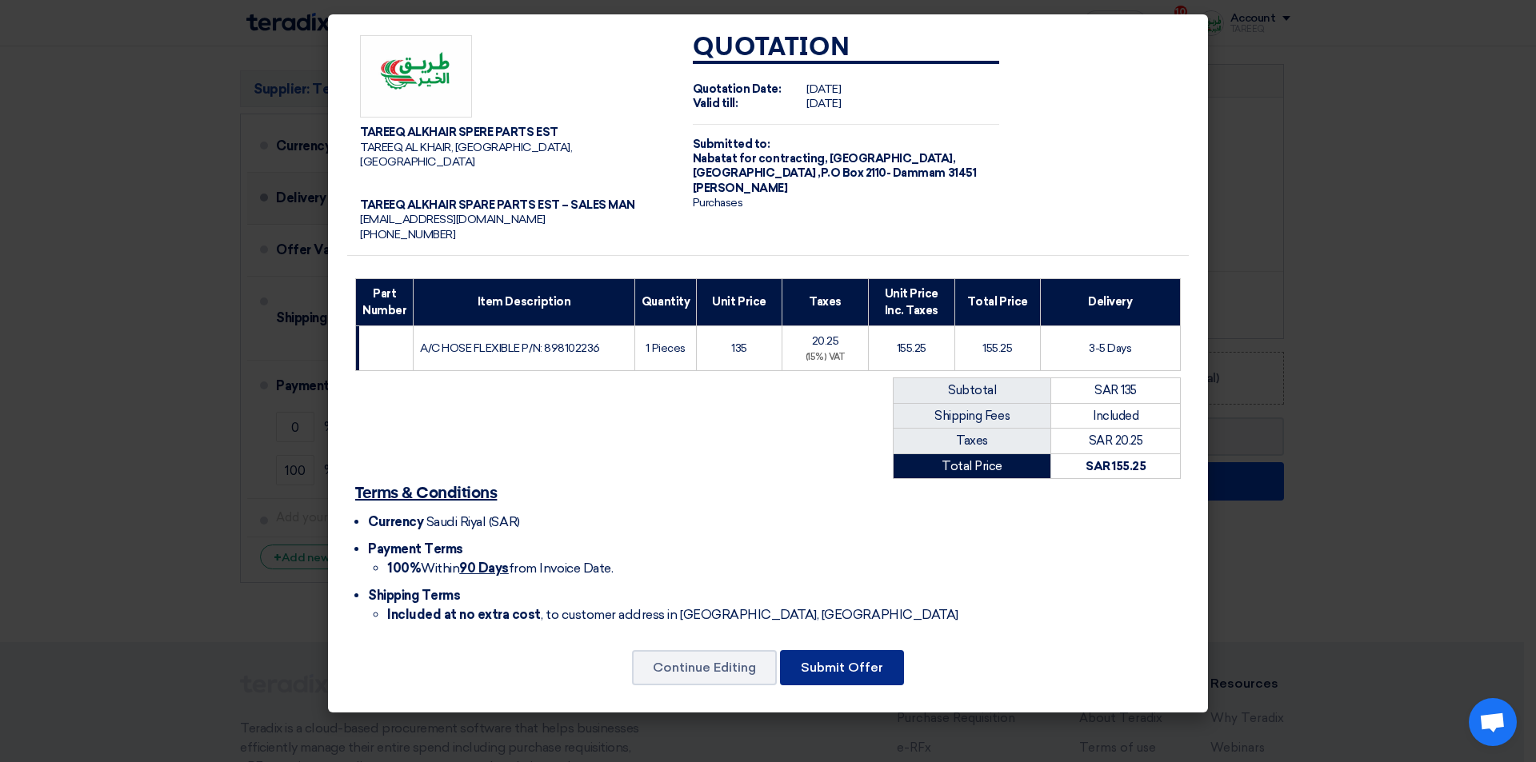
click at [851, 650] on button "Submit Offer" at bounding box center [842, 667] width 124 height 35
